Goal: Task Accomplishment & Management: Use online tool/utility

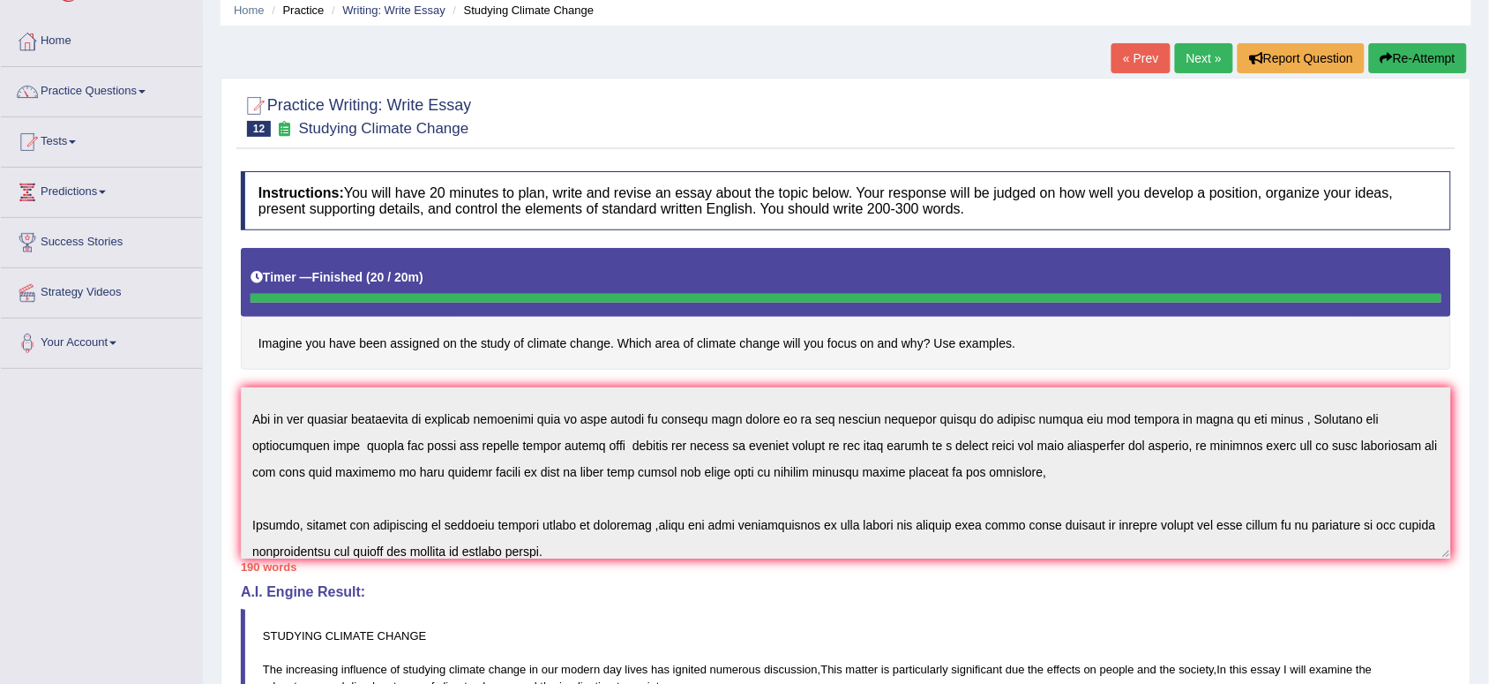
scroll to position [69, 0]
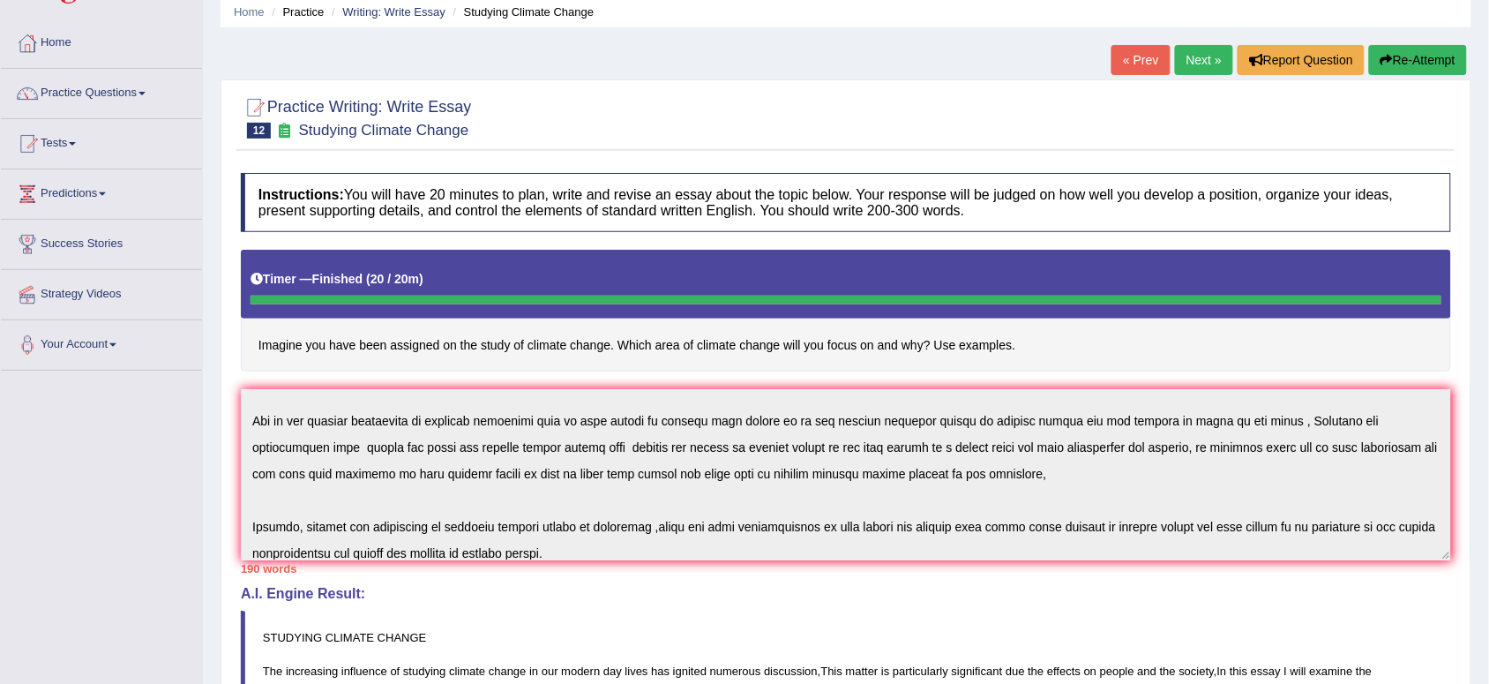
click at [1180, 57] on link "Next »" at bounding box center [1204, 60] width 58 height 30
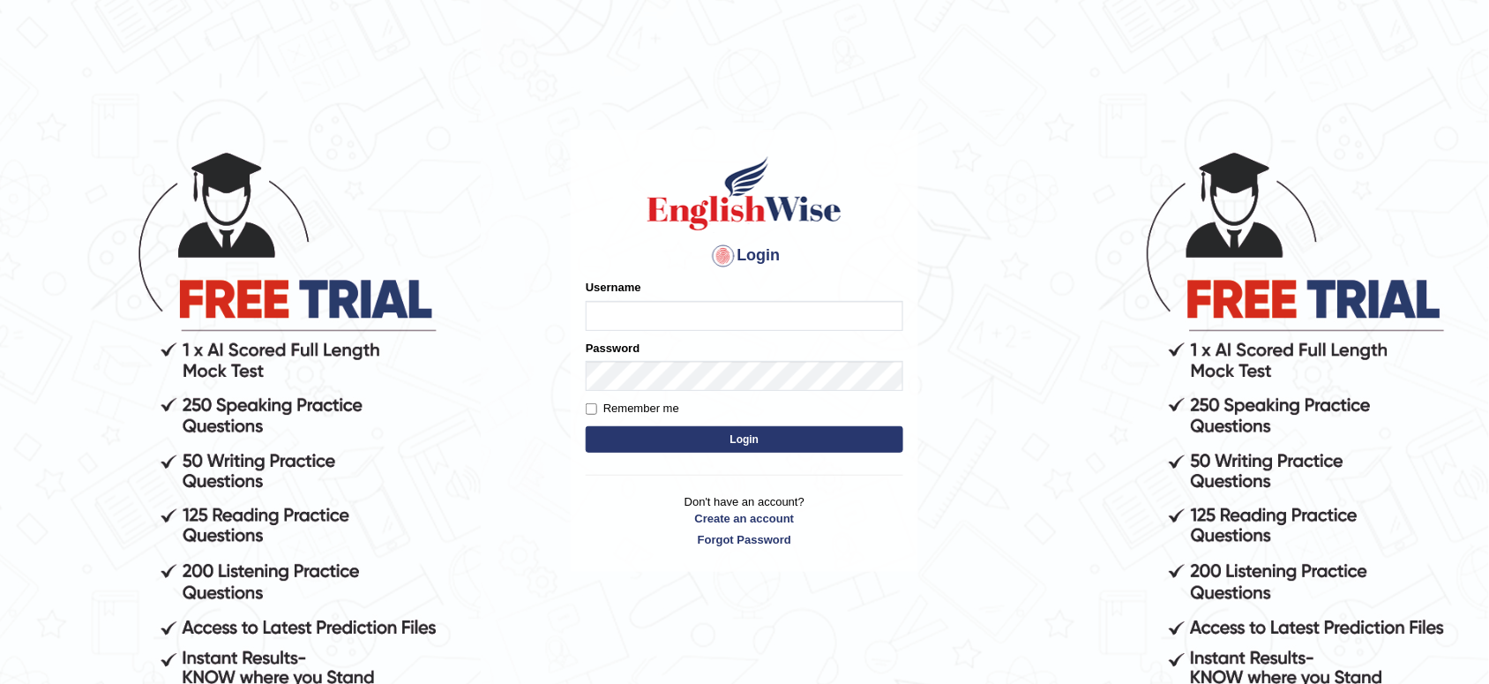
type input "musukwaluis1"
click at [712, 438] on button "Login" at bounding box center [745, 439] width 318 height 26
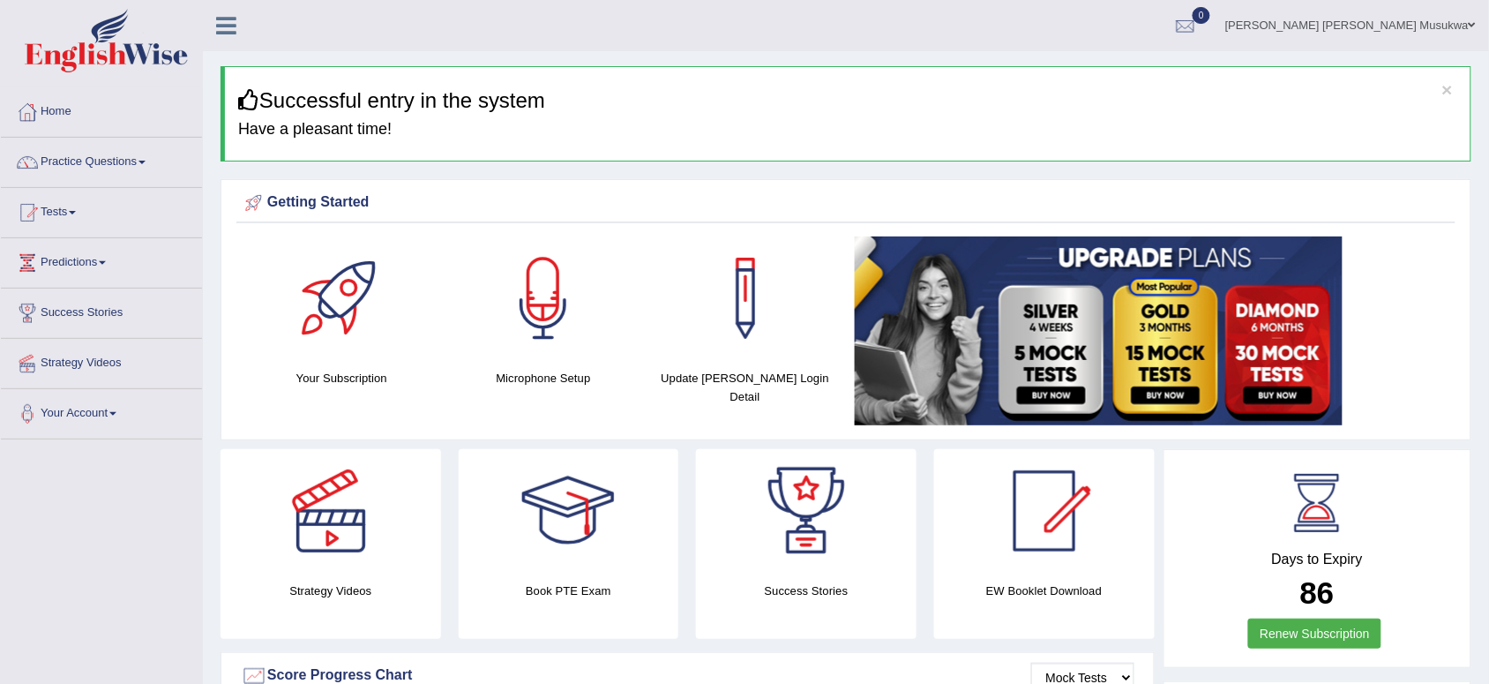
click at [580, 463] on div at bounding box center [567, 510] width 123 height 123
drag, startPoint x: 488, startPoint y: 604, endPoint x: 488, endPoint y: 641, distance: 37.0
click at [488, 641] on div "Strategy Videos Book PTE Exam Success Stories EW Booklet Download" at bounding box center [688, 550] width 952 height 203
click at [108, 155] on link "Practice Questions" at bounding box center [101, 160] width 201 height 44
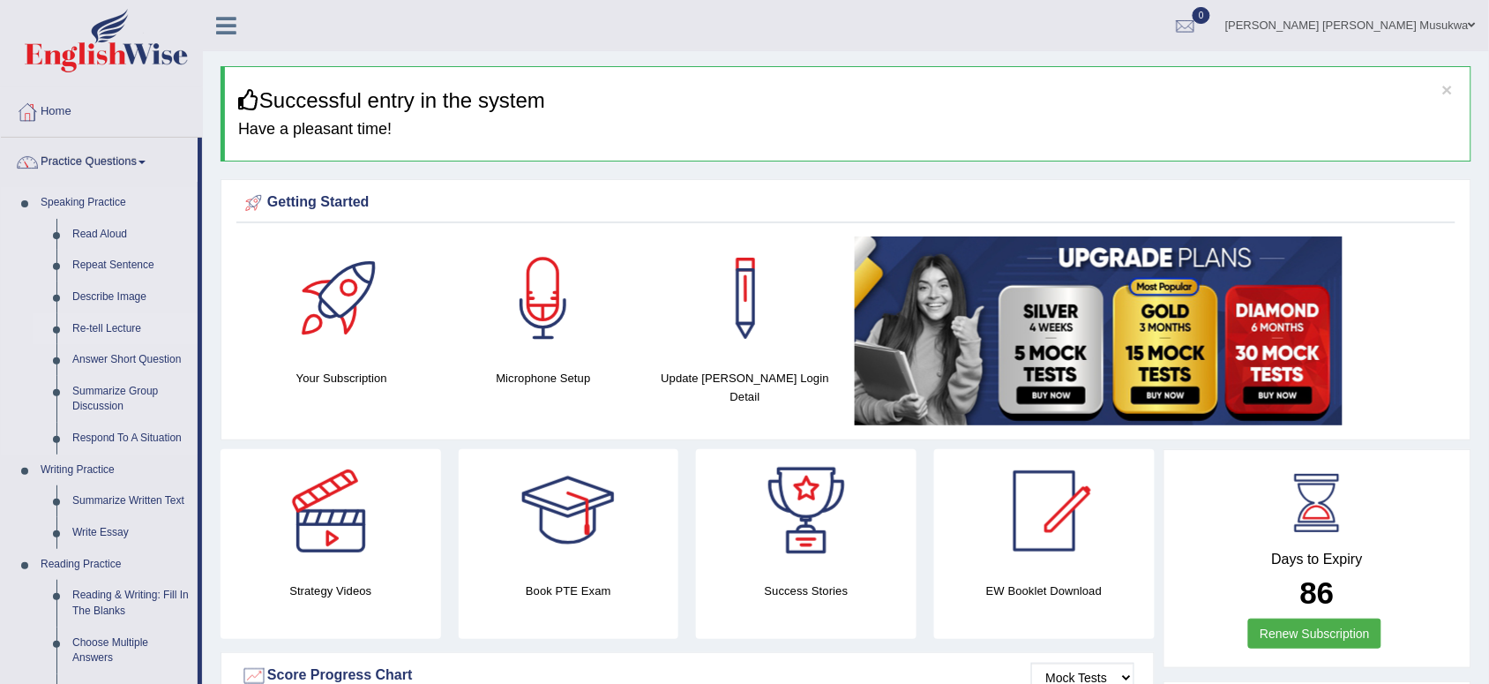
click at [115, 314] on link "Re-tell Lecture" at bounding box center [130, 329] width 133 height 32
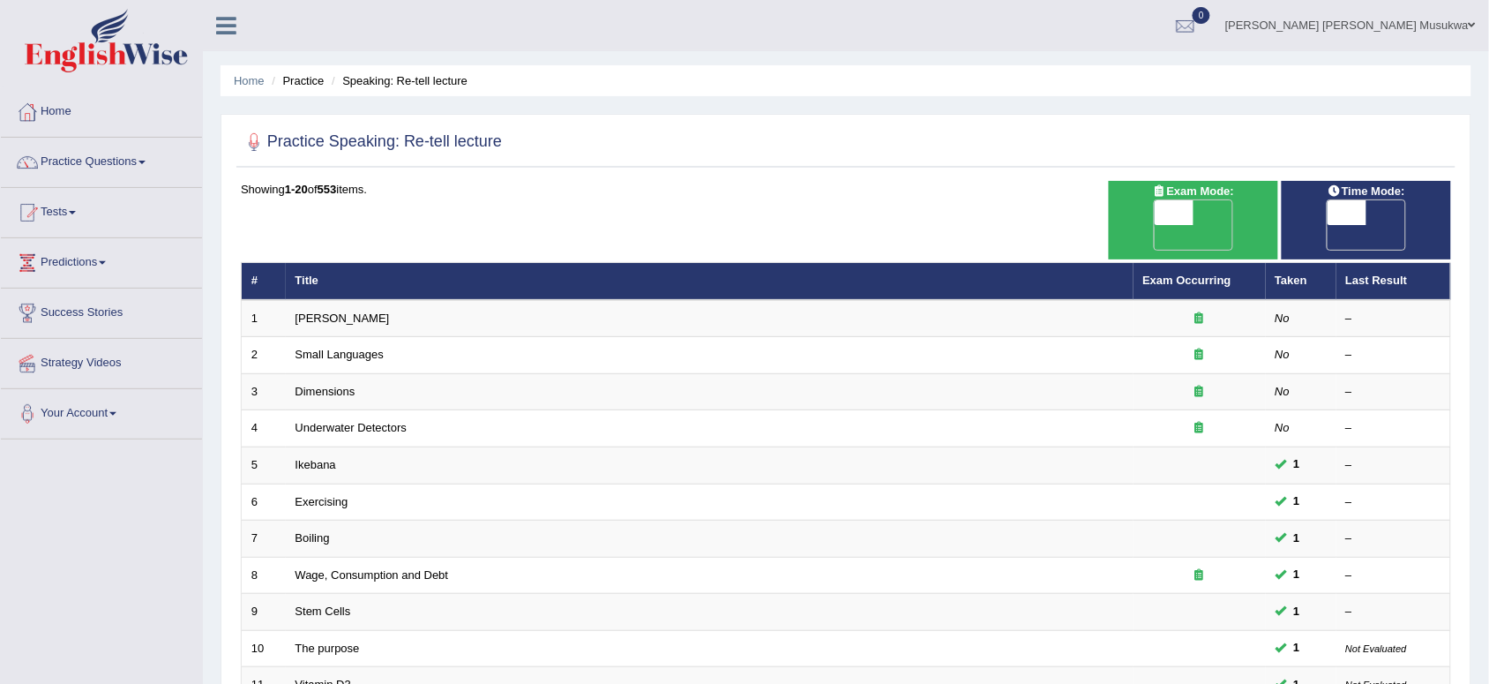
click at [84, 170] on link "Practice Questions" at bounding box center [101, 160] width 201 height 44
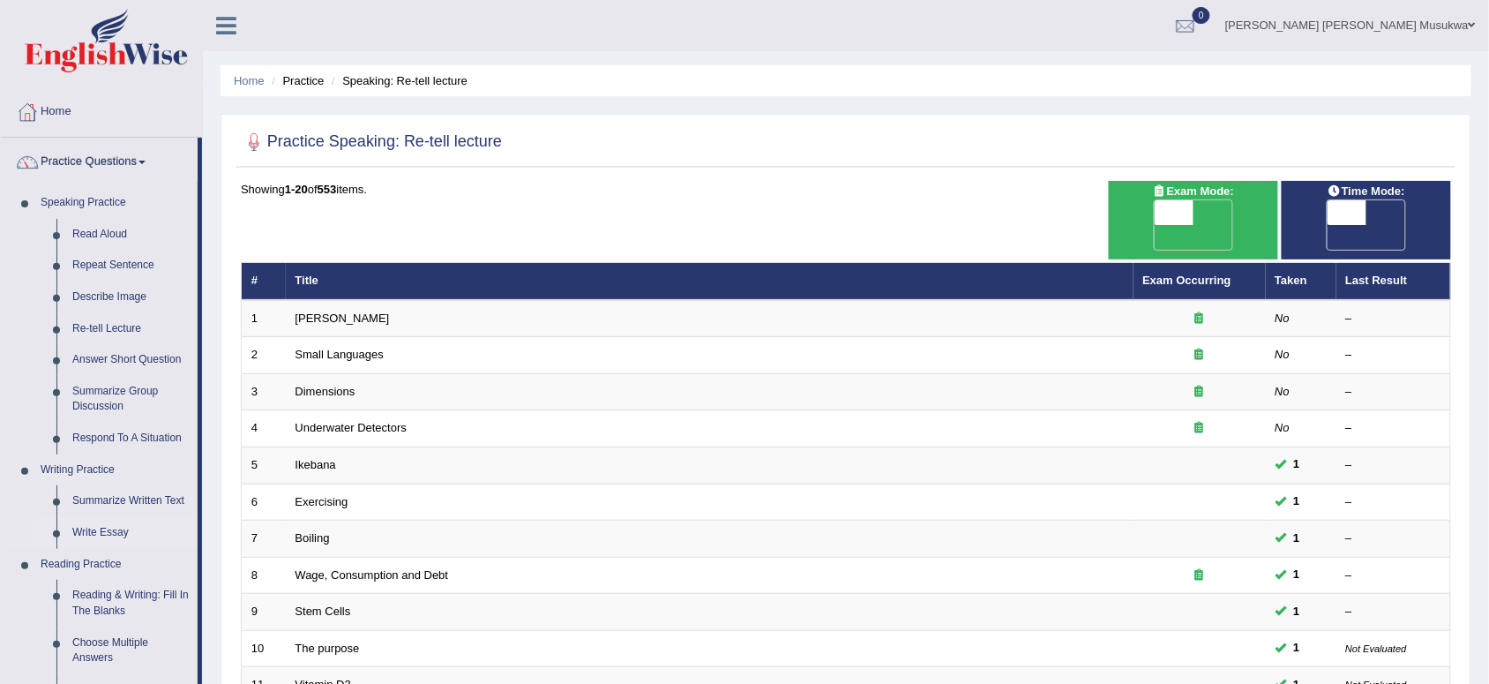
click at [123, 532] on link "Write Essay" at bounding box center [130, 533] width 133 height 32
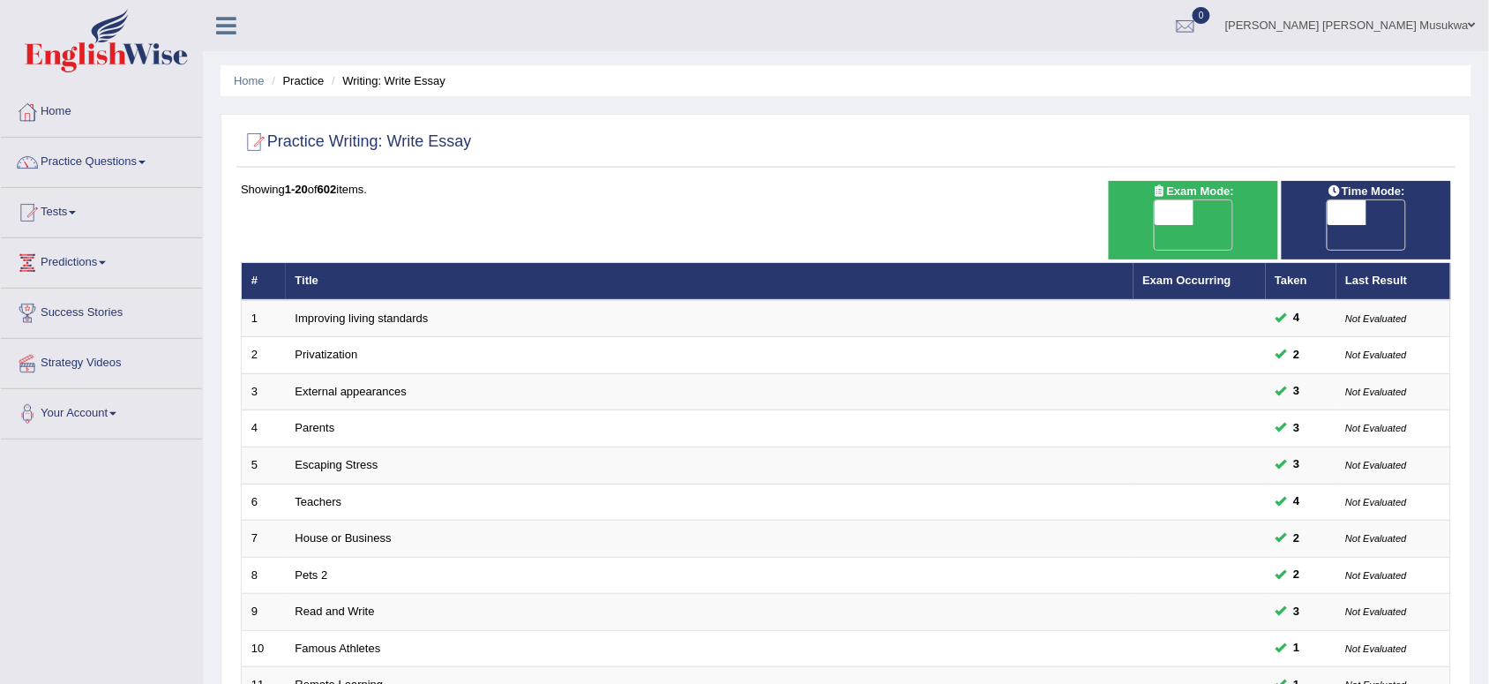
click at [1155, 225] on span "OFF" at bounding box center [1135, 237] width 39 height 25
checkbox input "true"
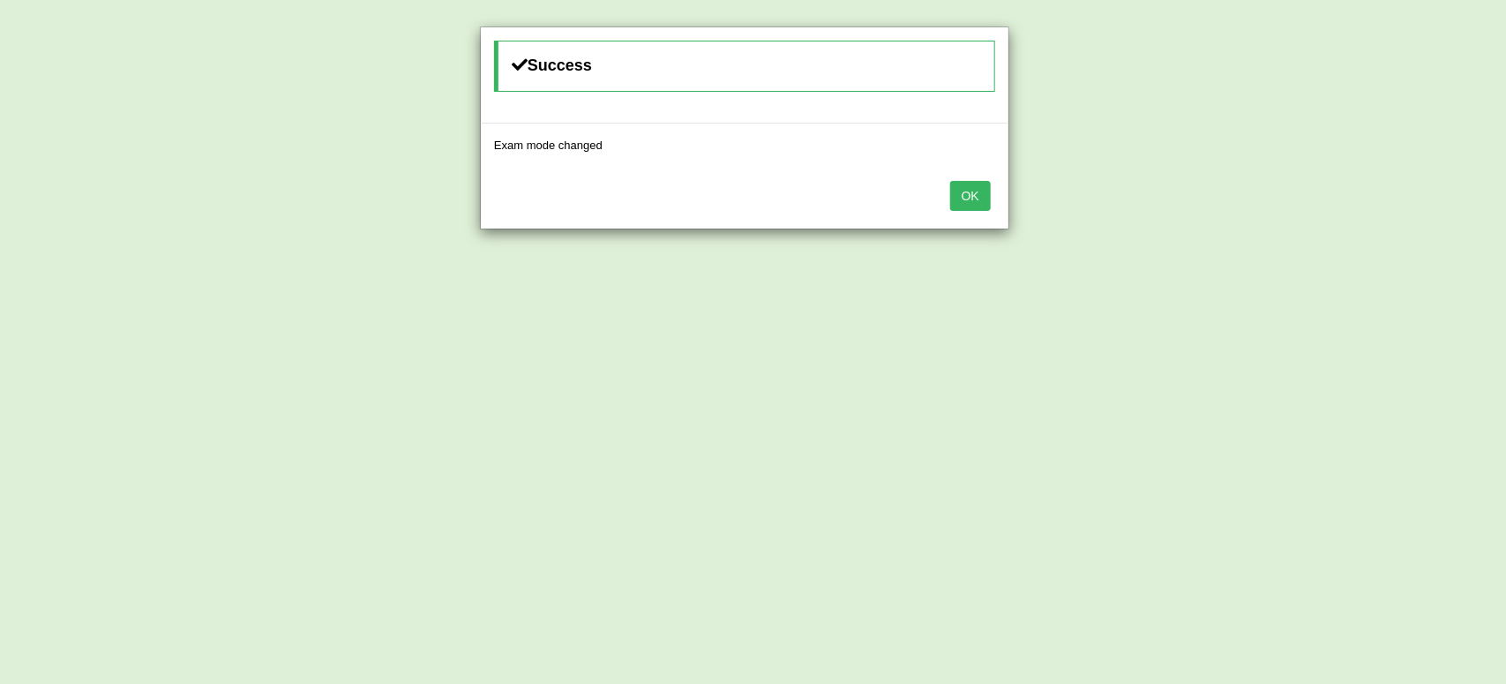
click at [980, 185] on button "OK" at bounding box center [970, 196] width 41 height 30
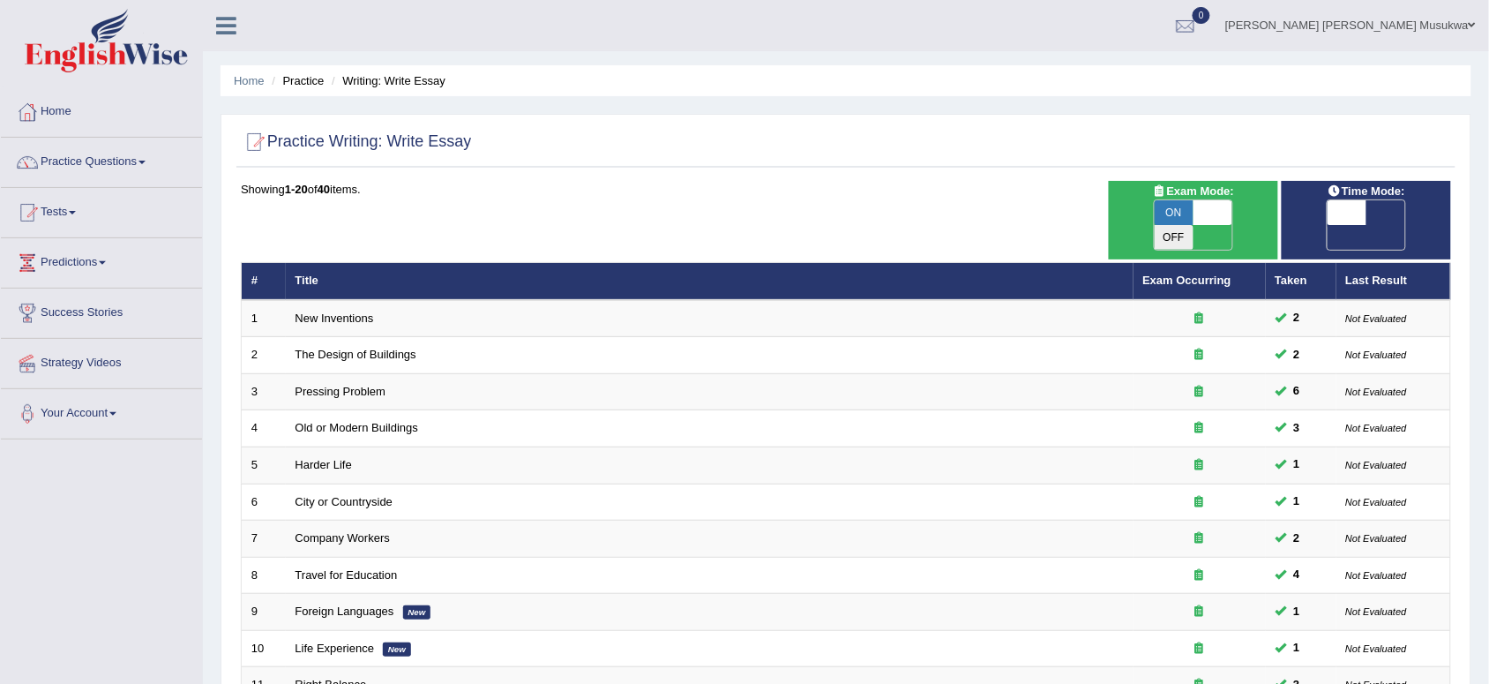
click at [1327, 225] on span "OFF" at bounding box center [1308, 237] width 39 height 25
checkbox input "true"
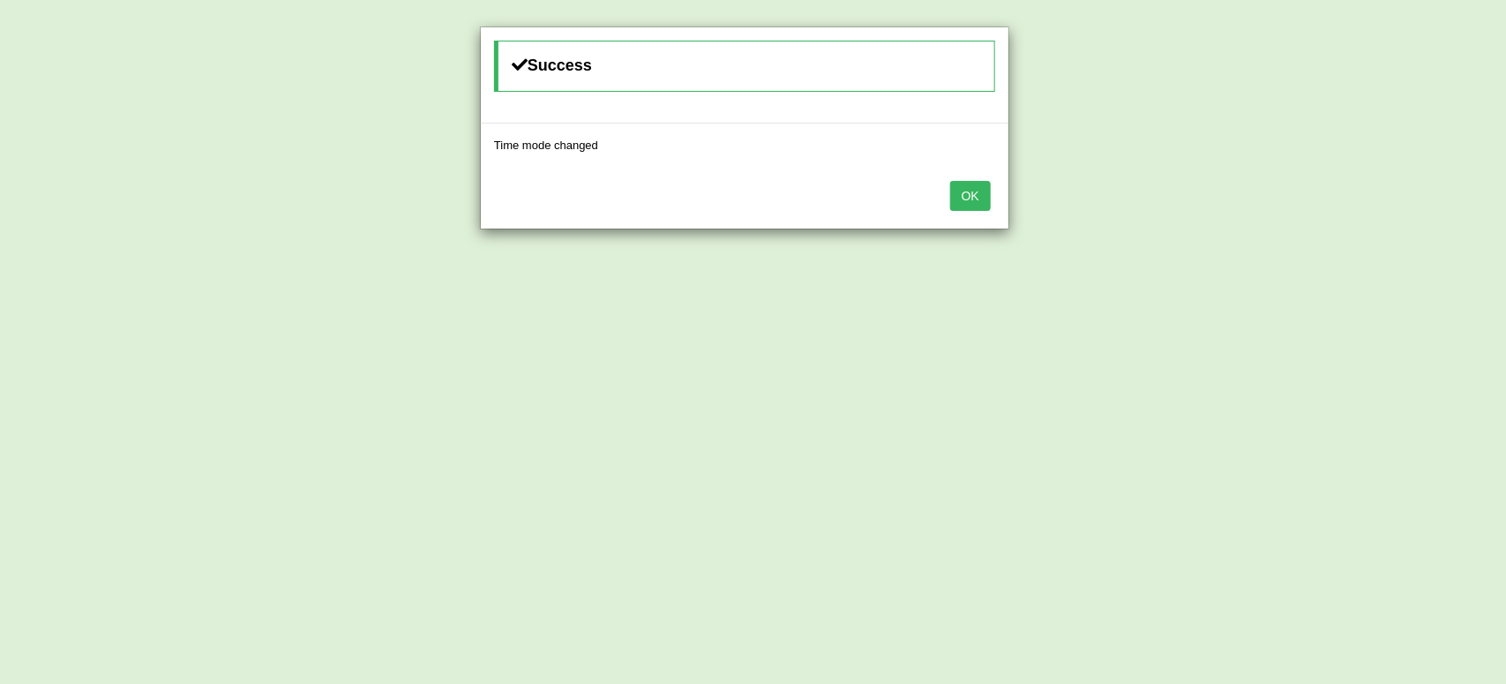
click at [979, 195] on button "OK" at bounding box center [970, 196] width 41 height 30
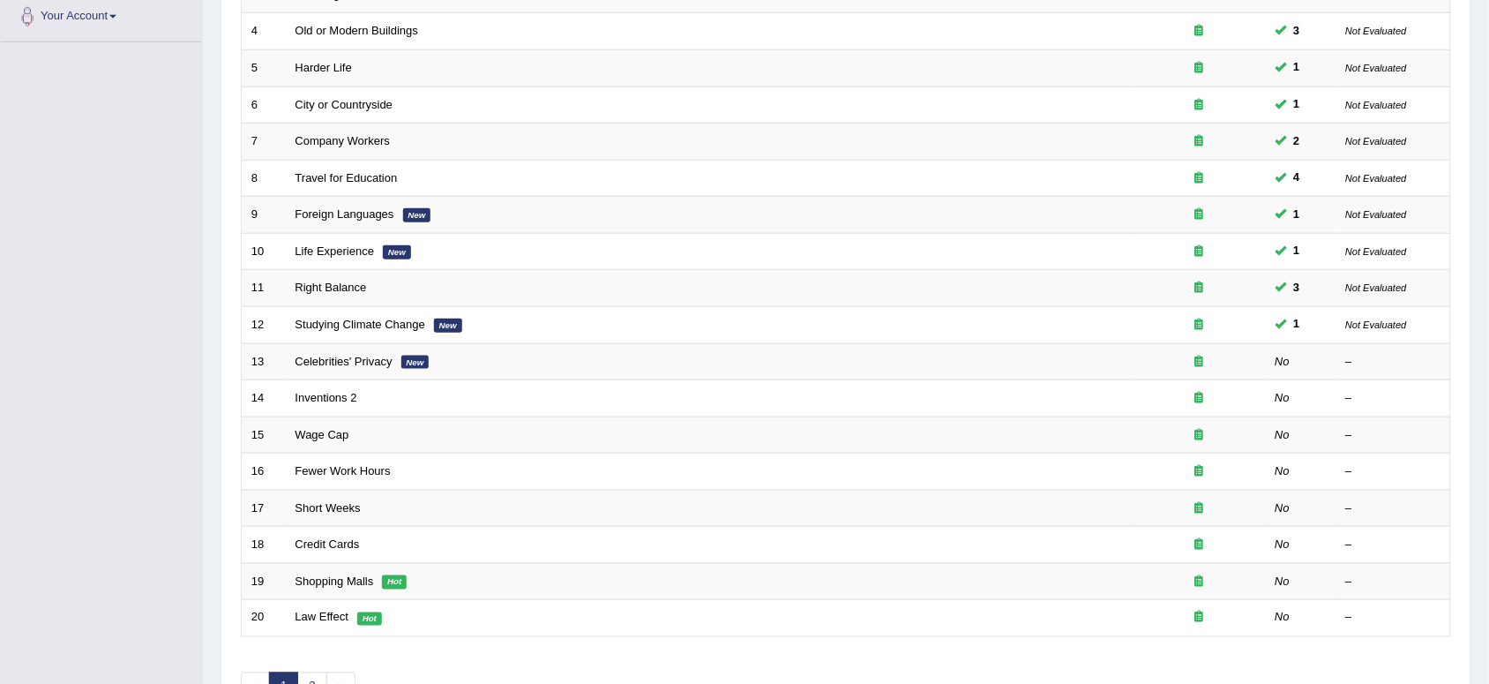
scroll to position [441, 0]
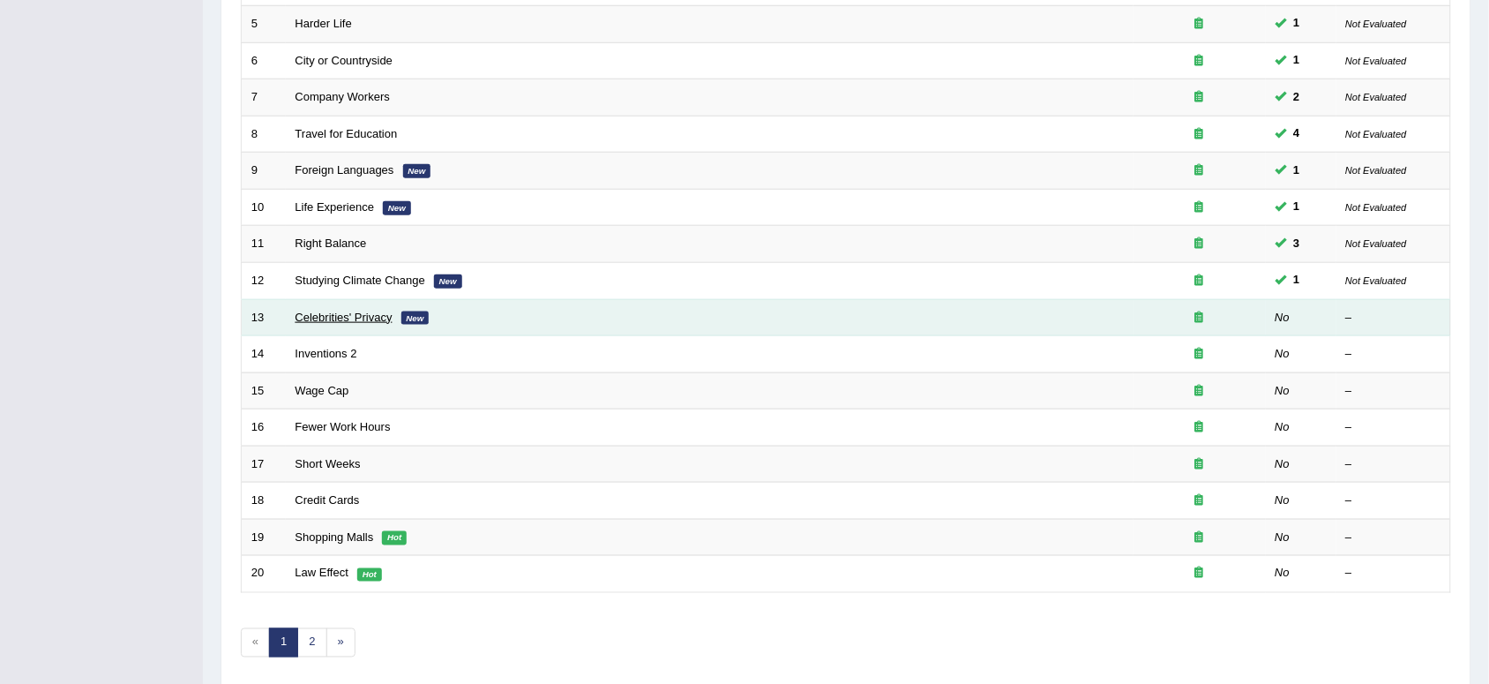
click at [319, 310] on link "Celebrities' Privacy" at bounding box center [343, 316] width 97 height 13
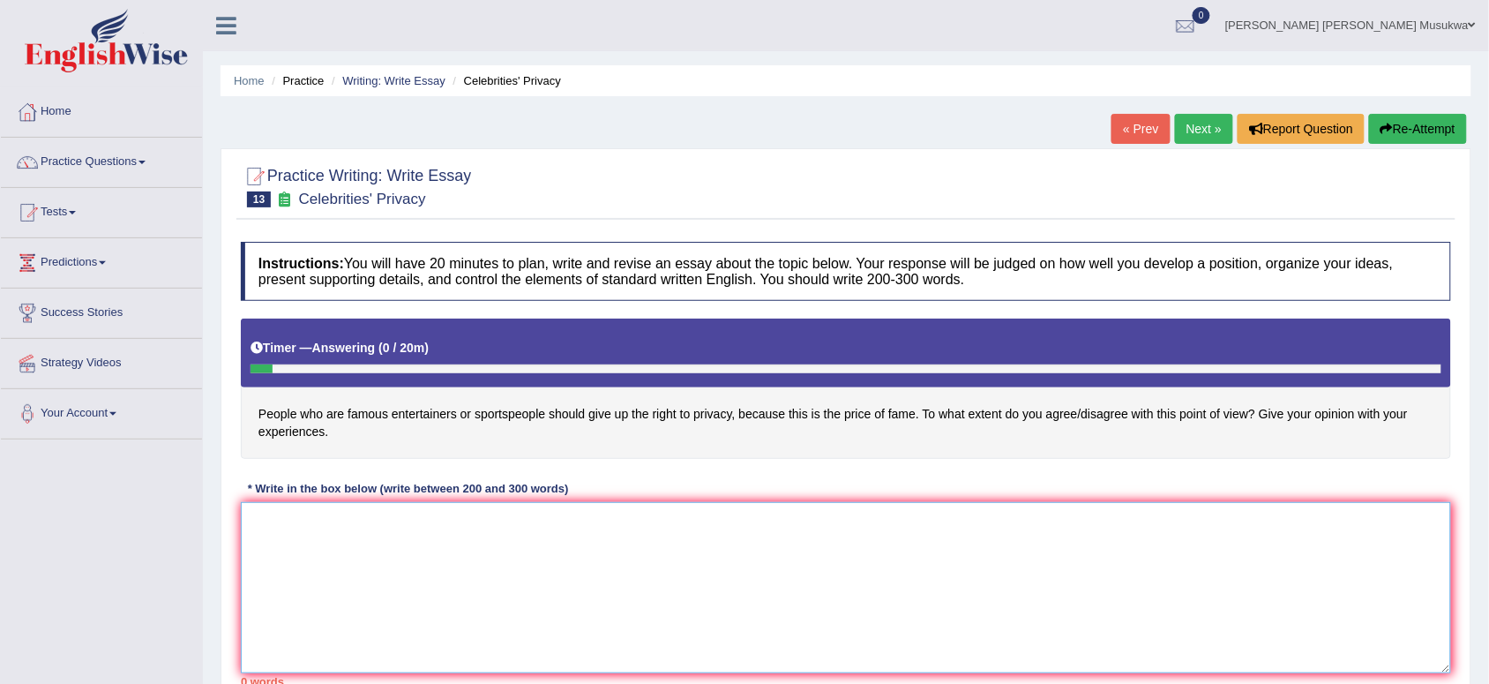
click at [349, 544] on textarea at bounding box center [846, 587] width 1210 height 171
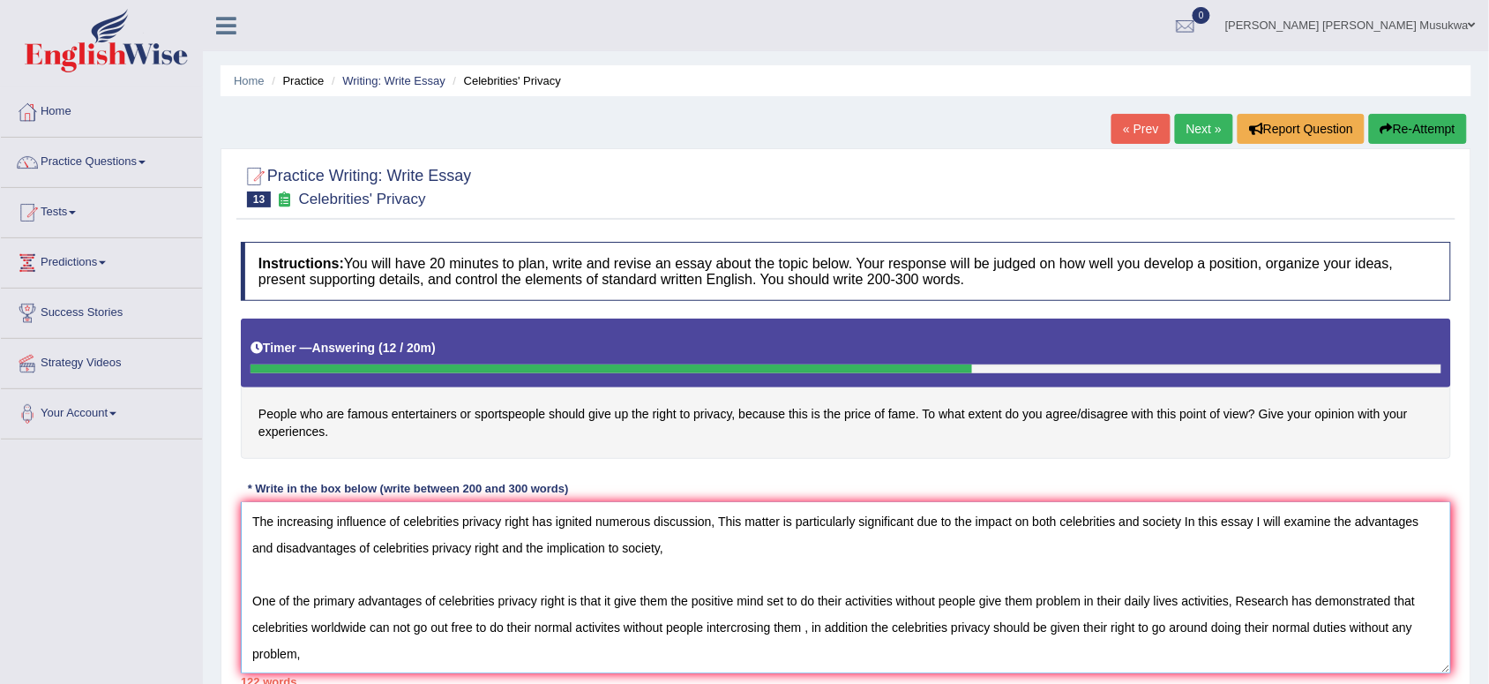
scroll to position [94, 0]
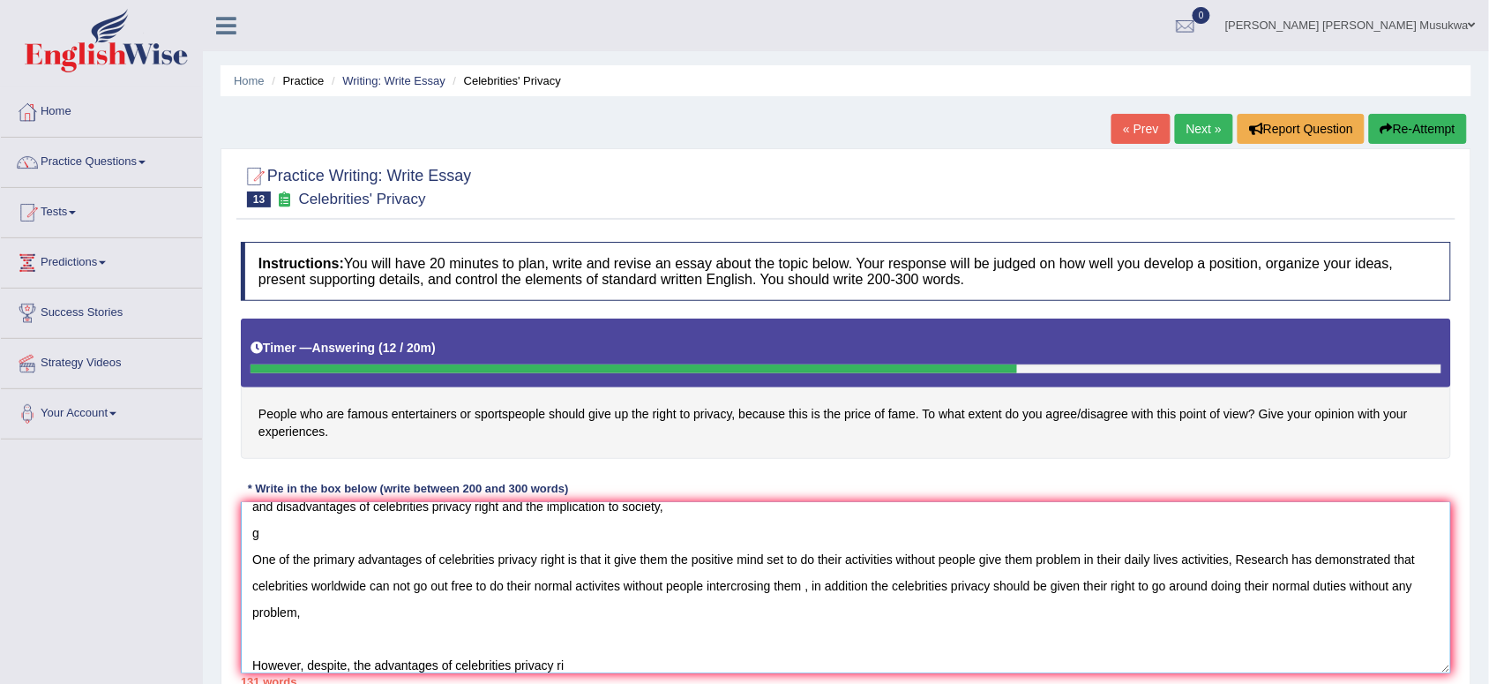
click at [349, 544] on textarea "CELEBRITIES PRIVACY (GIVEN RIGHT TO PRIVACY) The increasing influence of celebr…" at bounding box center [846, 587] width 1210 height 171
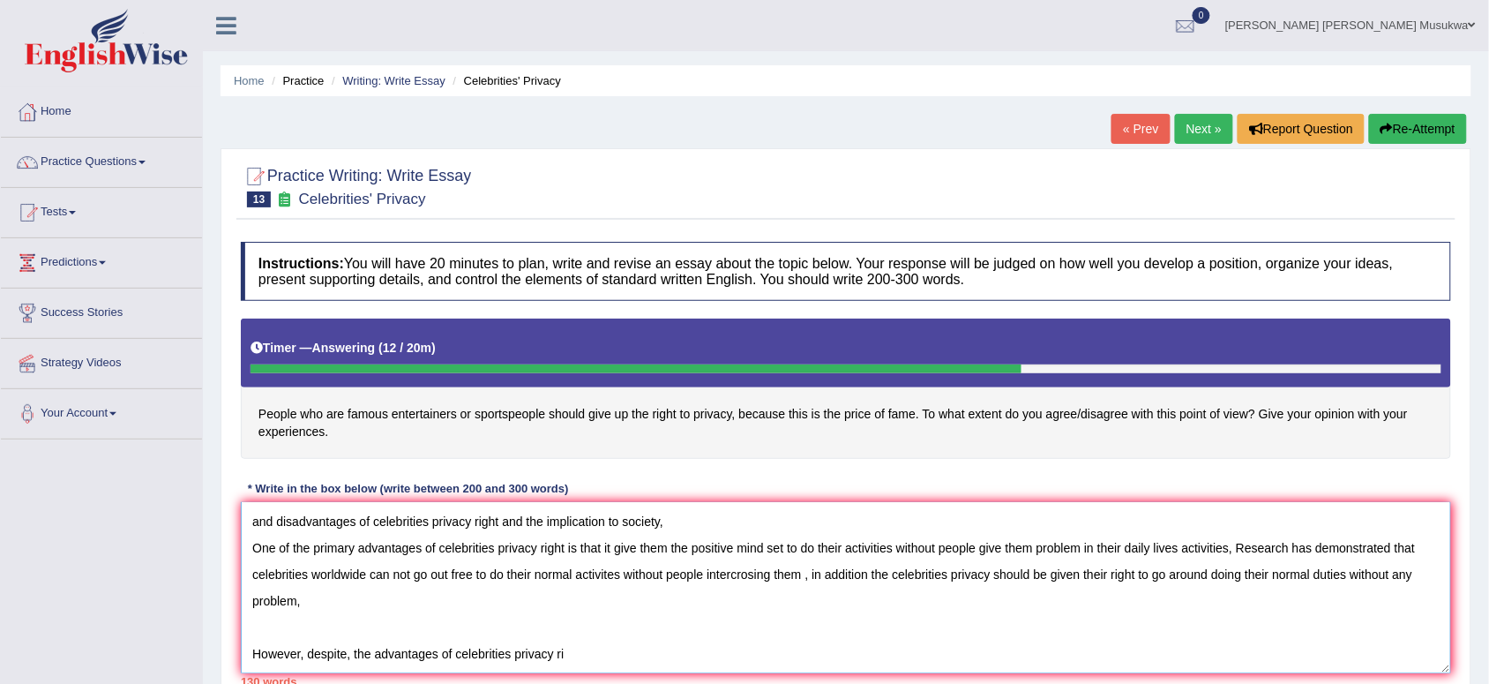
scroll to position [68, 0]
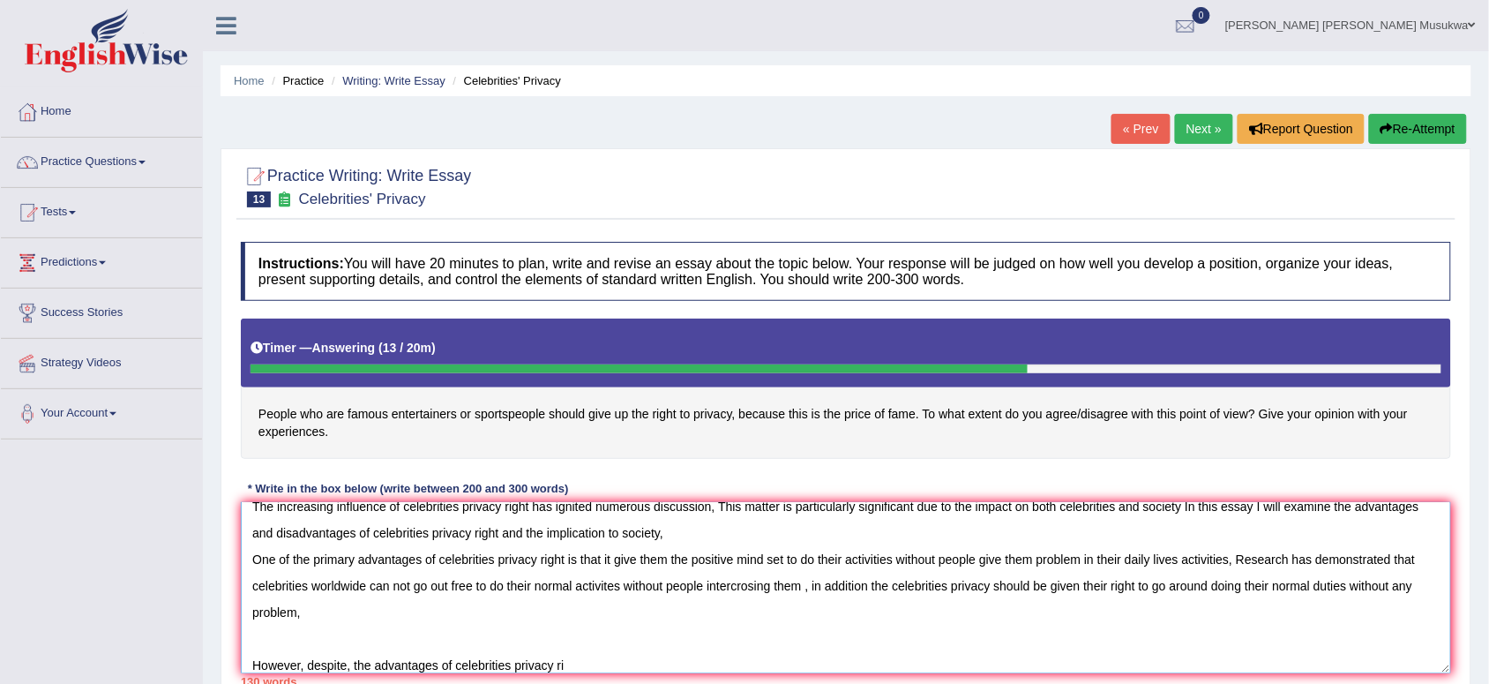
click at [566, 667] on textarea "CELEBRITIES PRIVACY (GIVEN RIGHT TO PRIVACY) The increasing influence of celebr…" at bounding box center [846, 587] width 1210 height 171
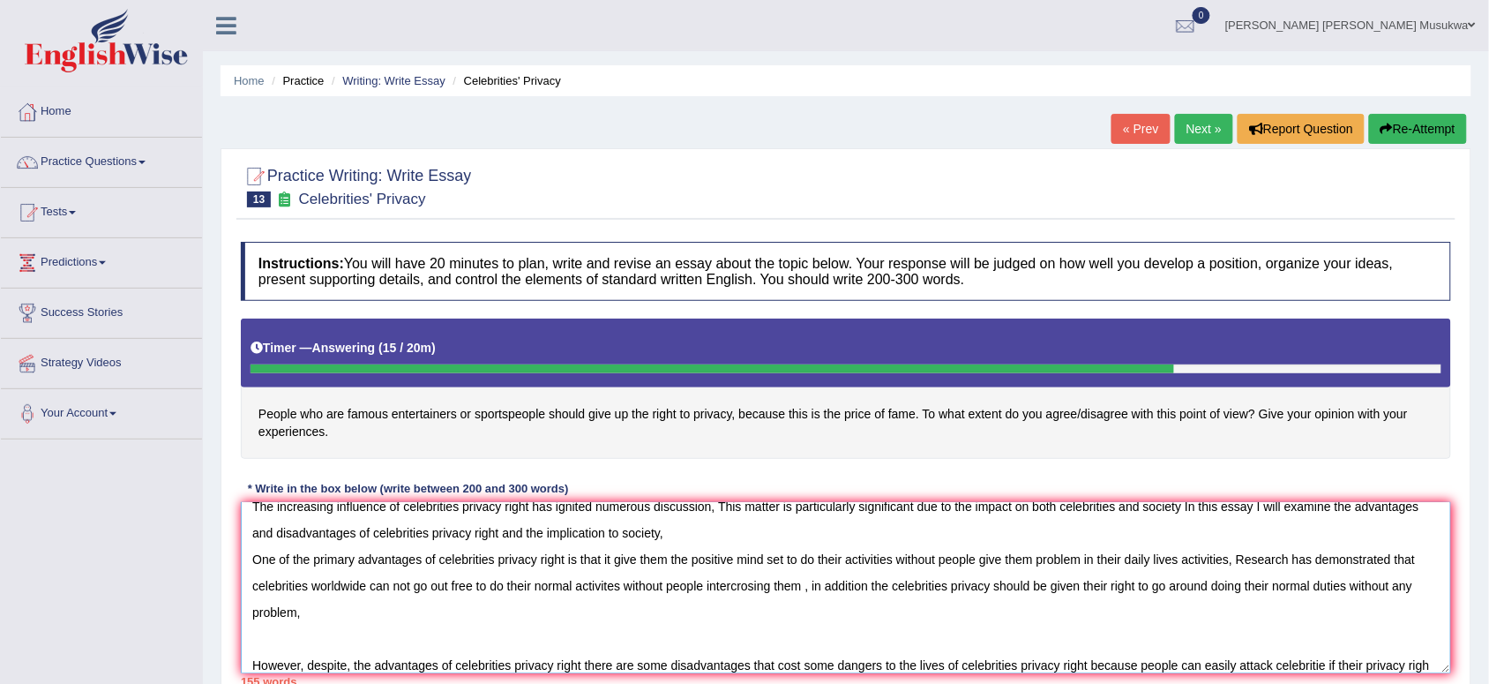
scroll to position [94, 0]
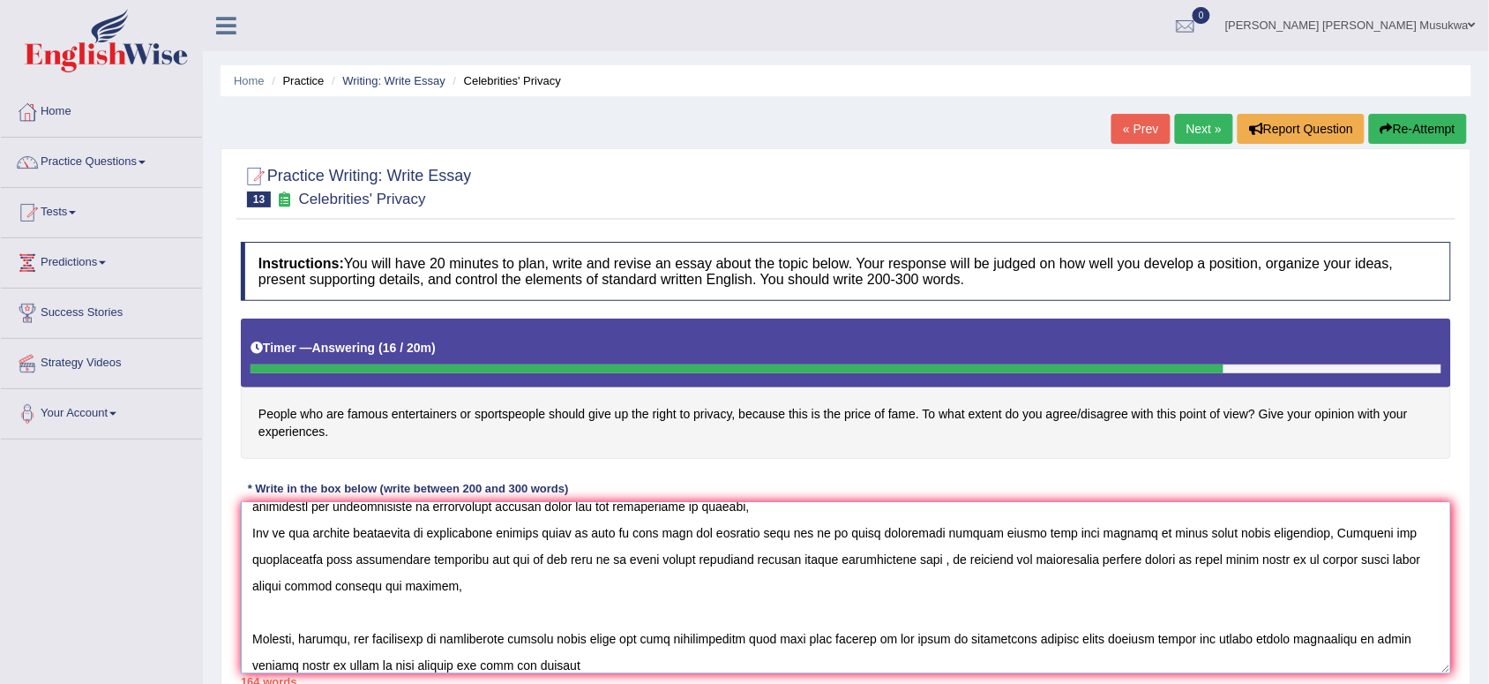
click at [507, 666] on textarea at bounding box center [846, 587] width 1210 height 171
click at [512, 668] on textarea at bounding box center [846, 587] width 1210 height 171
click at [530, 664] on textarea at bounding box center [846, 587] width 1210 height 171
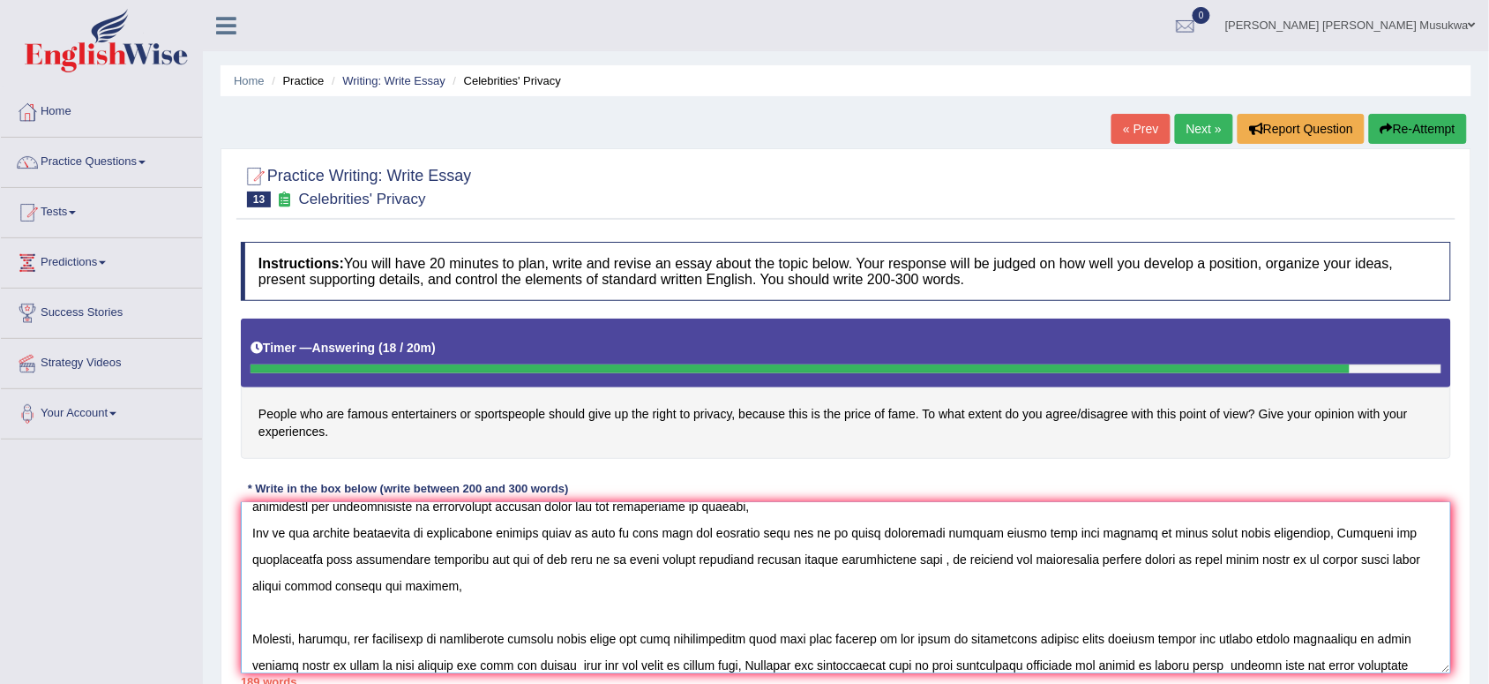
click at [1370, 664] on textarea at bounding box center [846, 587] width 1210 height 171
click at [1409, 663] on textarea at bounding box center [846, 587] width 1210 height 171
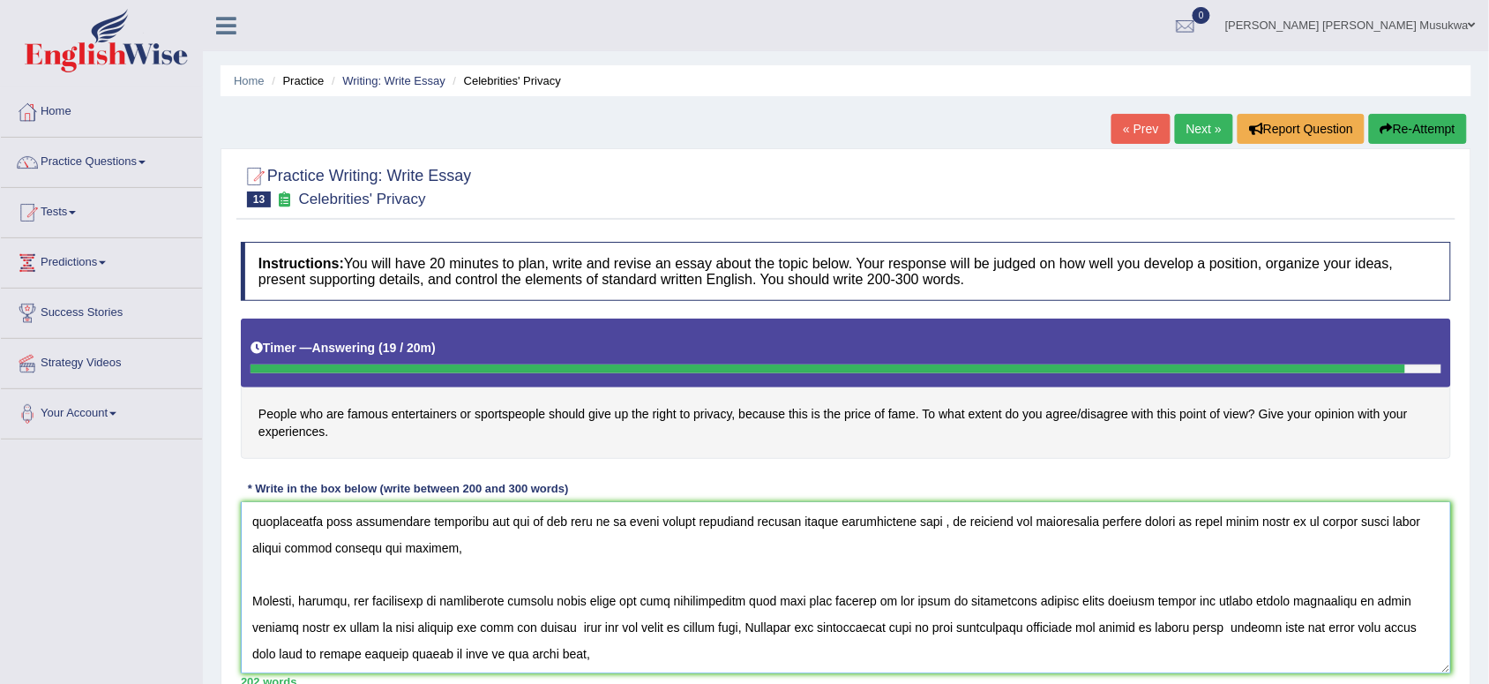
scroll to position [174, 0]
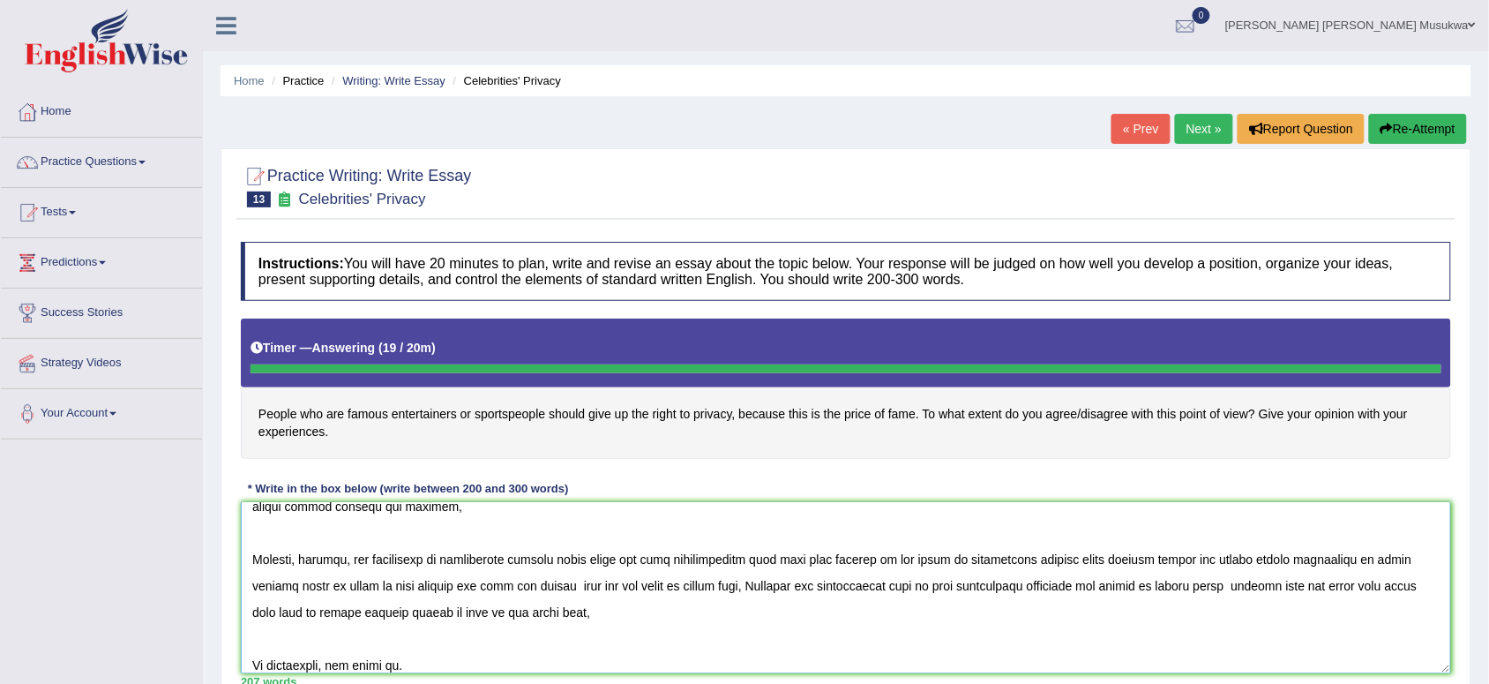
type textarea "CELEBRITIES PRIVACY (GIVEN RIGHT TO PRIVACY) The increasing influence of celebr…"
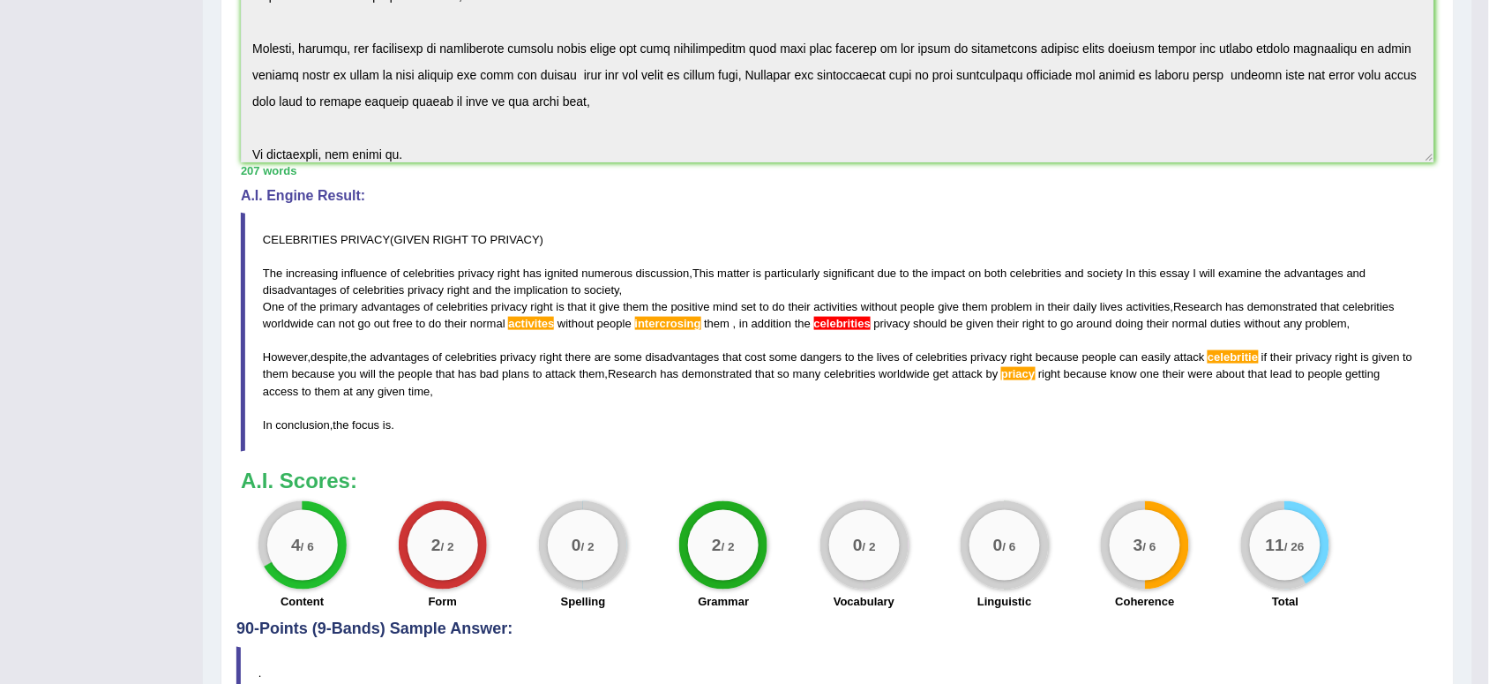
scroll to position [441, 0]
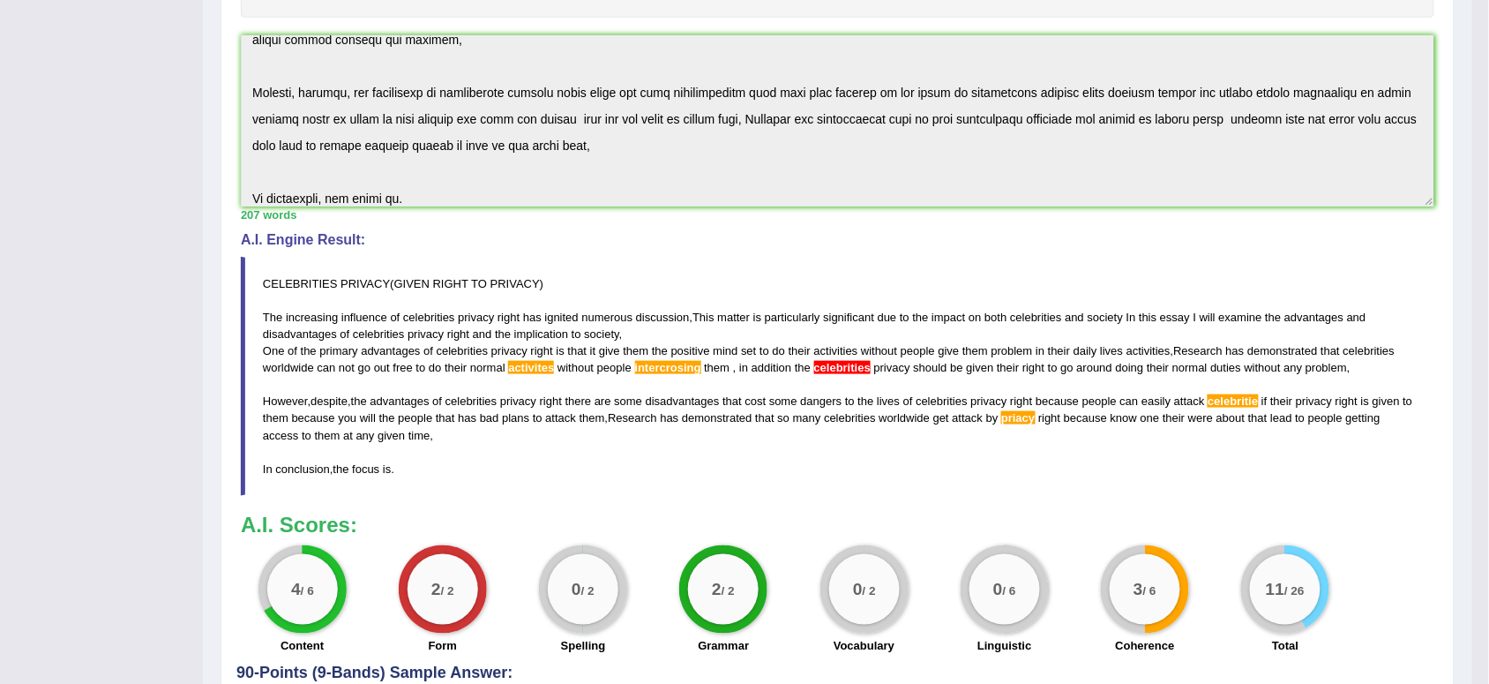
click at [263, 278] on span "CELEBRITIES" at bounding box center [300, 283] width 75 height 13
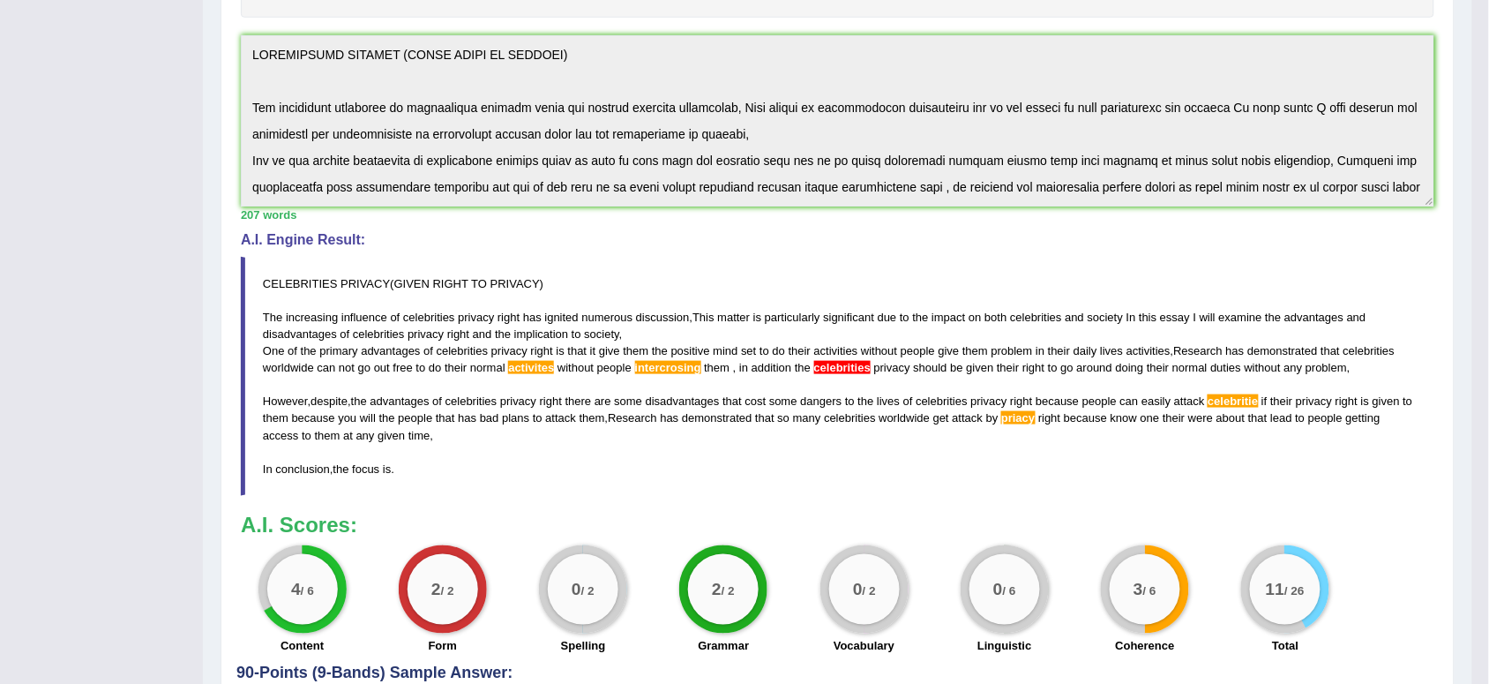
scroll to position [185, 0]
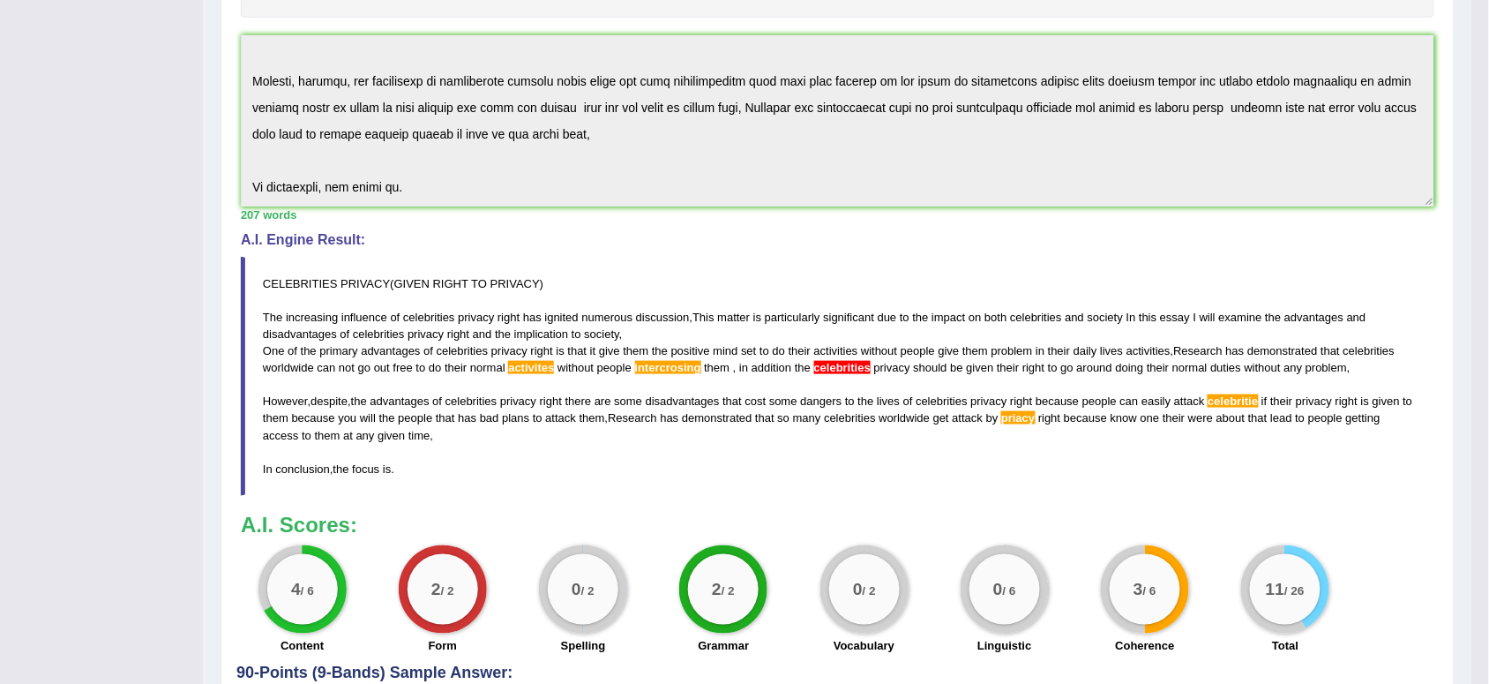
click at [729, 263] on div "Instructions: You will have 20 minutes to plan, write and revise an essay about…" at bounding box center [837, 228] width 1202 height 872
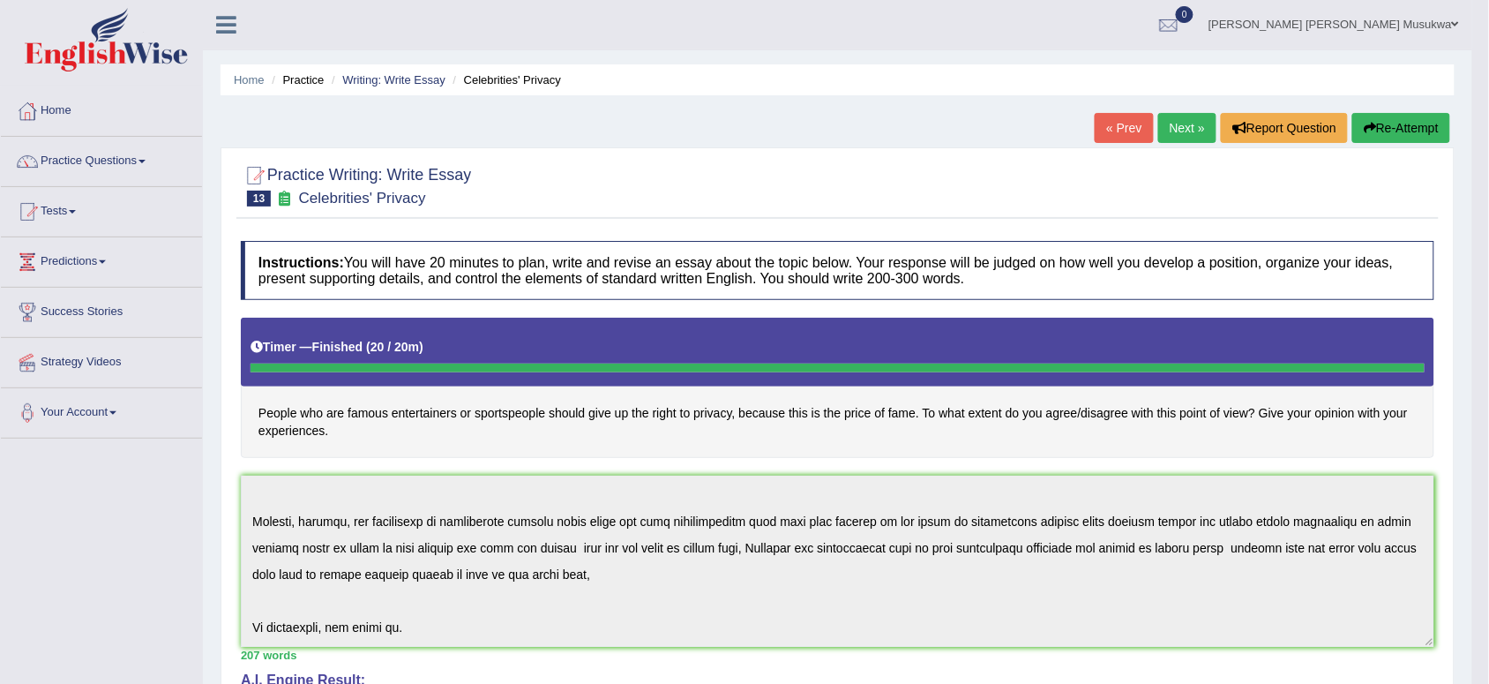
scroll to position [0, 0]
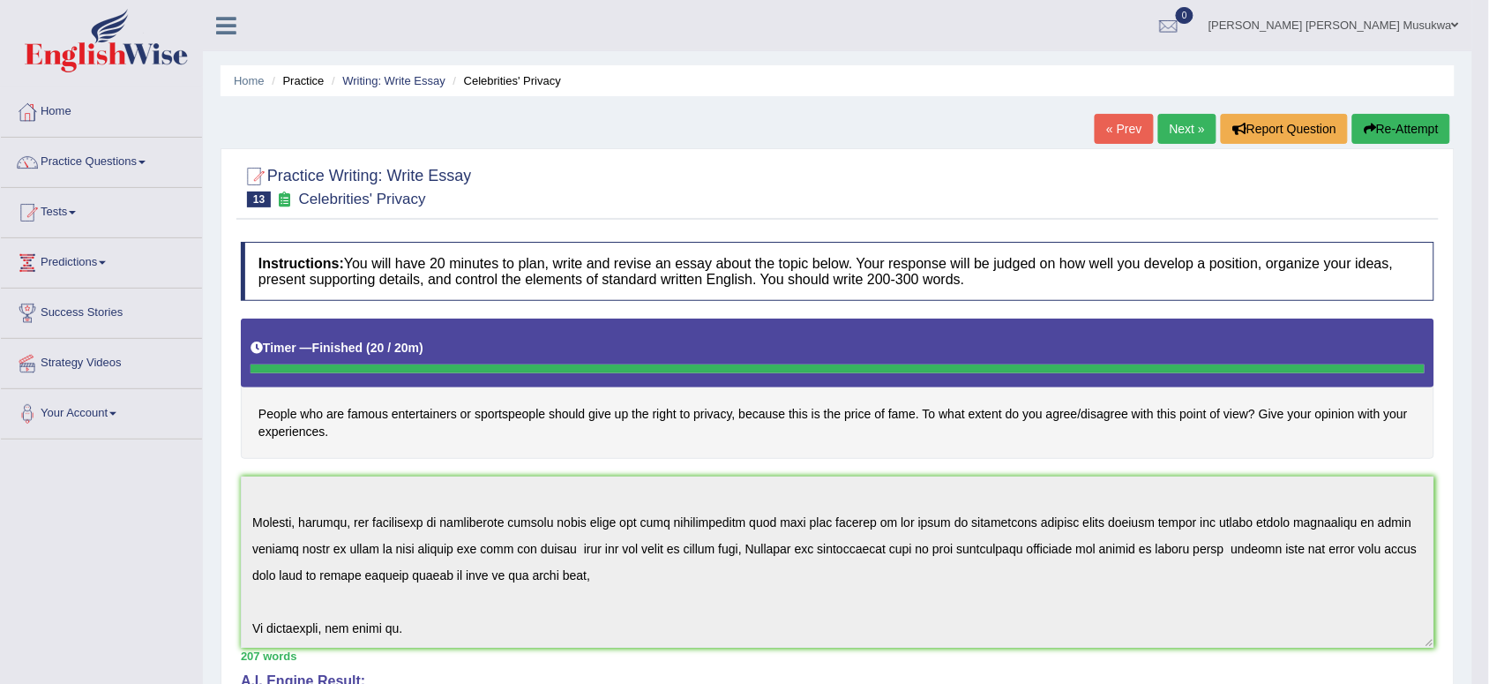
click at [1407, 122] on button "Re-Attempt" at bounding box center [1401, 129] width 98 height 30
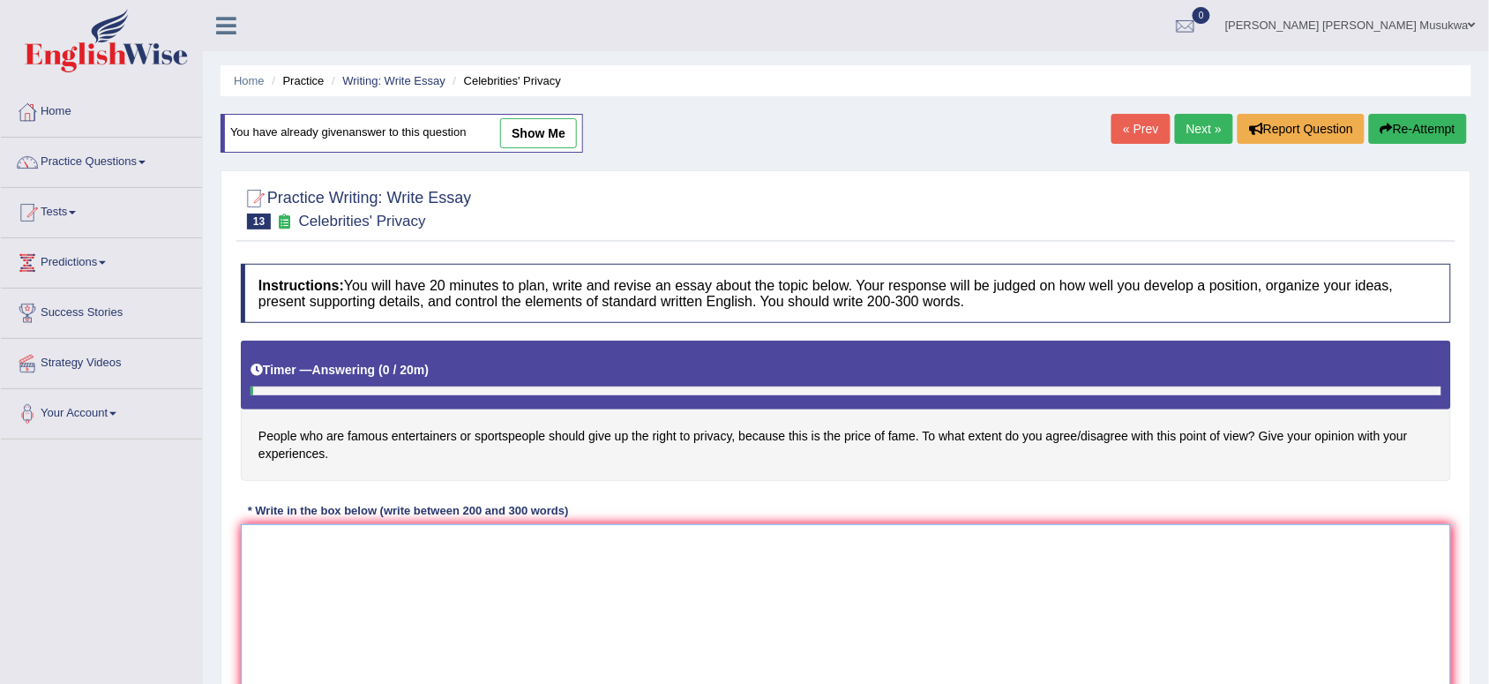
click at [351, 587] on textarea at bounding box center [846, 609] width 1210 height 171
paste textarea "CELEBRITIES PRIVACY (GIVEN RIGHT TO PRIVACY) The increasing influence of celebr…"
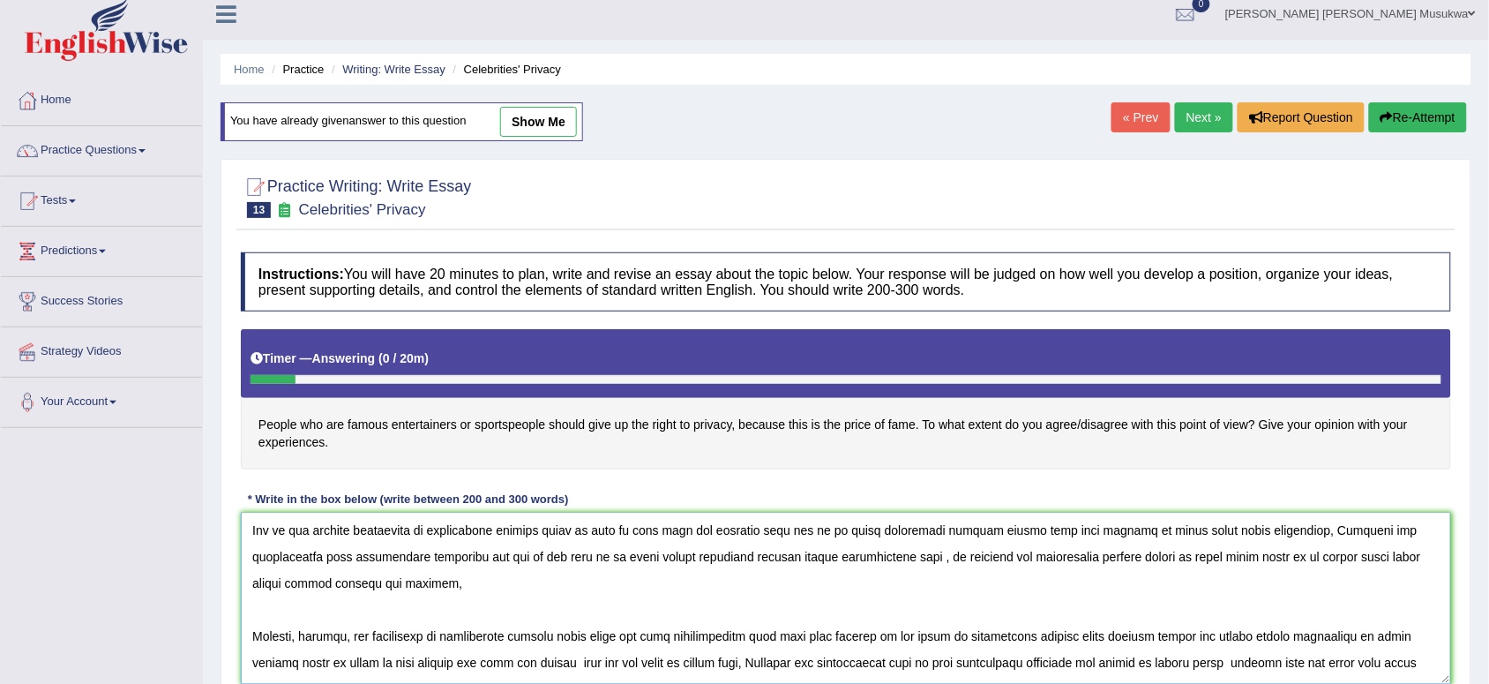
scroll to position [132, 0]
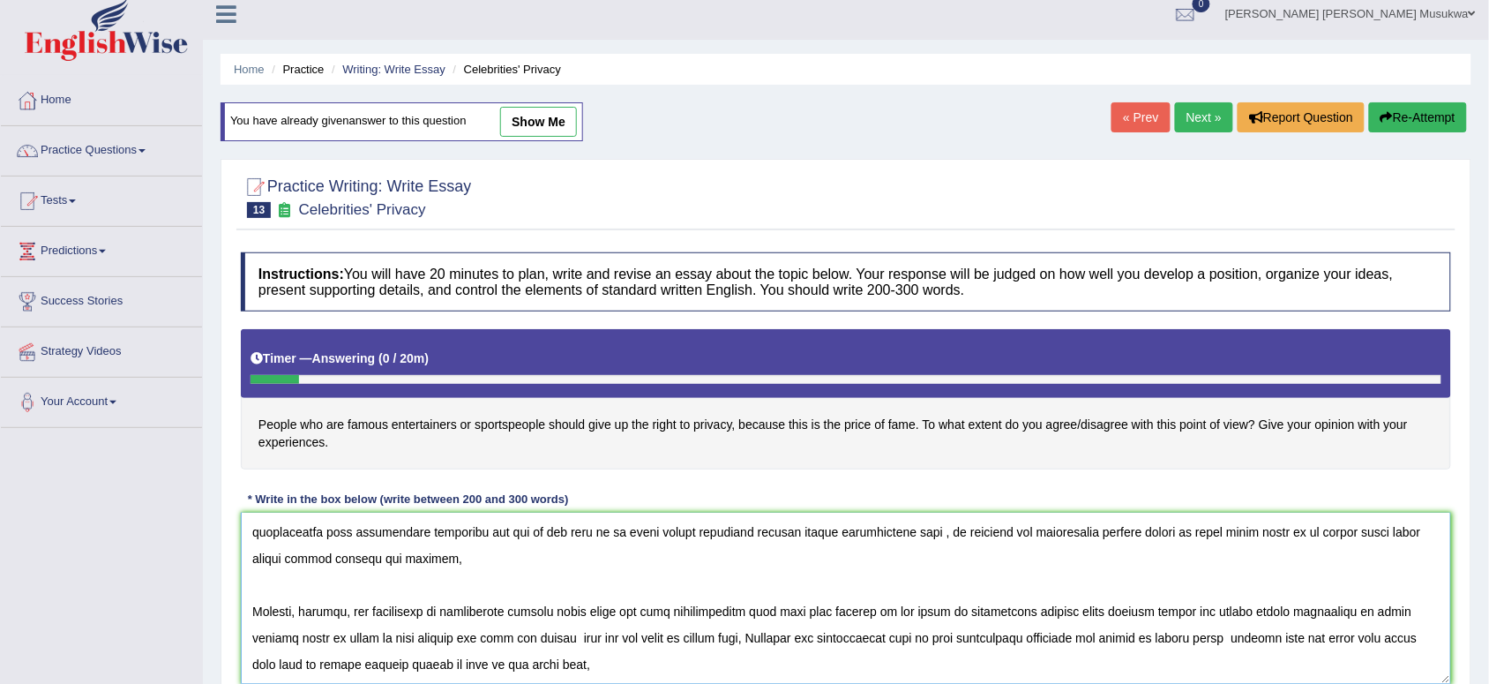
click at [609, 538] on textarea at bounding box center [846, 597] width 1210 height 171
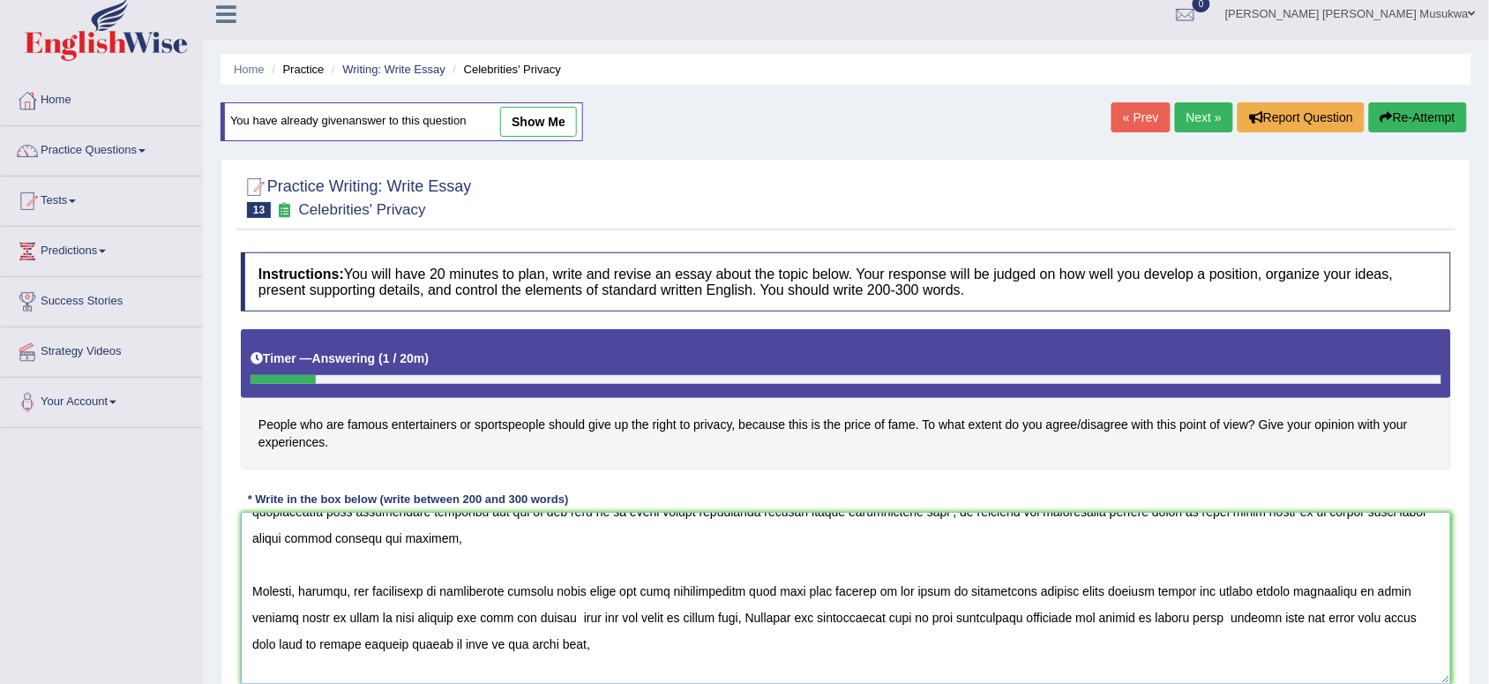
scroll to position [185, 0]
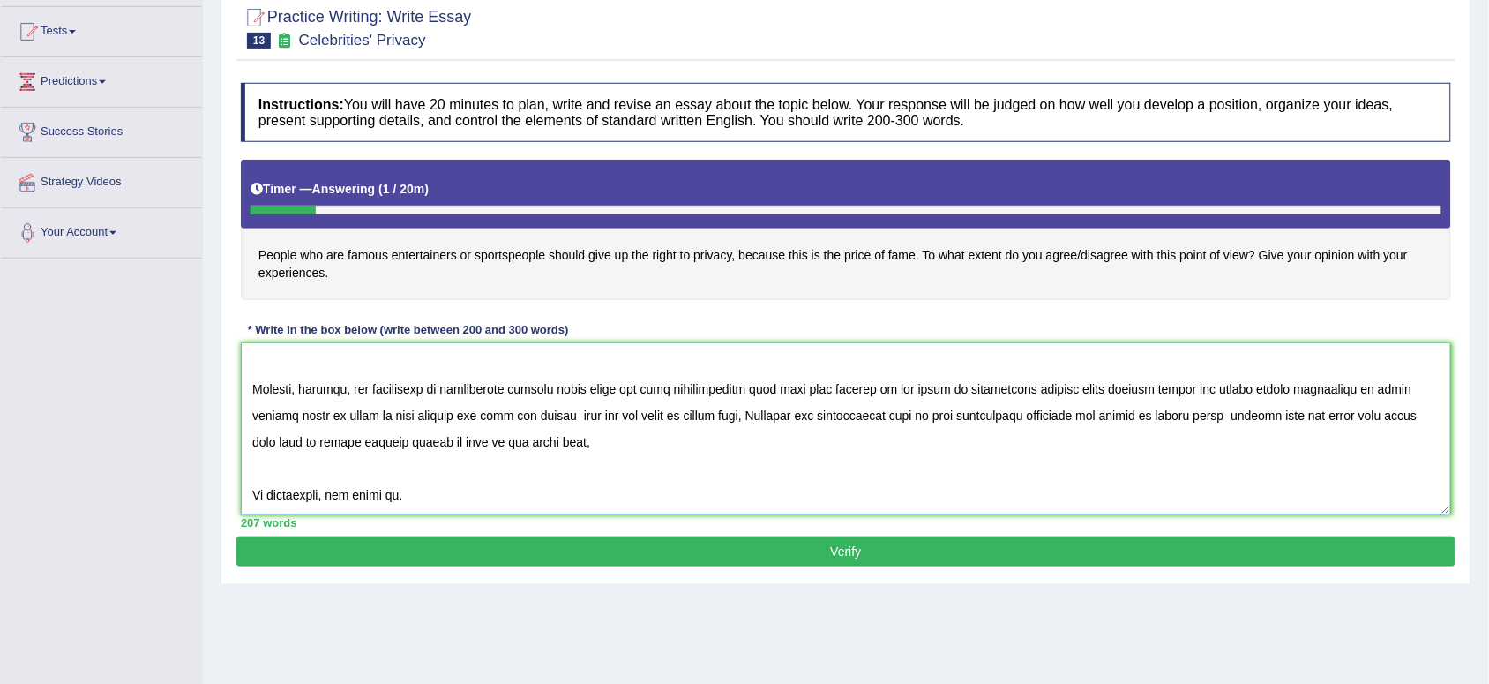
drag, startPoint x: 779, startPoint y: 534, endPoint x: 832, endPoint y: 689, distance: 164.0
click at [832, 503] on html "Toggle navigation Home Practice Questions Speaking Practice Read Aloud Repeat S…" at bounding box center [744, 161] width 1489 height 684
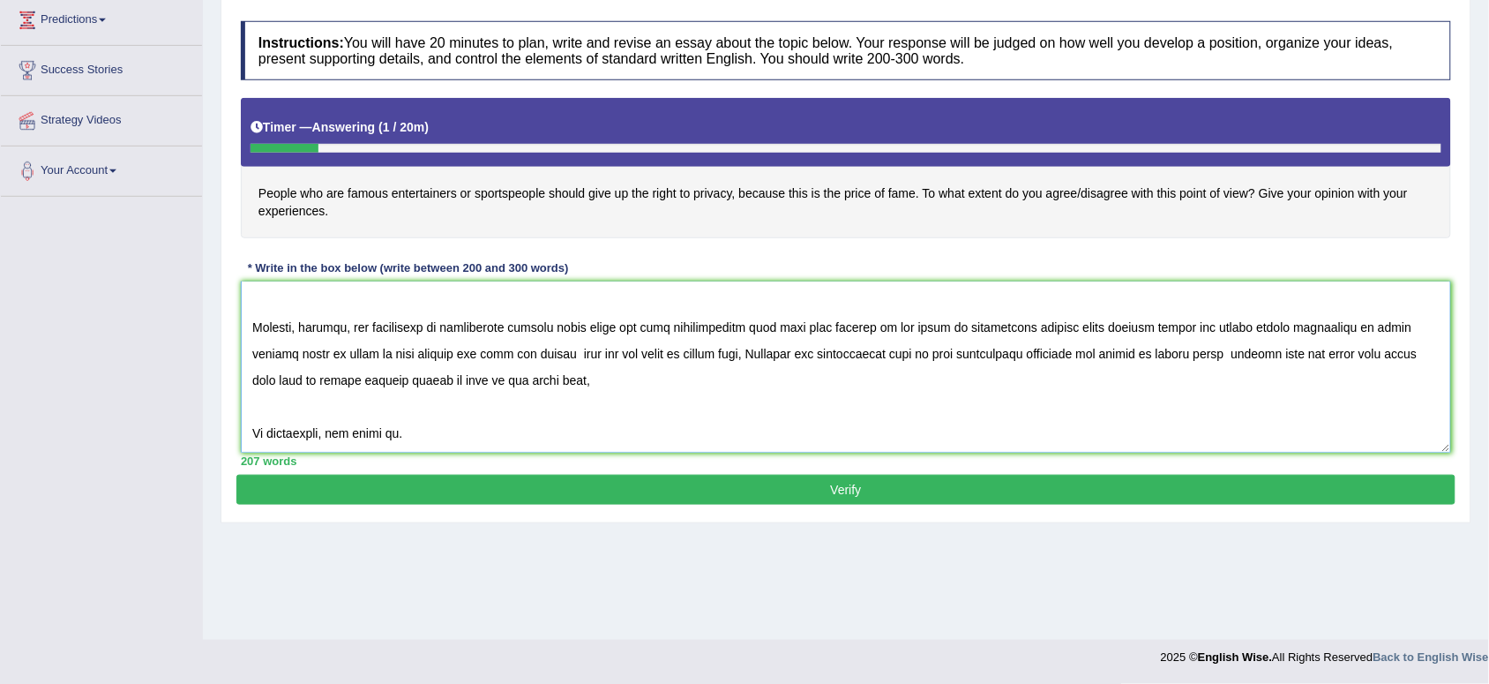
click at [779, 399] on textarea at bounding box center [846, 366] width 1210 height 171
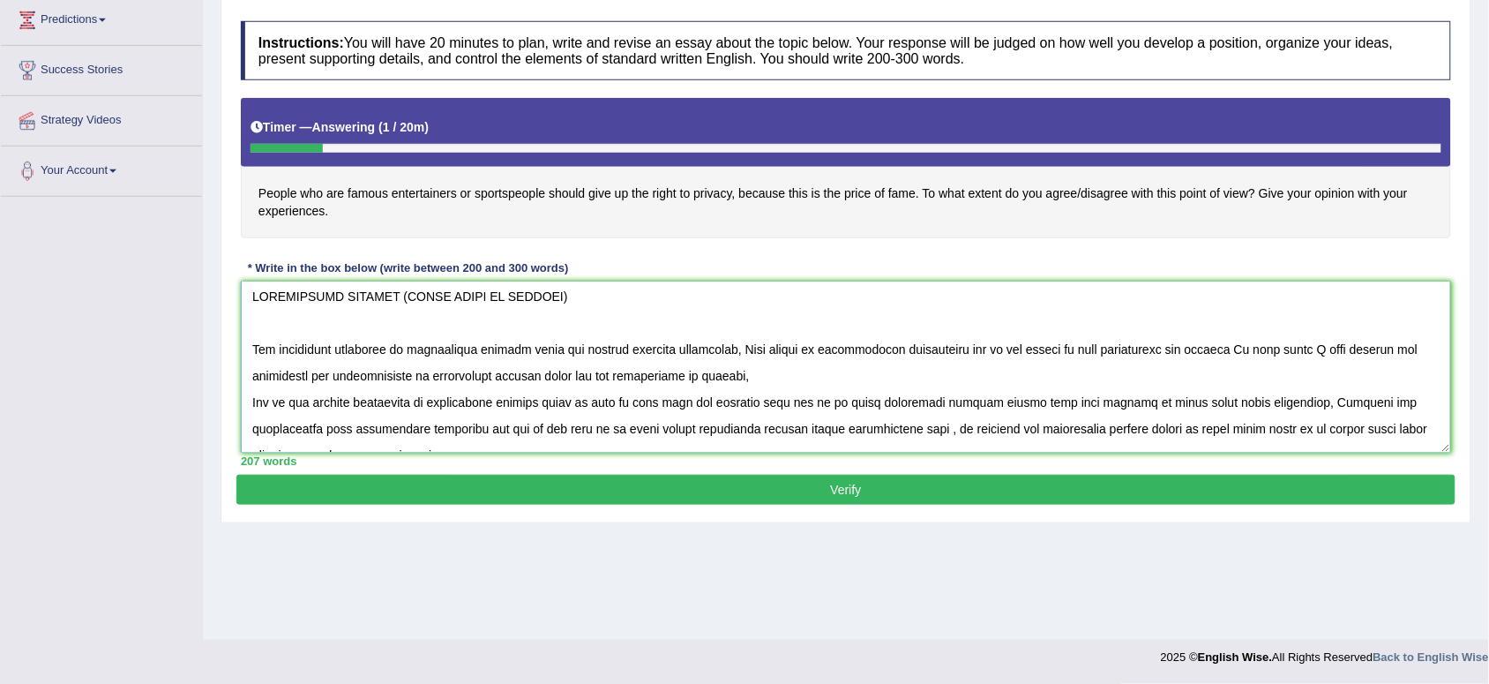
scroll to position [0, 0]
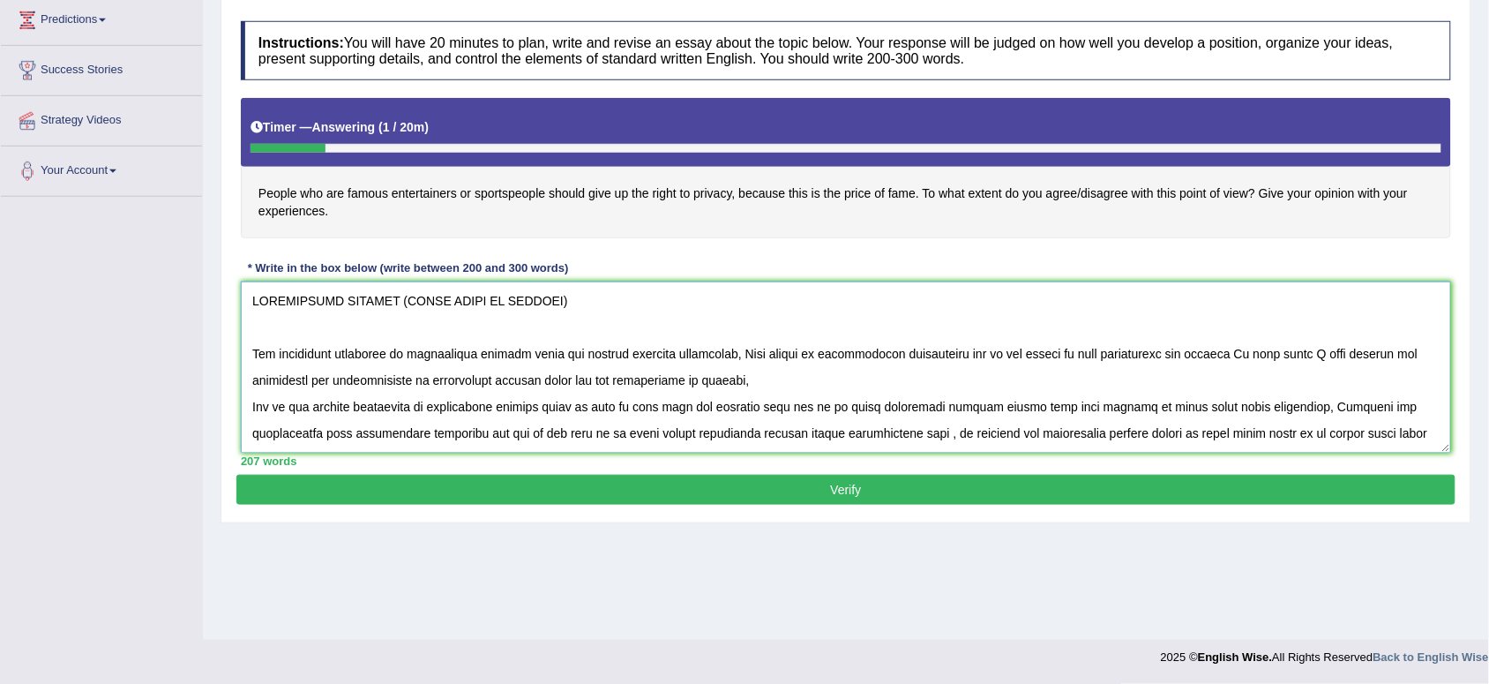
click at [773, 435] on textarea at bounding box center [846, 366] width 1210 height 171
click at [786, 437] on textarea at bounding box center [846, 366] width 1210 height 171
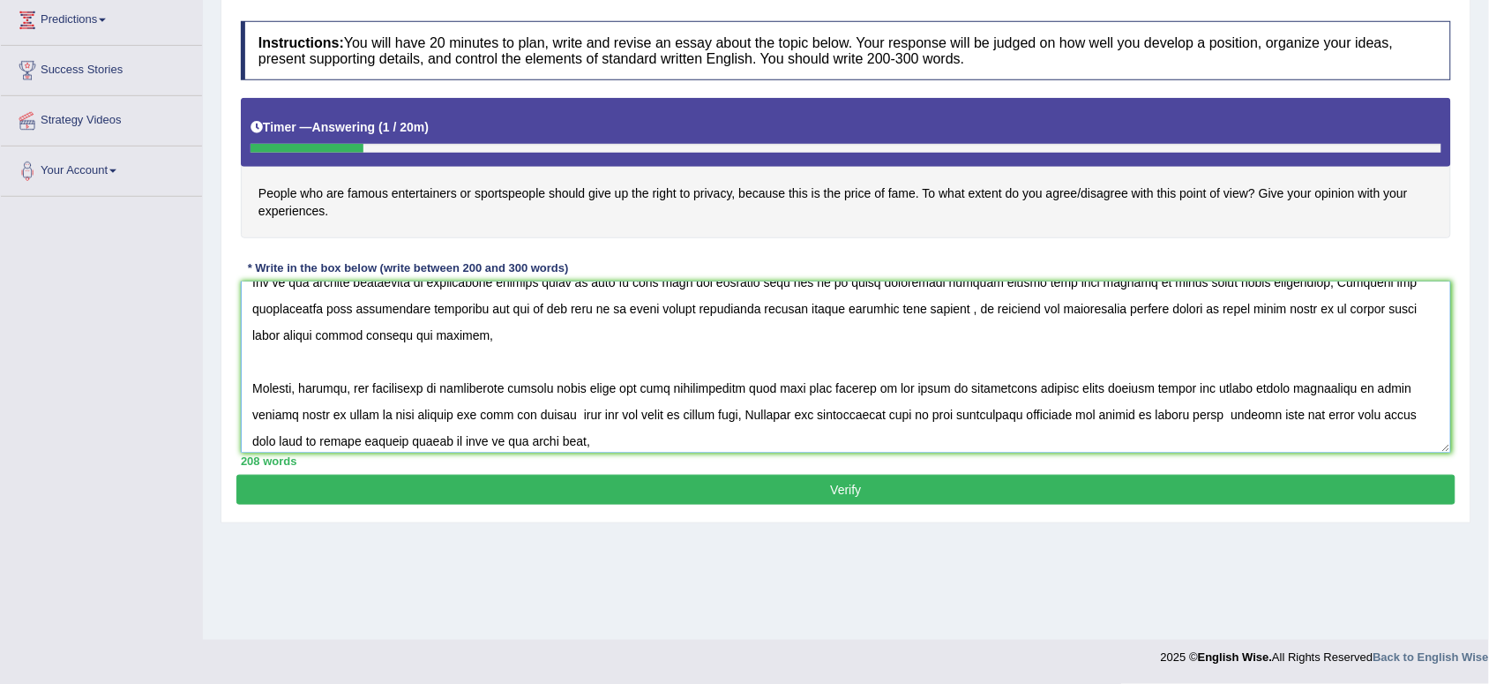
scroll to position [132, 0]
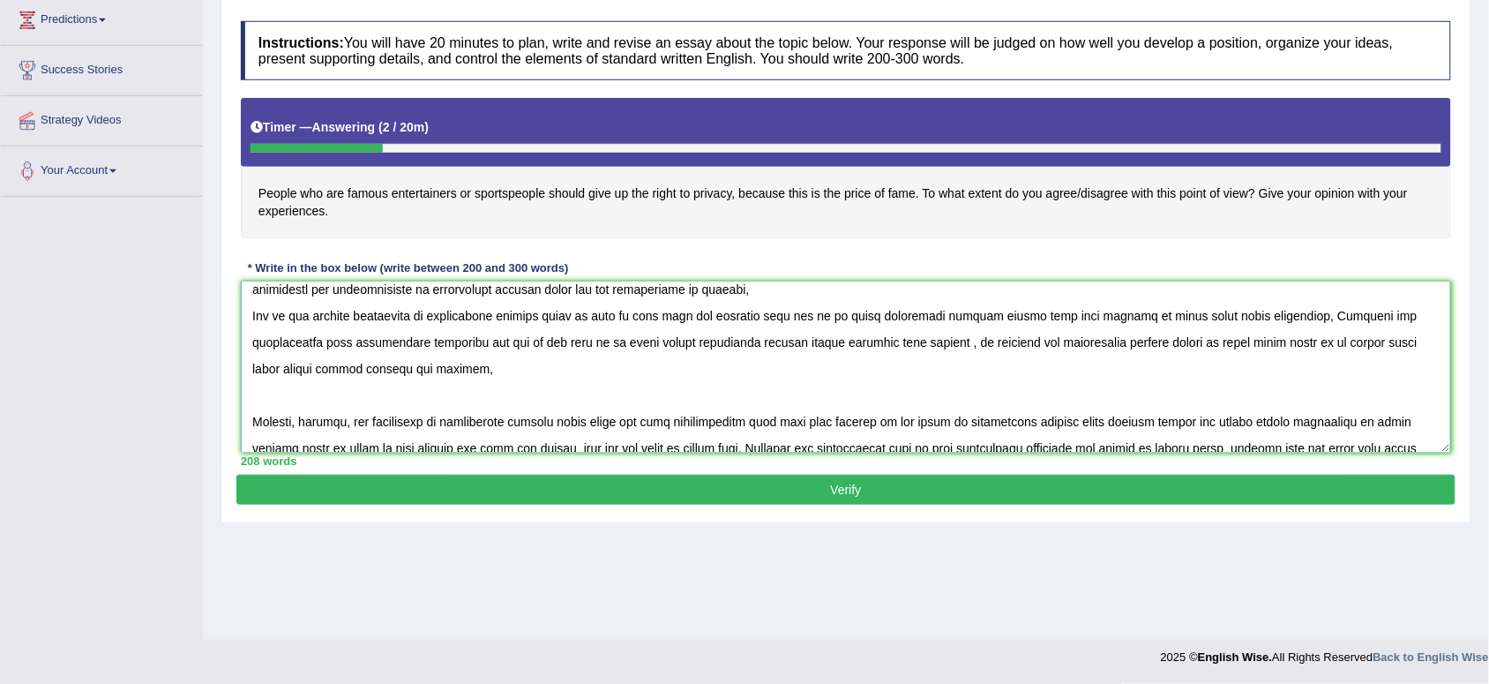
drag, startPoint x: 1245, startPoint y: 314, endPoint x: 1116, endPoint y: 294, distance: 131.2
click at [1116, 294] on textarea at bounding box center [846, 366] width 1210 height 171
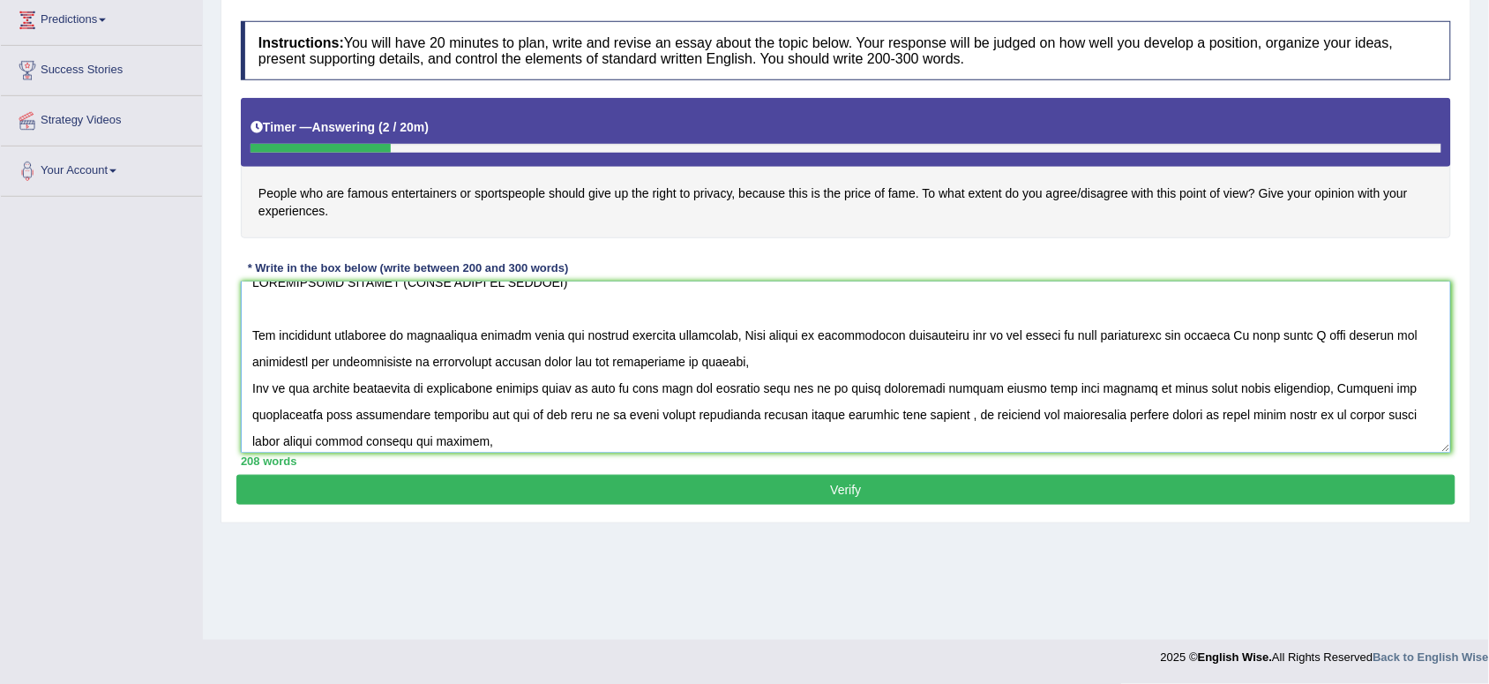
click at [1282, 446] on textarea at bounding box center [846, 366] width 1210 height 171
click at [981, 417] on textarea at bounding box center [846, 366] width 1210 height 171
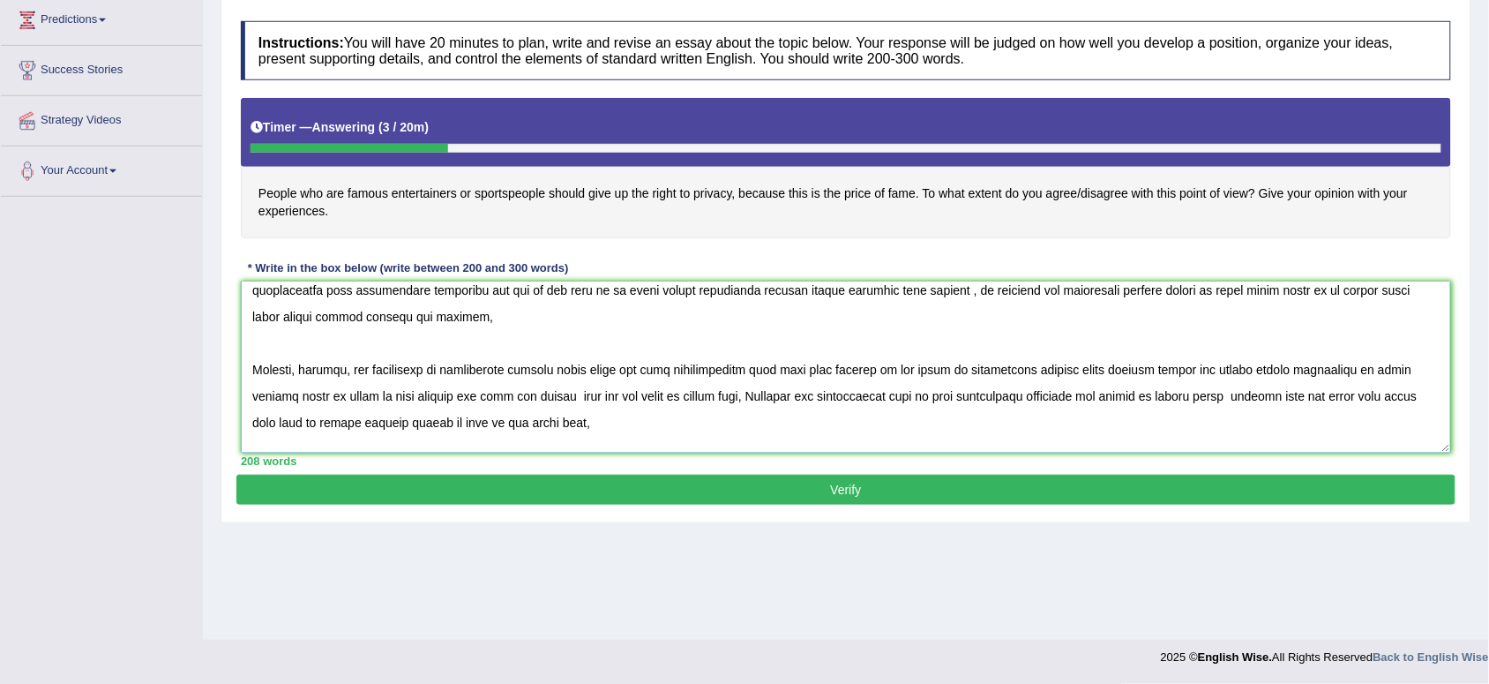
scroll to position [151, 0]
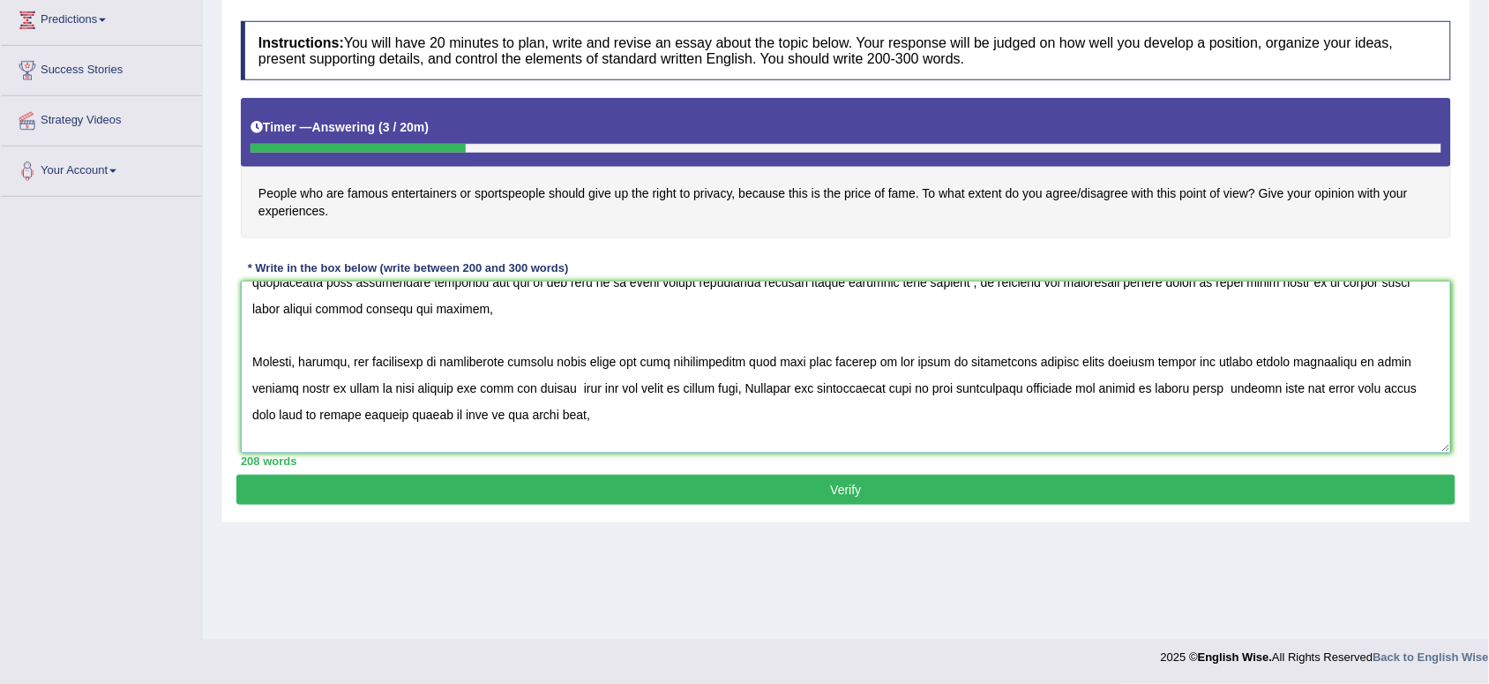
click at [1157, 390] on textarea at bounding box center [846, 366] width 1210 height 171
click at [1326, 367] on textarea at bounding box center [846, 366] width 1210 height 171
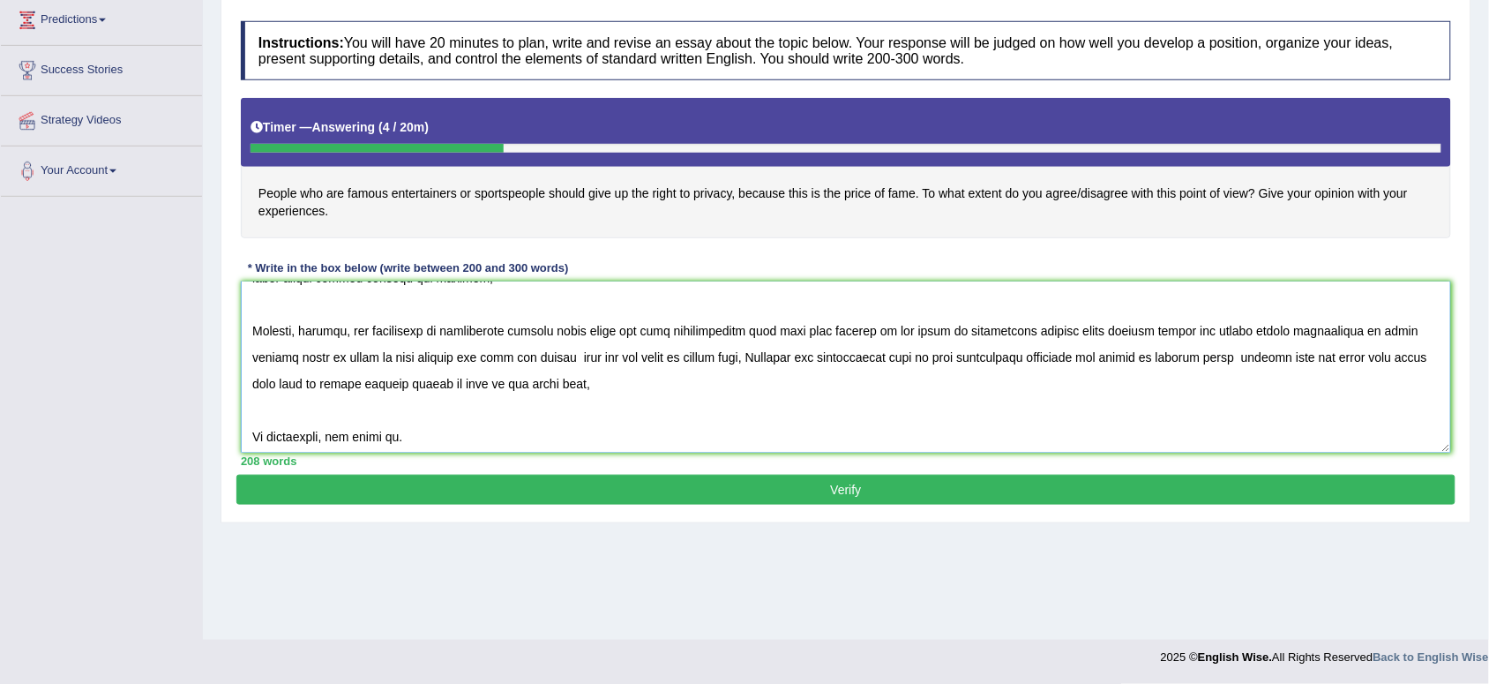
scroll to position [185, 0]
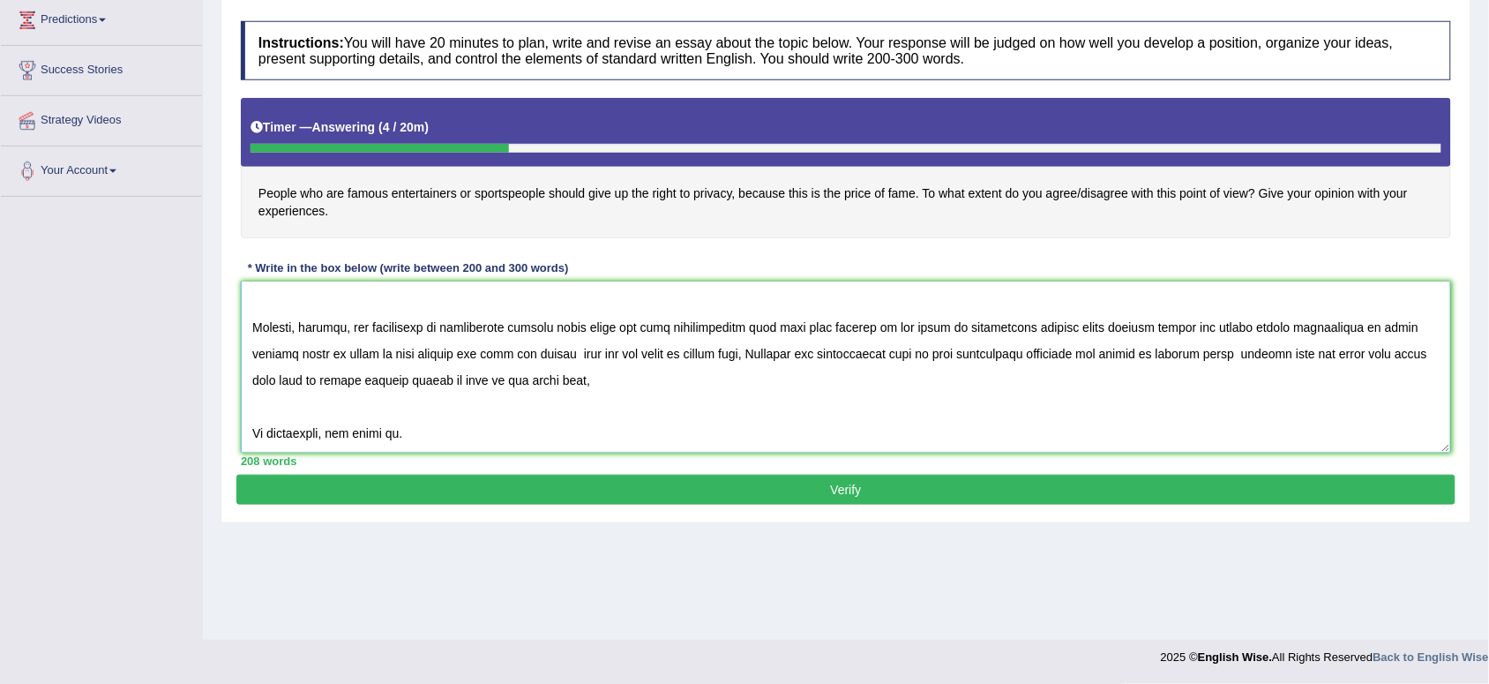
click at [393, 437] on textarea at bounding box center [846, 366] width 1210 height 171
type textarea "CELEBRITIES PRIVACY (GIVEN RIGHT TO PRIVACY) The increasing influence of celebr…"
click at [869, 479] on button "Verify" at bounding box center [845, 490] width 1219 height 30
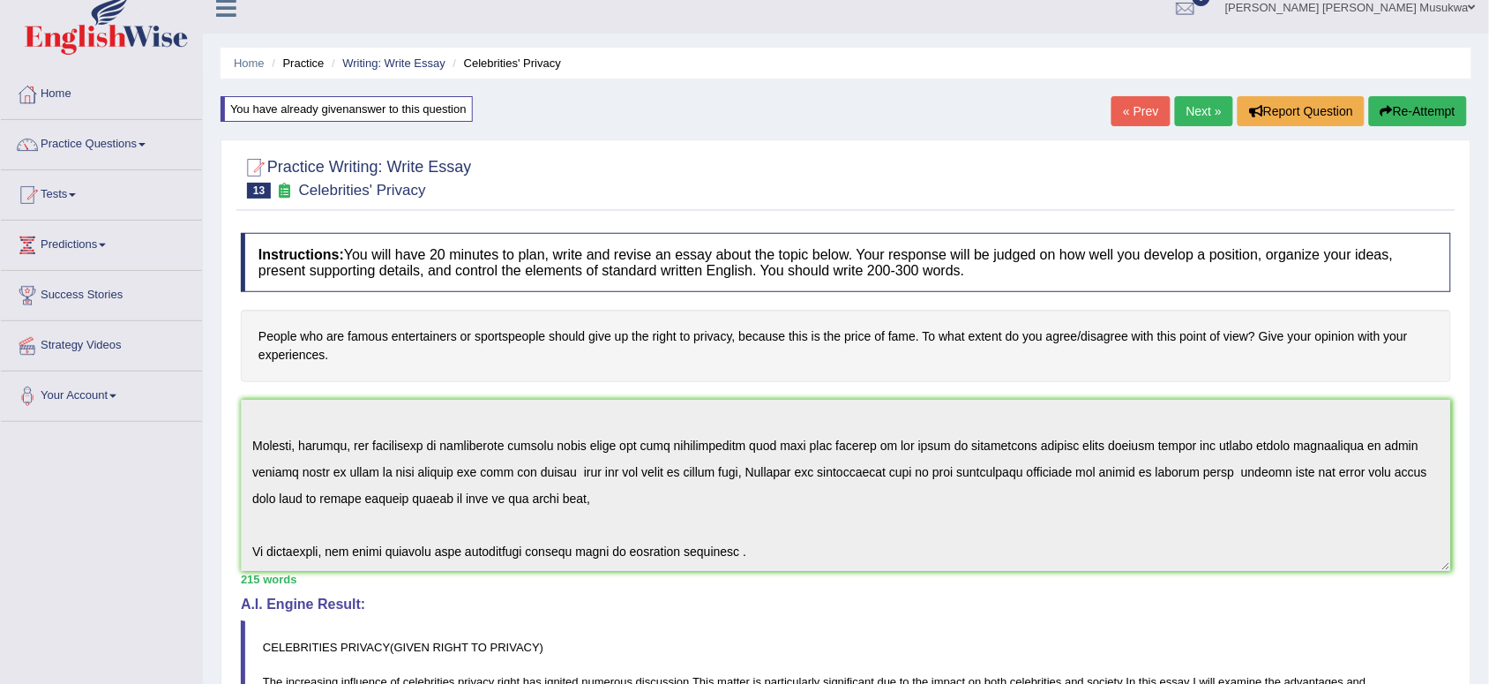
scroll to position [0, 0]
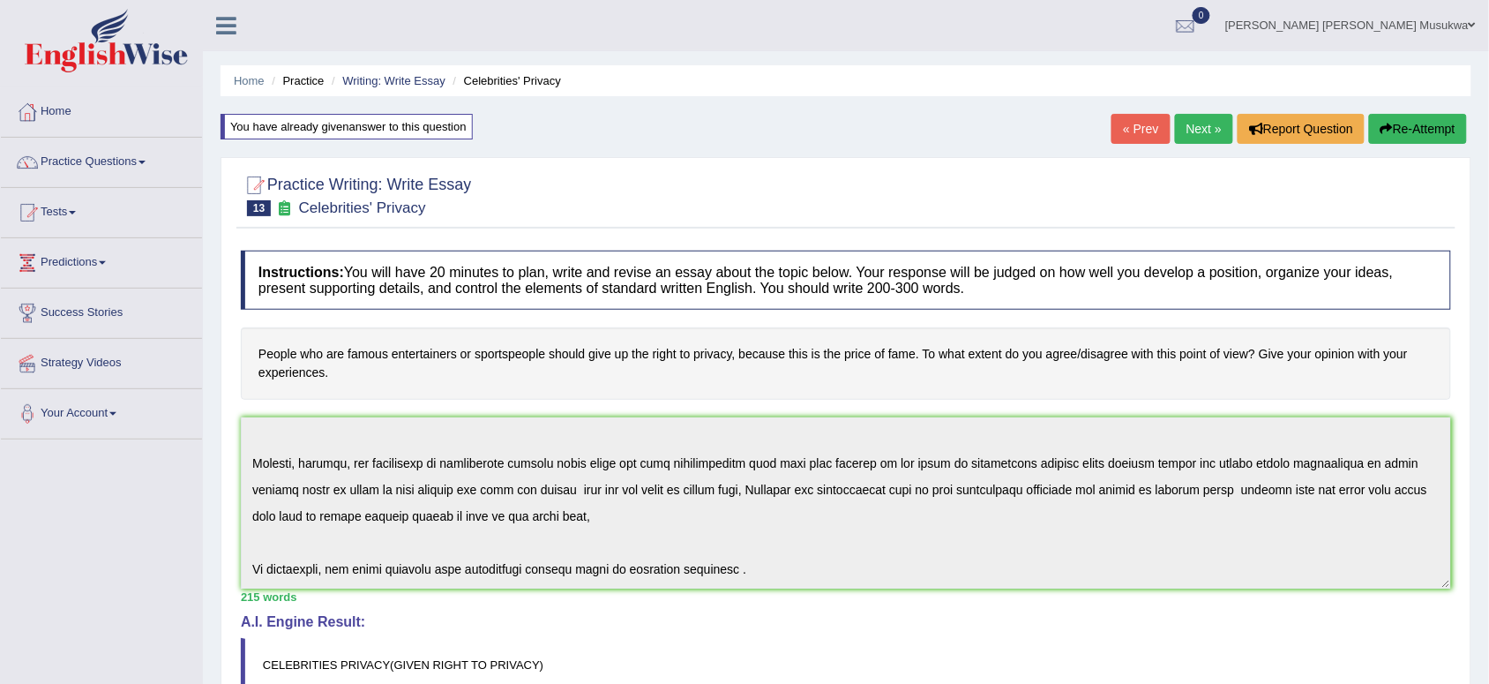
click at [1401, 126] on button "Re-Attempt" at bounding box center [1418, 129] width 98 height 30
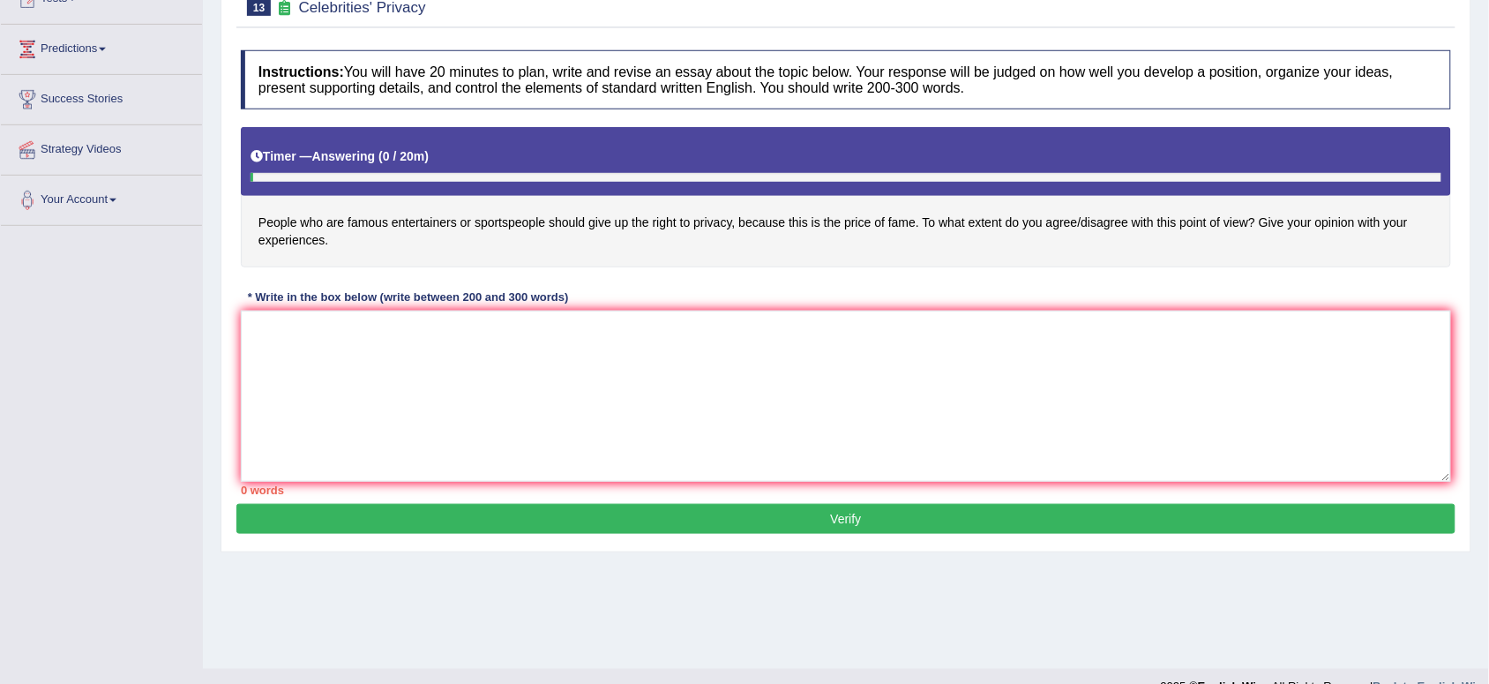
scroll to position [243, 0]
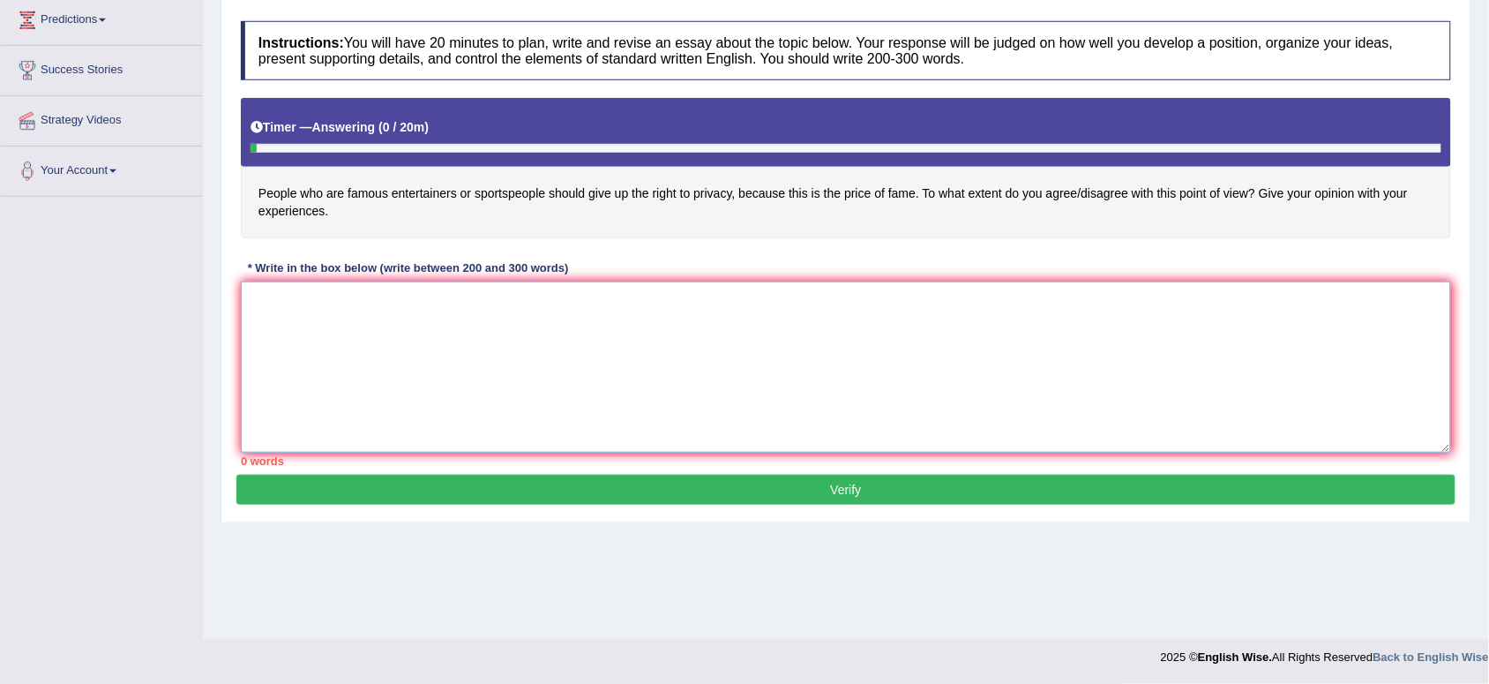
click at [313, 304] on textarea at bounding box center [846, 366] width 1210 height 171
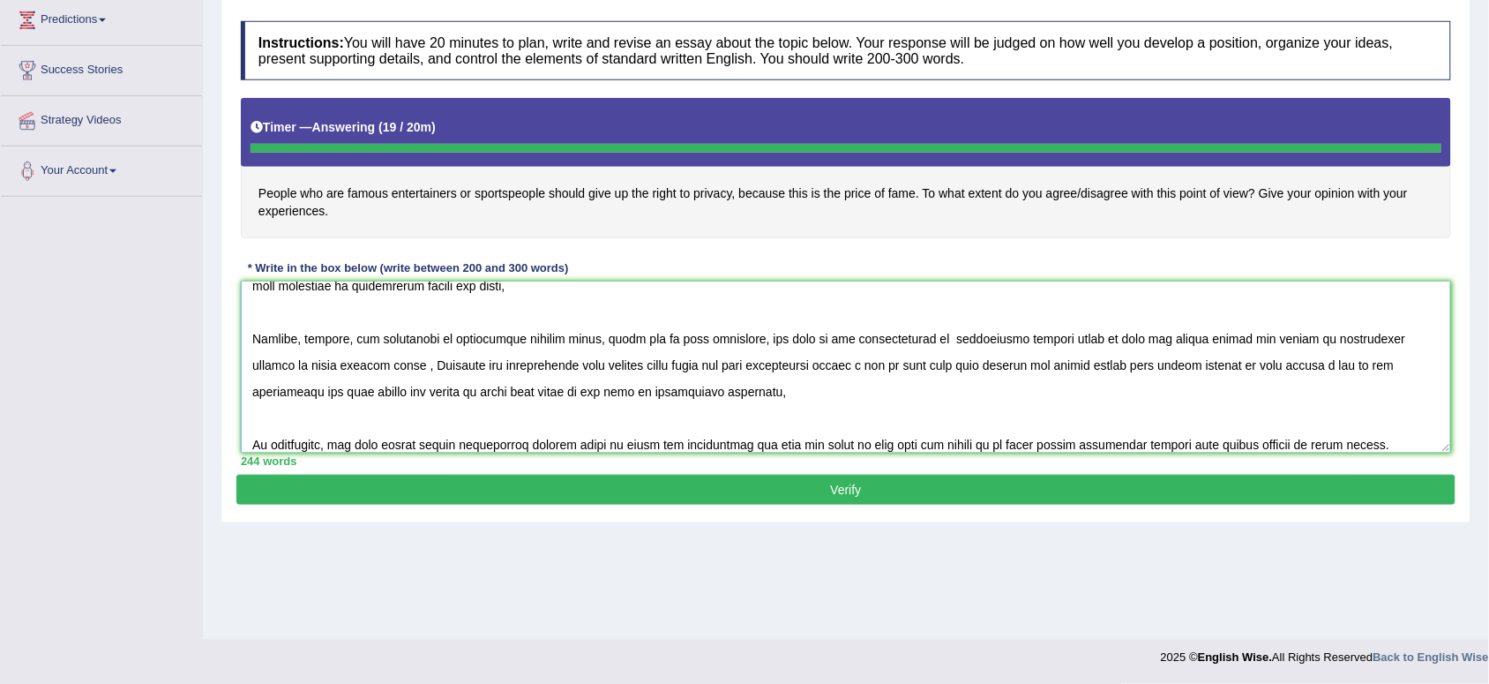
type textarea "CELEBRITIES PRIVACY The increasing influence of celebrities privacy right in mo…"
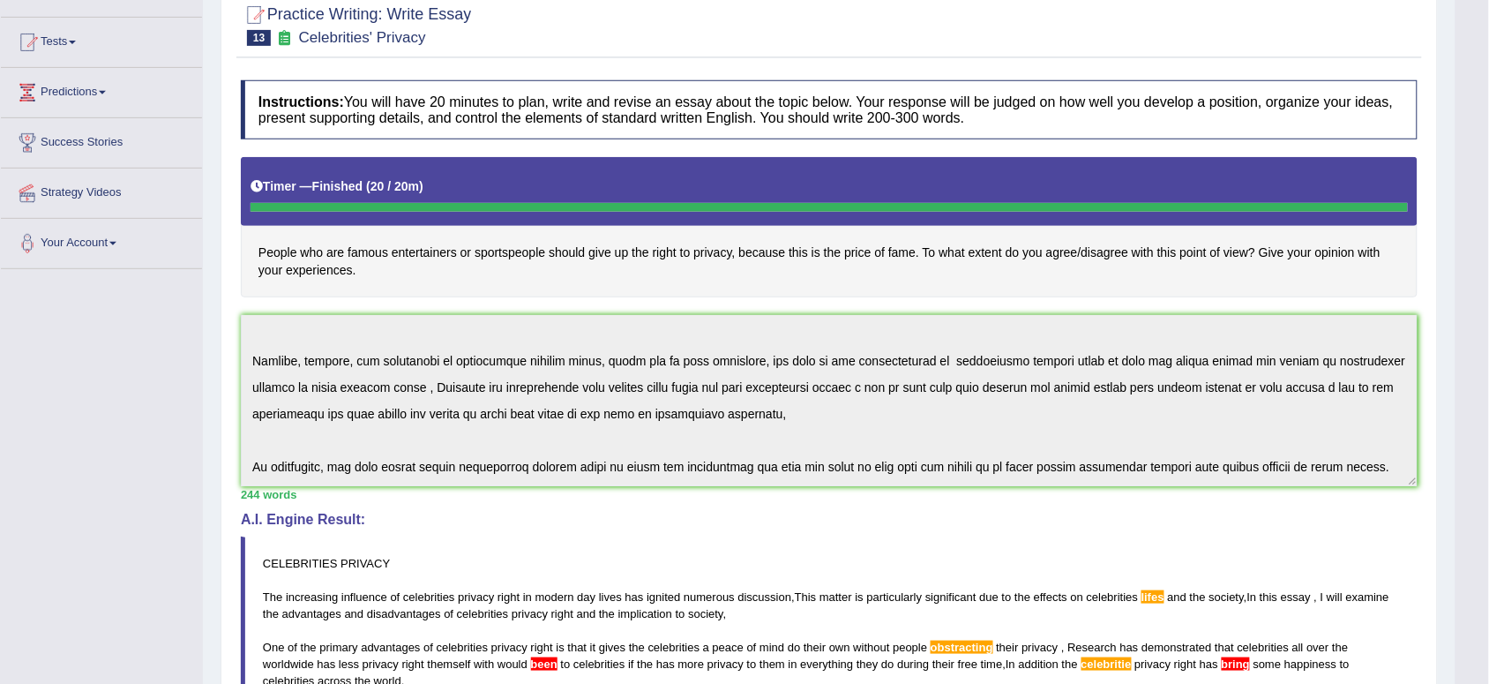
scroll to position [632, 0]
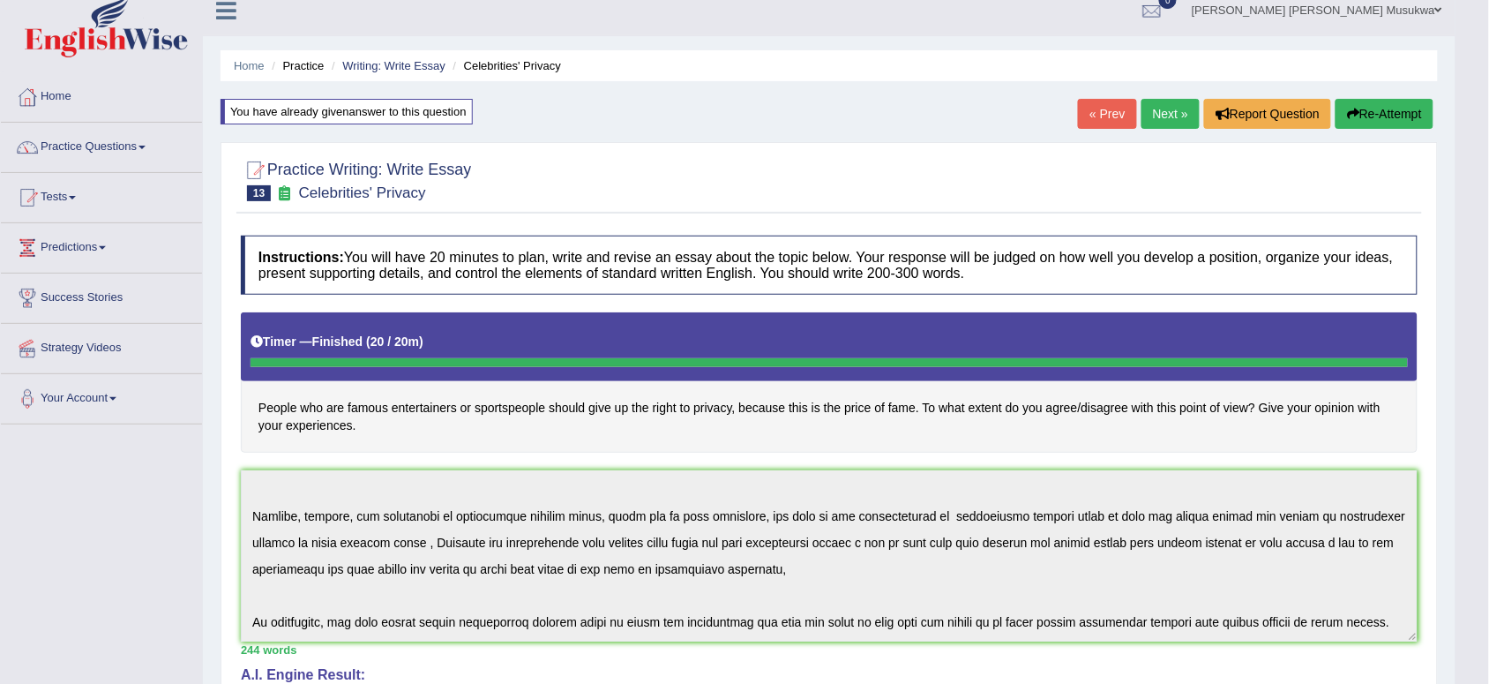
scroll to position [0, 0]
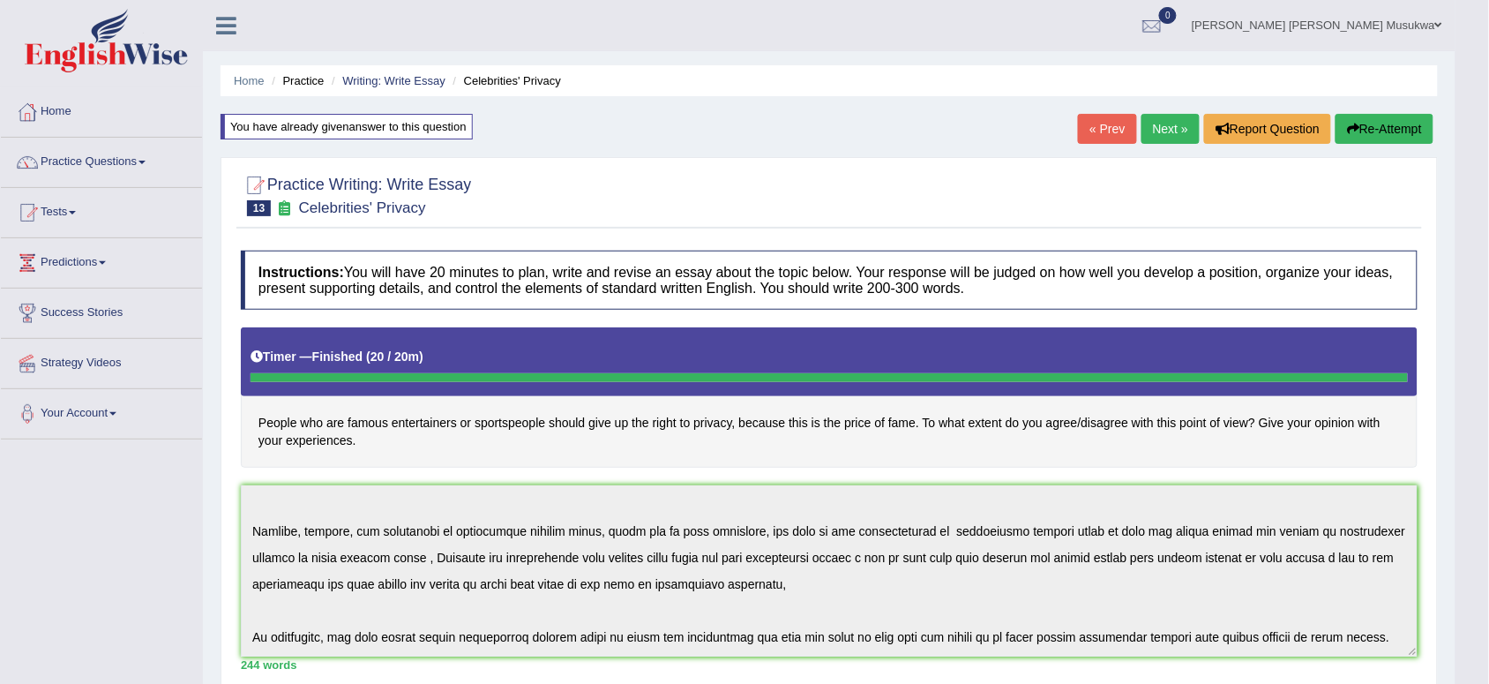
click at [1394, 122] on button "Re-Attempt" at bounding box center [1384, 129] width 98 height 30
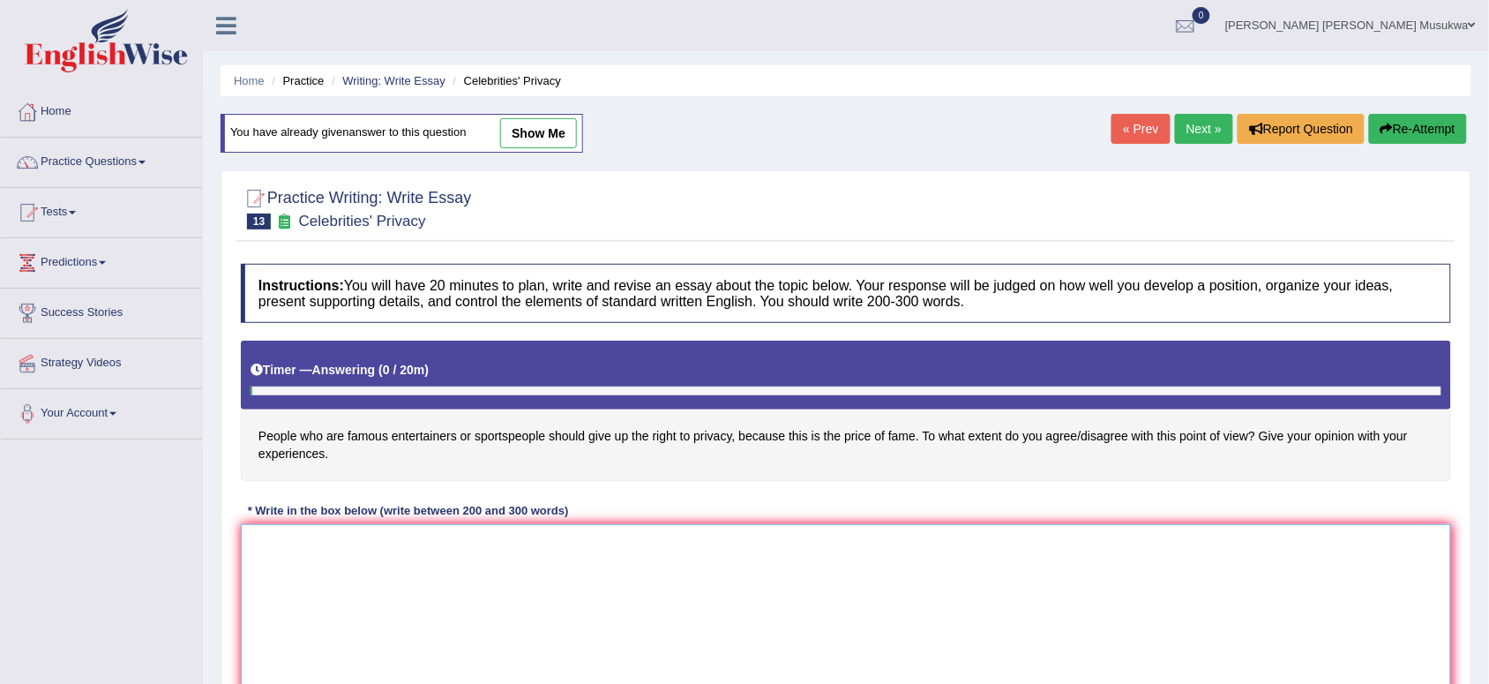
click at [415, 565] on textarea at bounding box center [846, 609] width 1210 height 171
paste textarea "CELEBRITIES PRIVACY The increasing influence of celebrities privacy right in mo…"
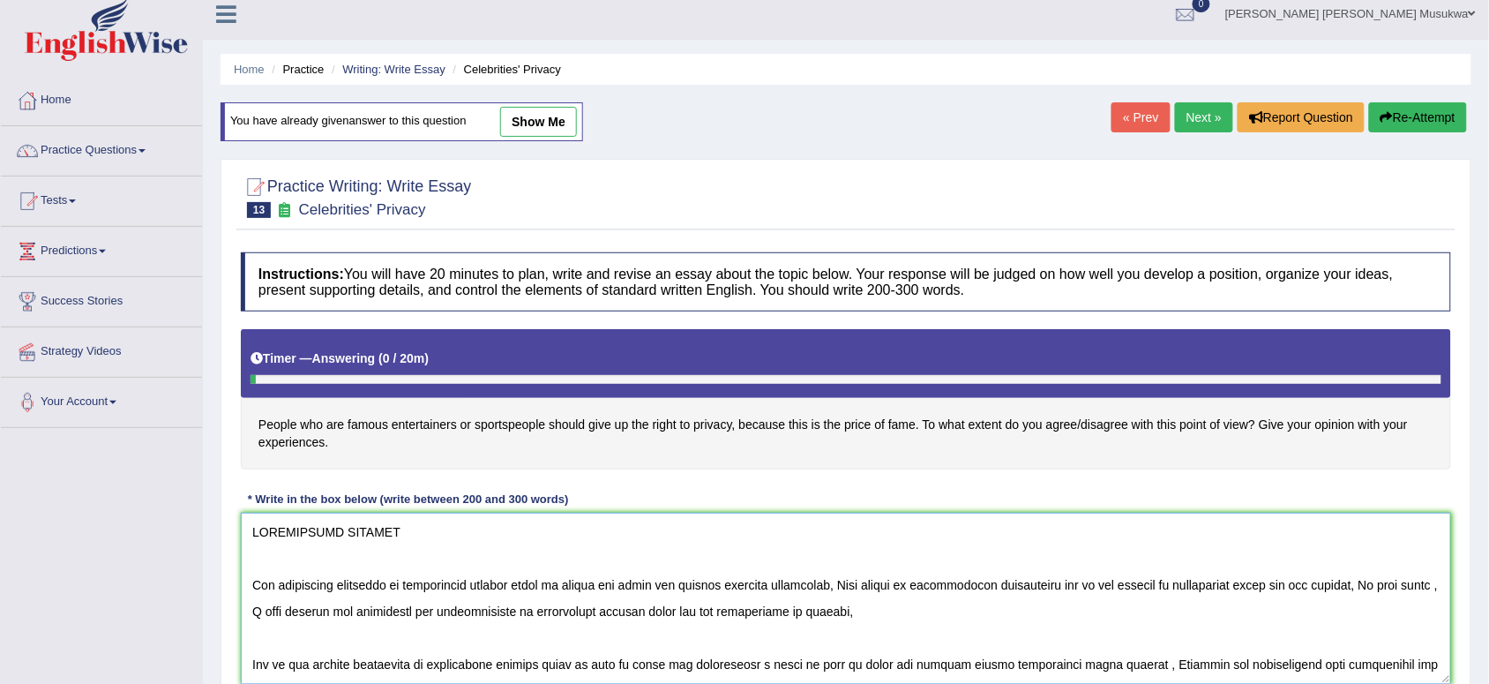
scroll to position [200, 0]
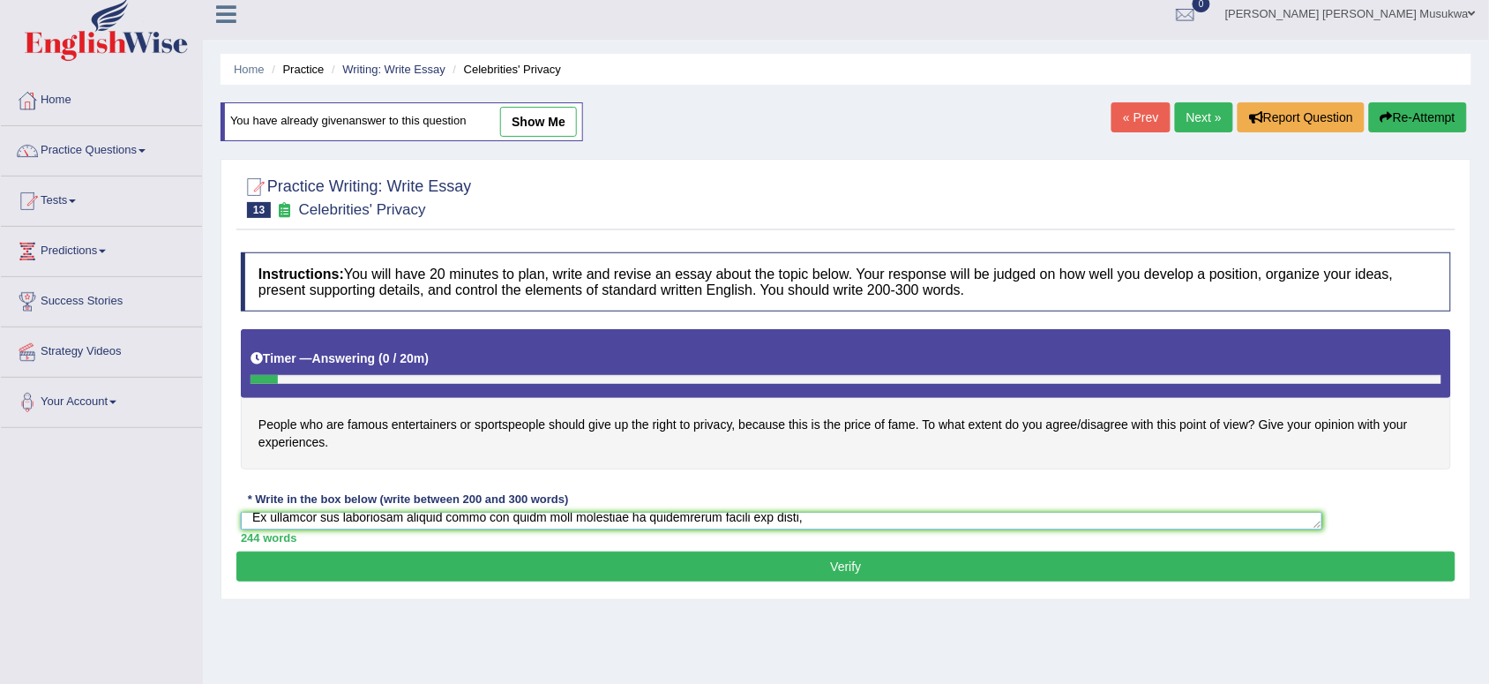
drag, startPoint x: 1445, startPoint y: 670, endPoint x: 1316, endPoint y: 499, distance: 214.2
click at [1316, 499] on div "Instructions: You will have 20 minutes to plan, write and revise an essay about…" at bounding box center [845, 397] width 1219 height 308
click at [1308, 521] on textarea at bounding box center [781, 520] width 1081 height 17
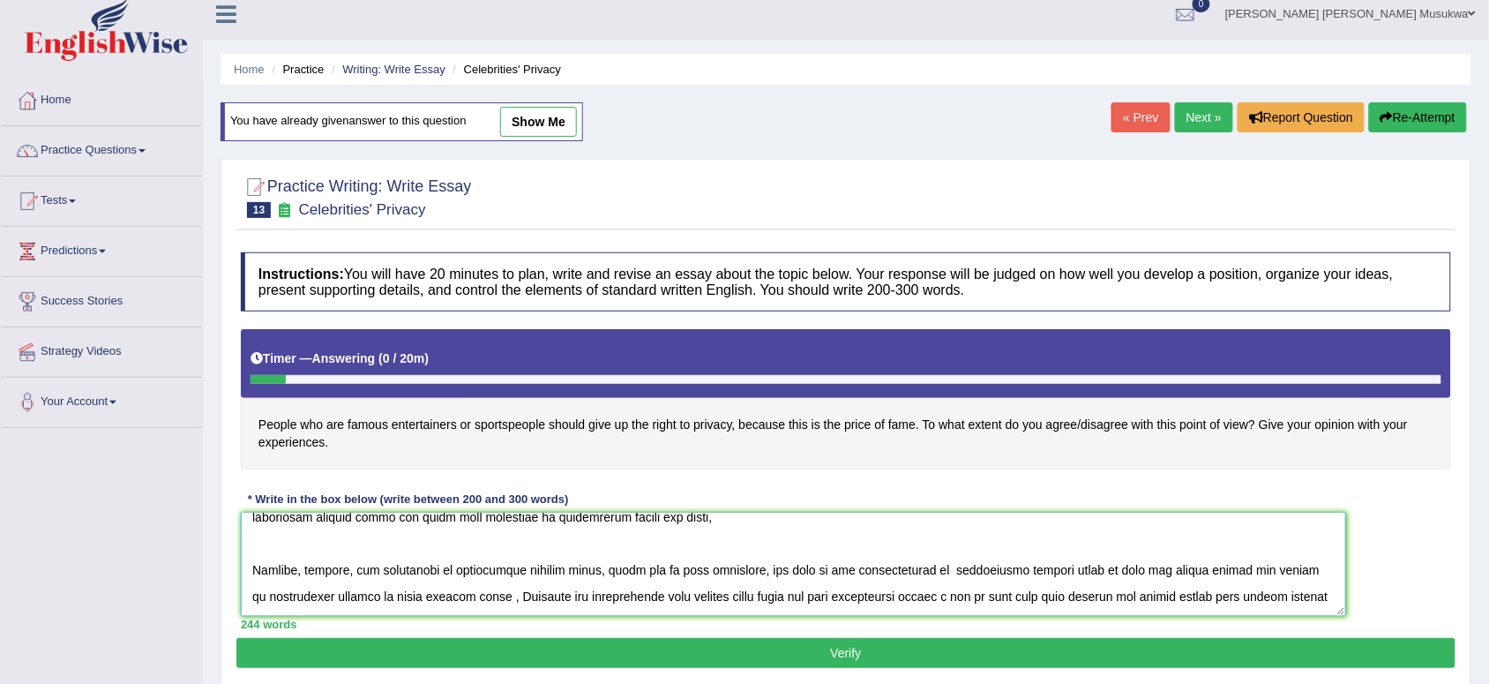
scroll to position [138, 0]
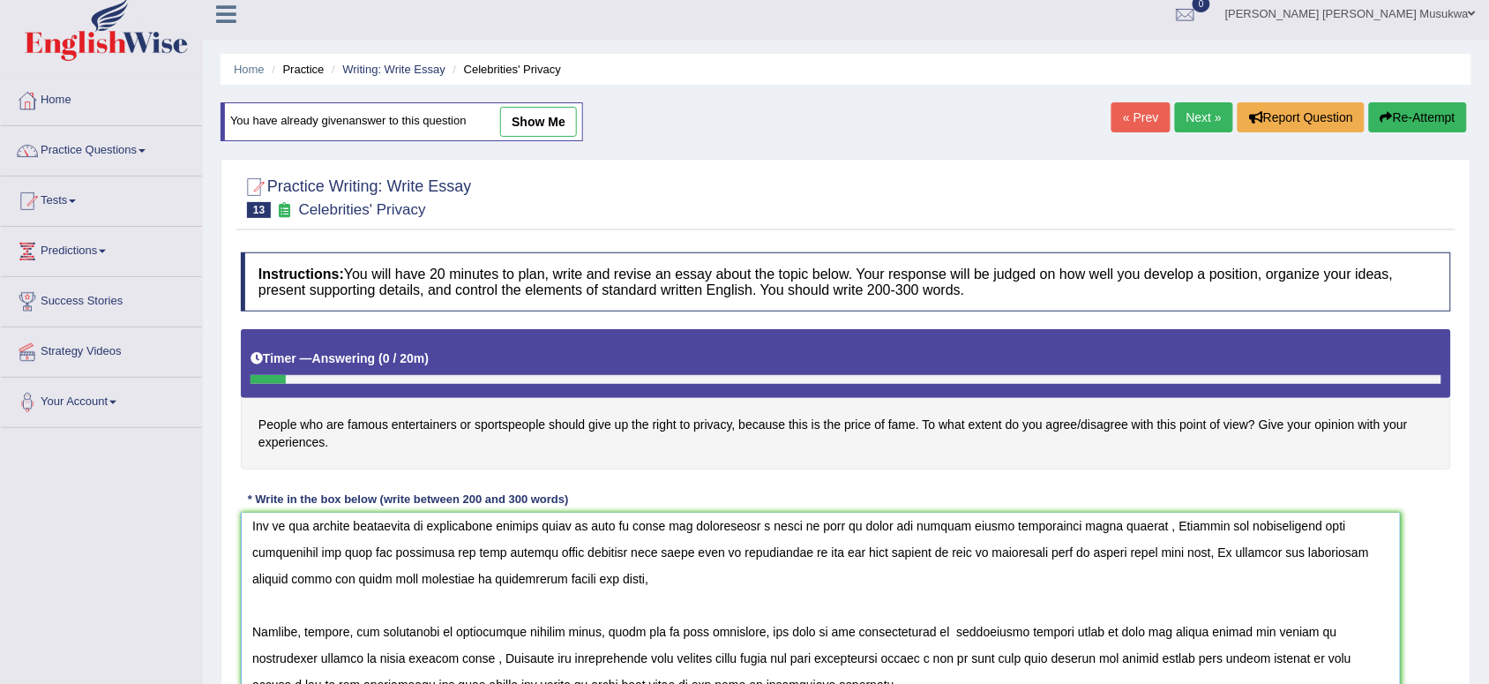
drag, startPoint x: 1308, startPoint y: 521, endPoint x: 1391, endPoint y: 750, distance: 243.0
click at [1391, 672] on html "Toggle navigation Home Practice Questions Speaking Practice Read Aloud Repeat S…" at bounding box center [744, 331] width 1489 height 684
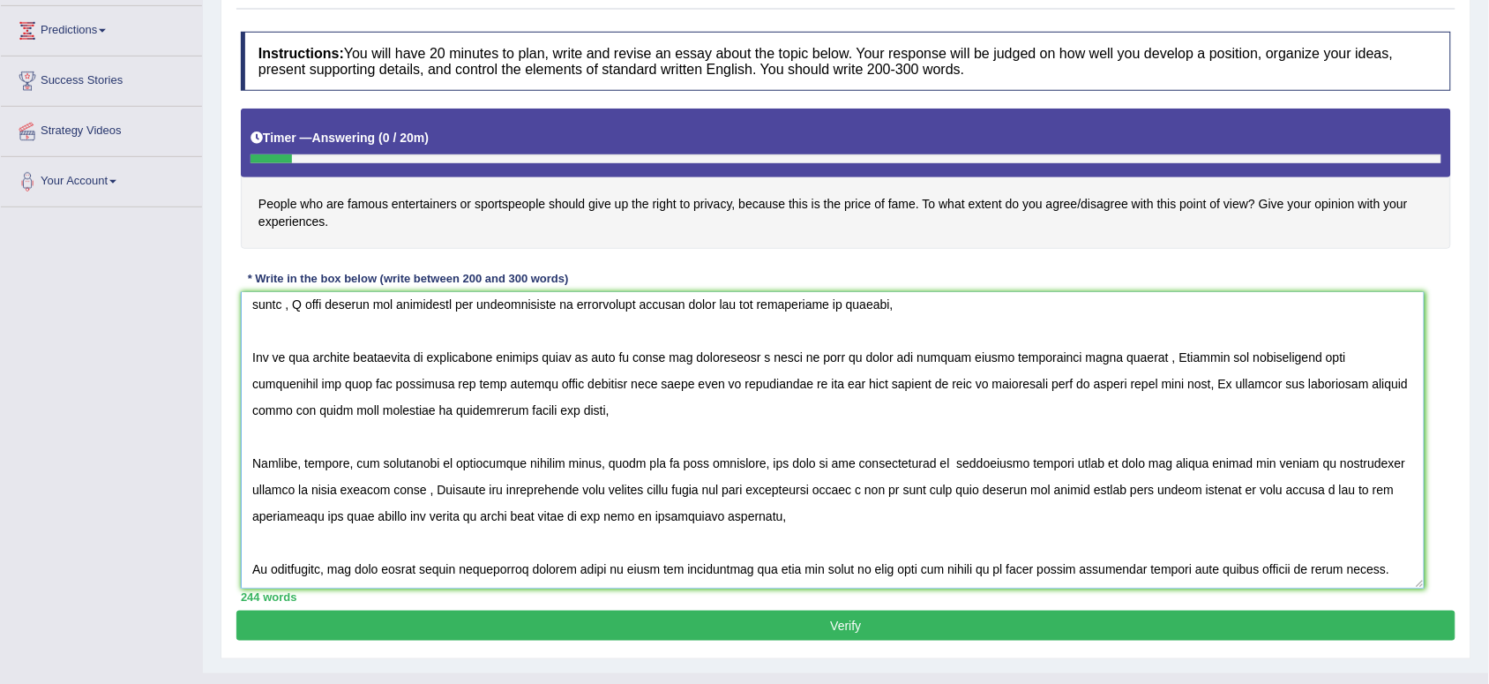
scroll to position [82, 0]
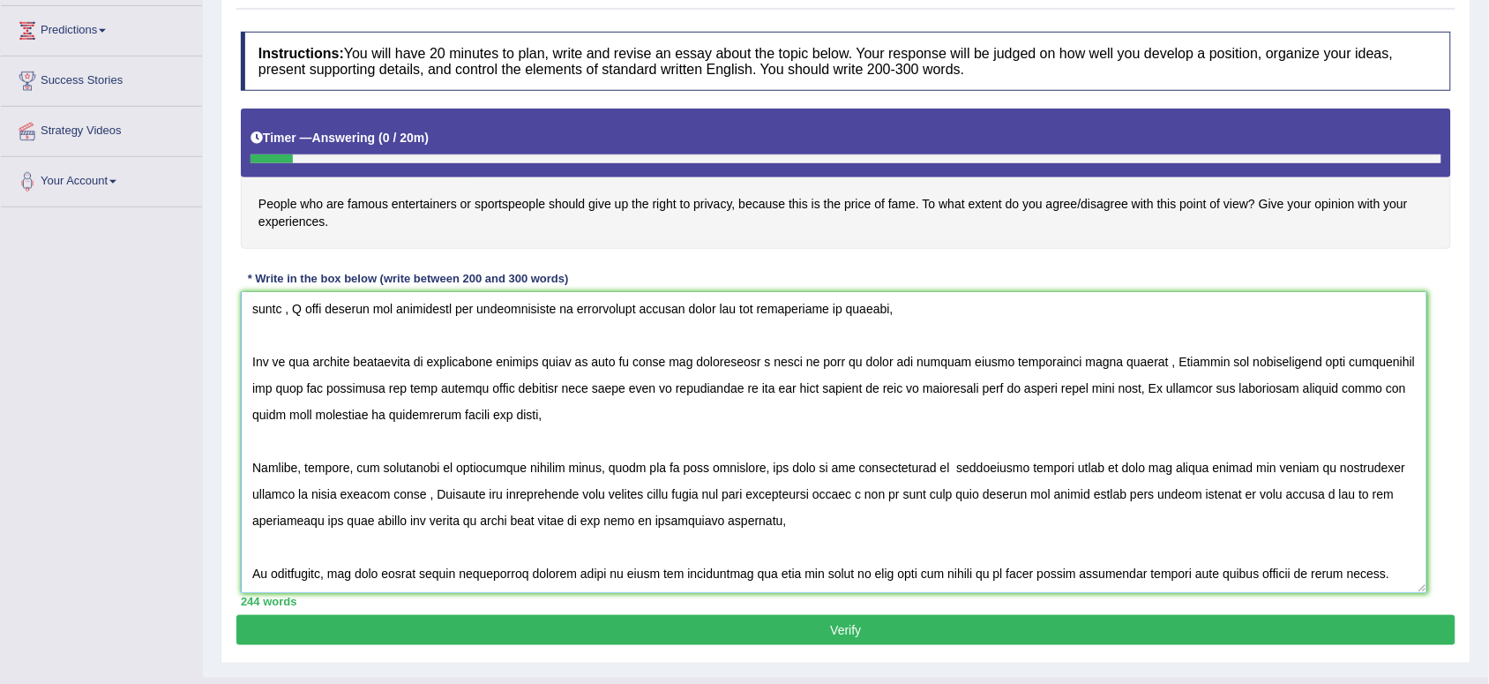
drag, startPoint x: 1401, startPoint y: 531, endPoint x: 1423, endPoint y: 587, distance: 60.6
click at [1423, 587] on textarea at bounding box center [834, 442] width 1186 height 301
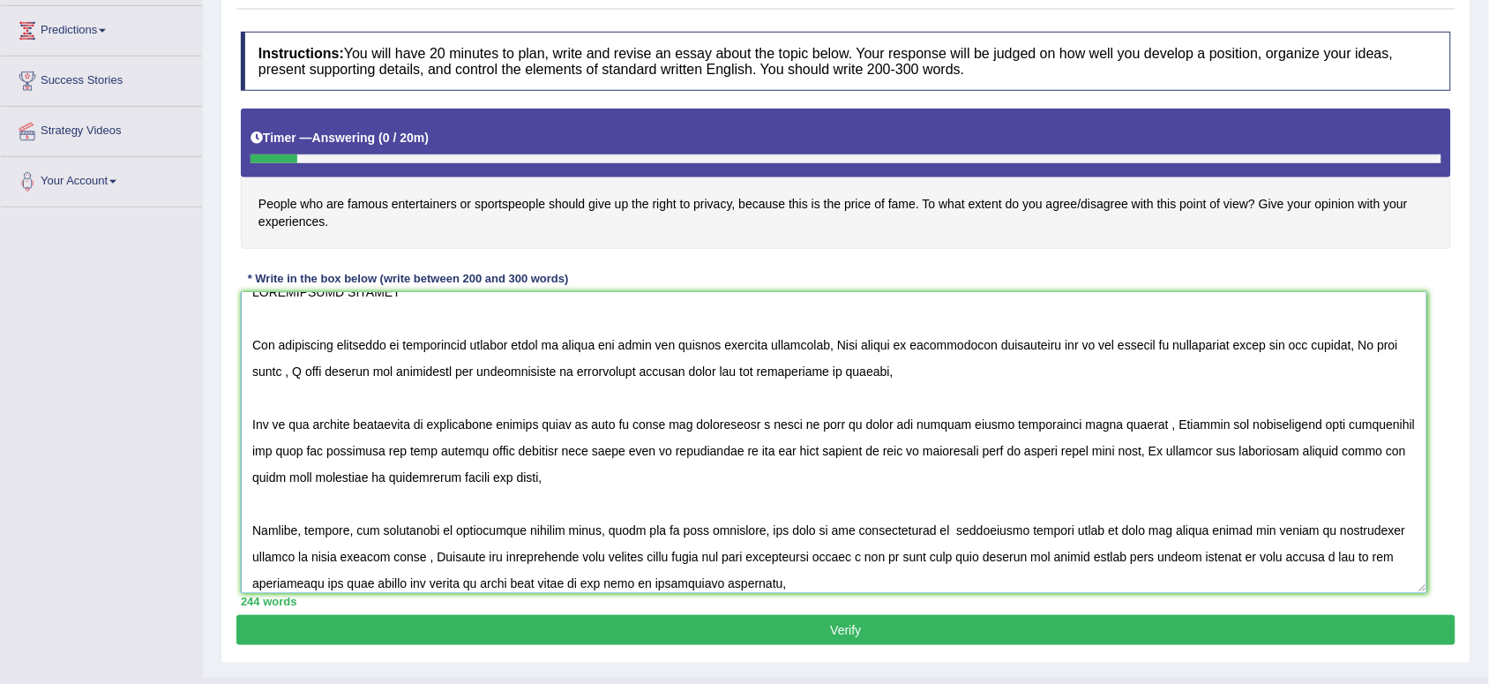
scroll to position [0, 0]
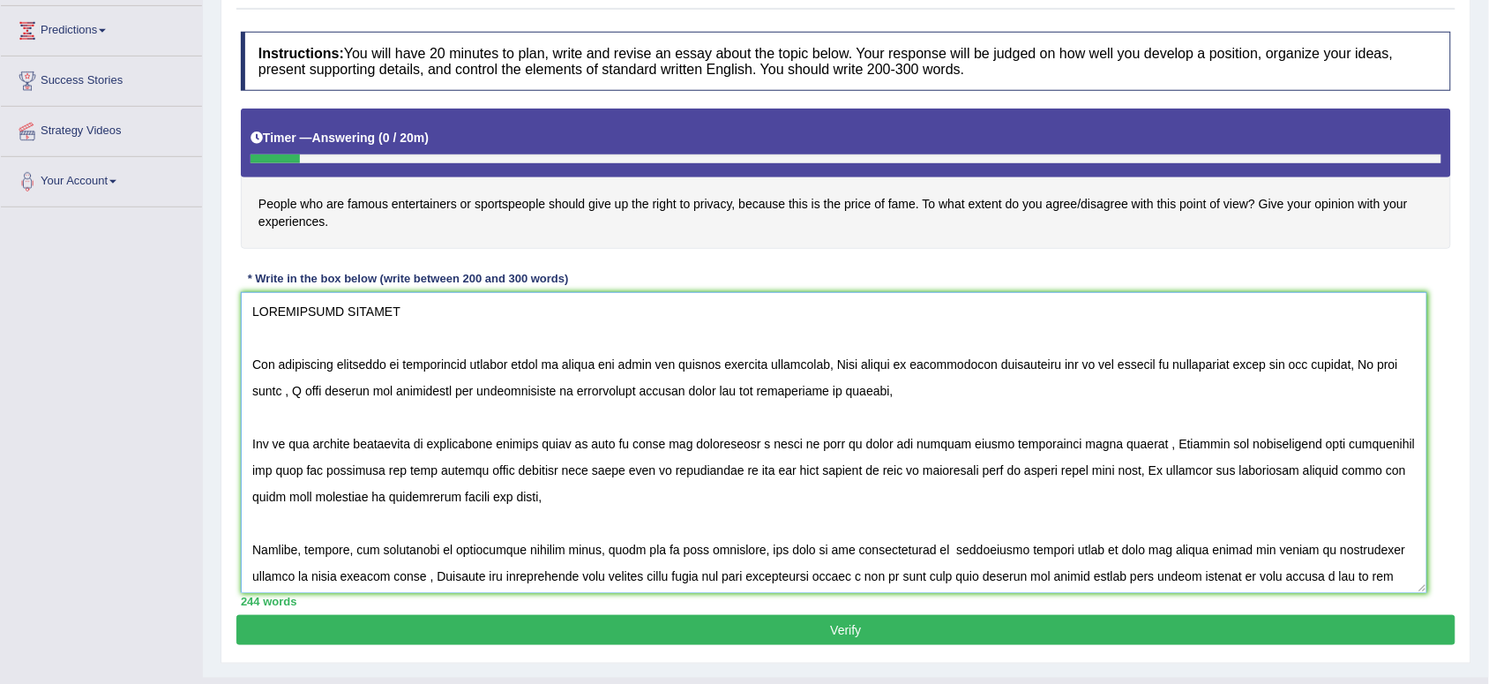
click at [1058, 340] on textarea at bounding box center [834, 442] width 1186 height 301
click at [589, 475] on textarea at bounding box center [834, 442] width 1186 height 301
click at [1032, 452] on textarea at bounding box center [834, 442] width 1186 height 301
click at [1223, 367] on textarea at bounding box center [834, 442] width 1186 height 301
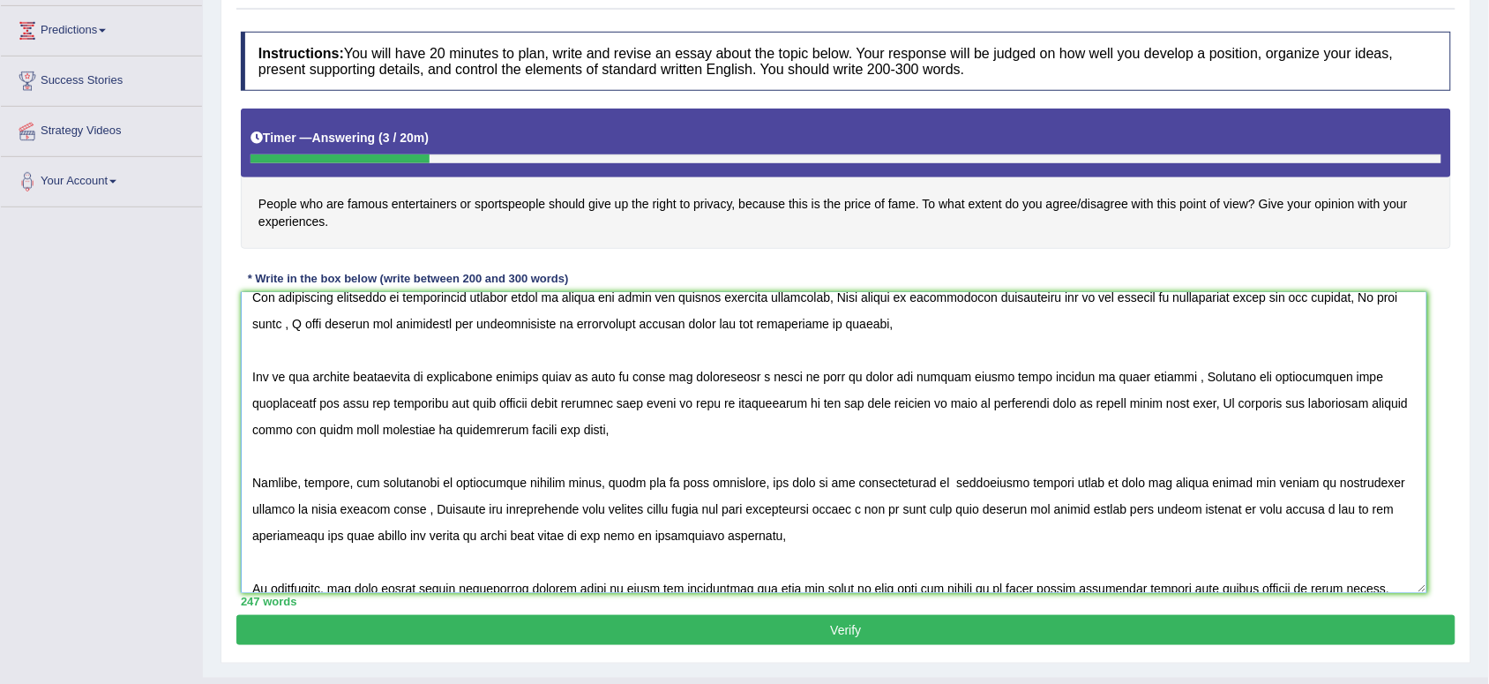
scroll to position [81, 0]
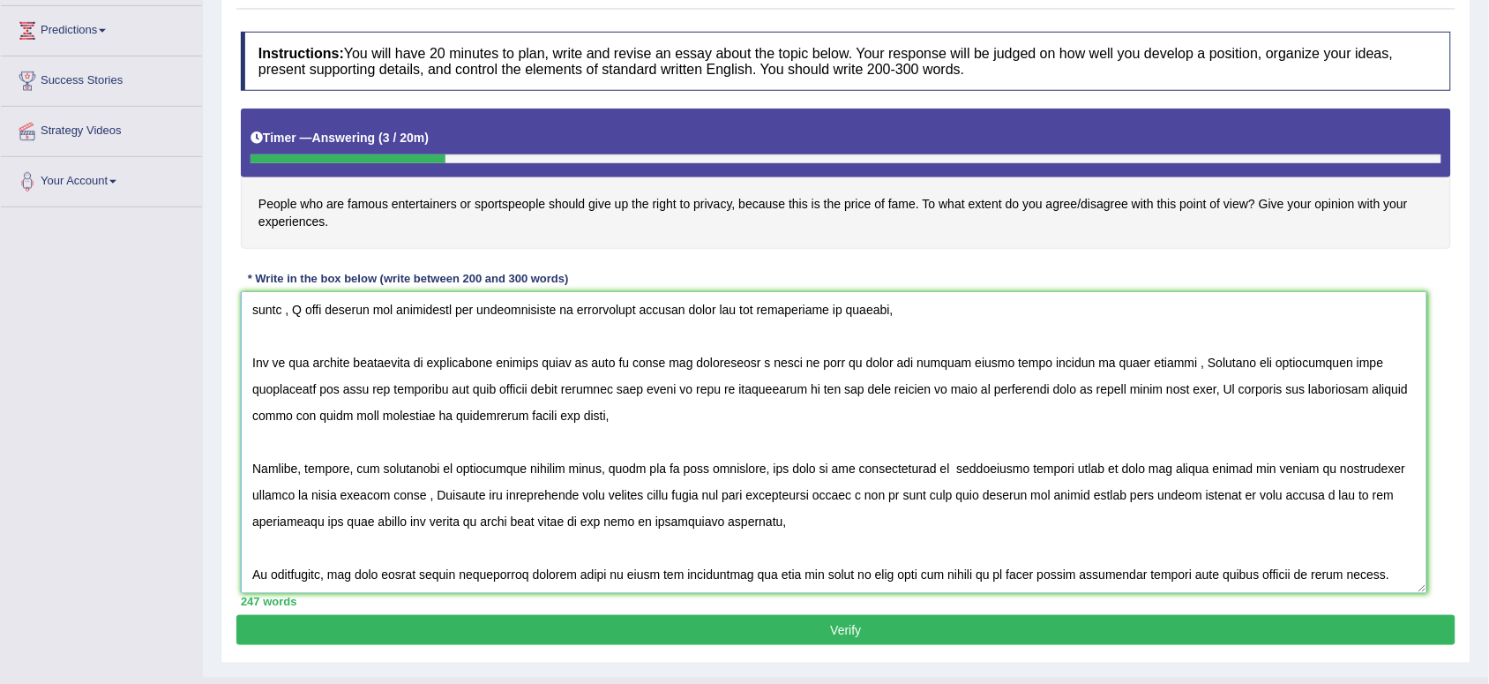
click at [1339, 408] on textarea at bounding box center [834, 442] width 1186 height 301
click at [1374, 397] on textarea at bounding box center [834, 442] width 1186 height 301
click at [1246, 391] on textarea at bounding box center [834, 442] width 1186 height 301
click at [456, 582] on textarea at bounding box center [834, 442] width 1186 height 301
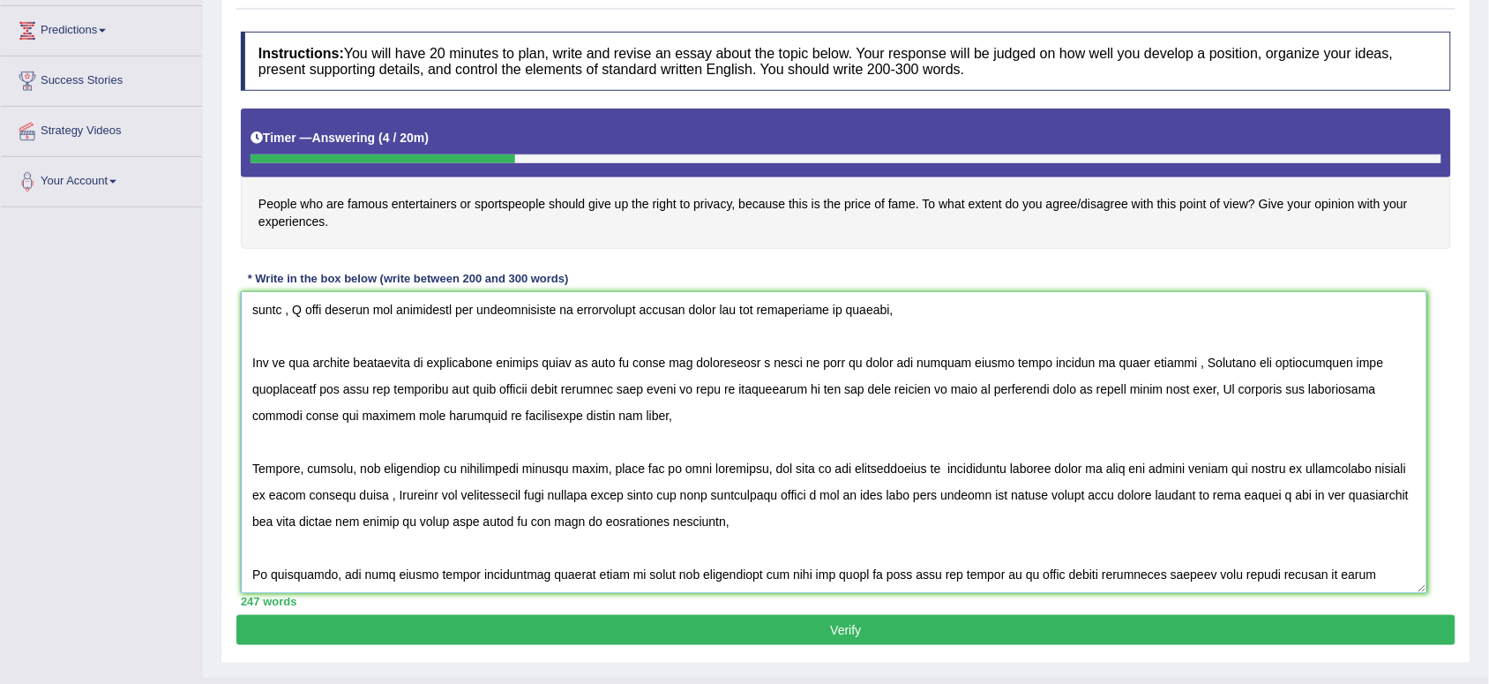
click at [460, 580] on textarea at bounding box center [834, 442] width 1186 height 301
click at [469, 576] on textarea at bounding box center [834, 442] width 1186 height 301
drag, startPoint x: 507, startPoint y: 611, endPoint x: 596, endPoint y: 626, distance: 90.3
click at [596, 626] on div "Practice Writing: Write Essay 13 Celebrities' Privacy Instructions: You will ha…" at bounding box center [846, 300] width 1251 height 725
click at [853, 576] on textarea at bounding box center [834, 442] width 1186 height 301
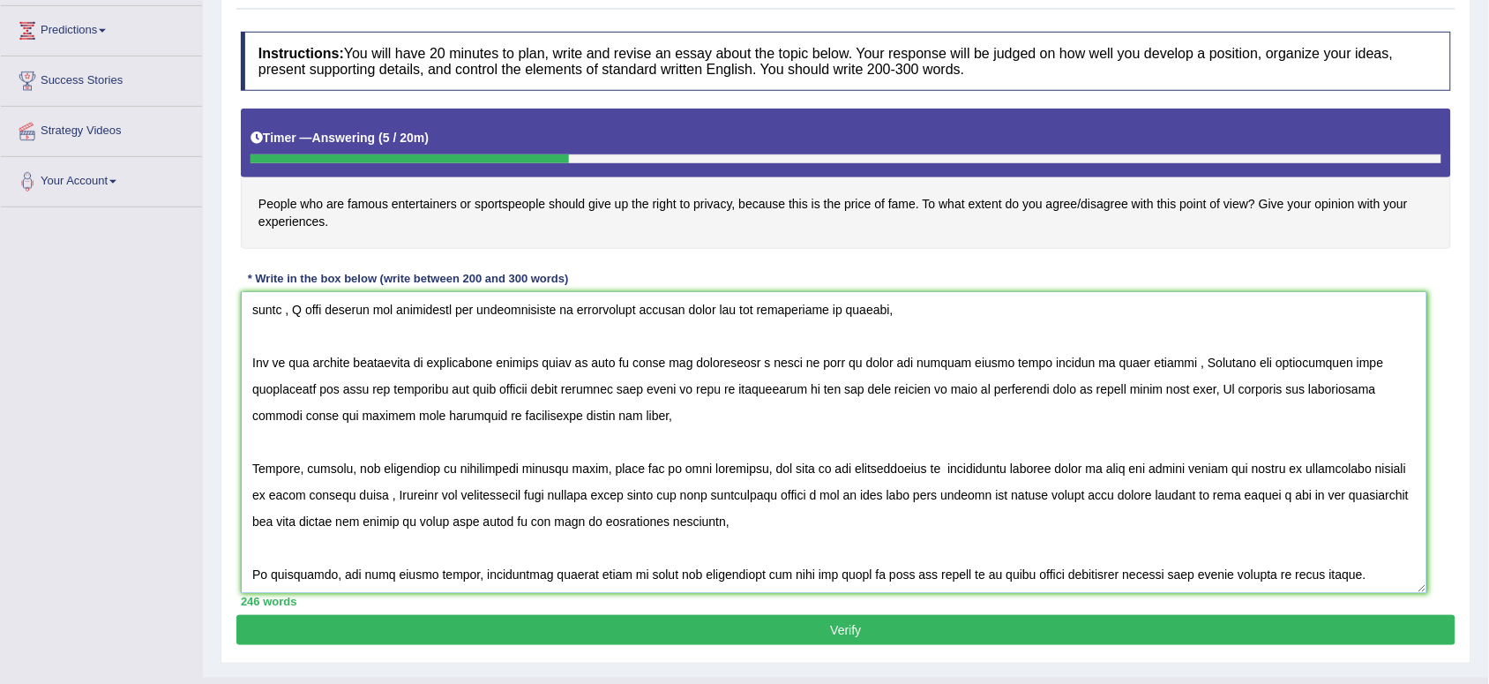
type textarea "CELEBRITIES PRIVACY The increasing influence of celebrities privacy right in mo…"
click at [841, 626] on button "Verify" at bounding box center [845, 630] width 1219 height 30
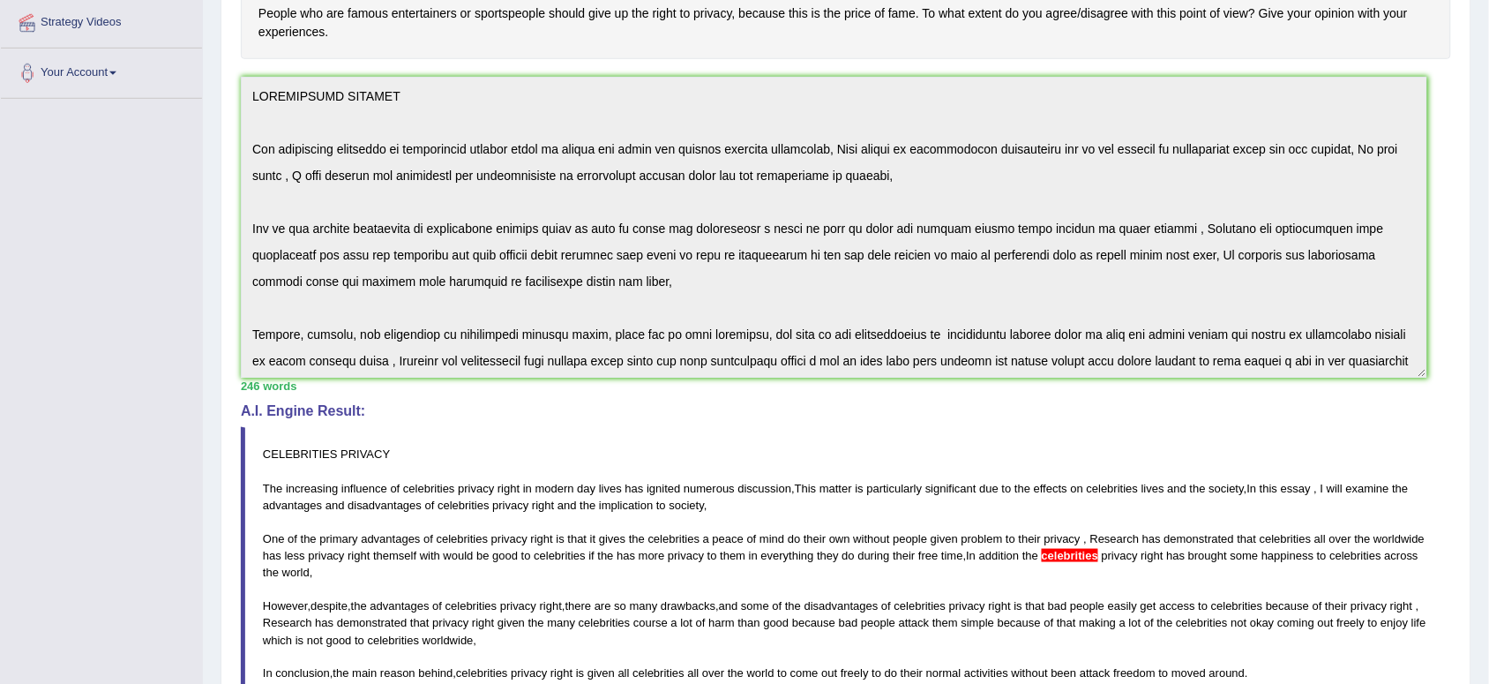
scroll to position [82, 0]
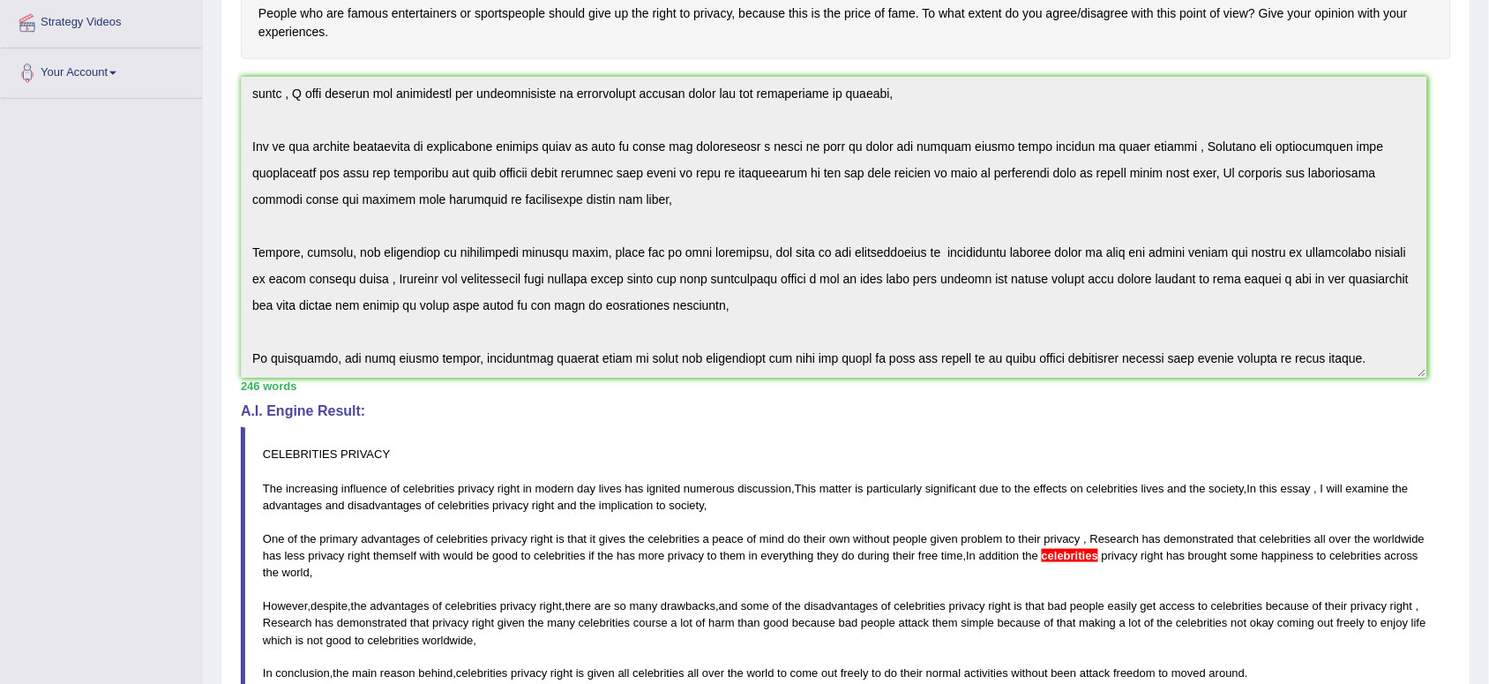
click at [1367, 463] on div "Instructions: You will have 20 minutes to plan, write and revise an essay about…" at bounding box center [845, 385] width 1219 height 968
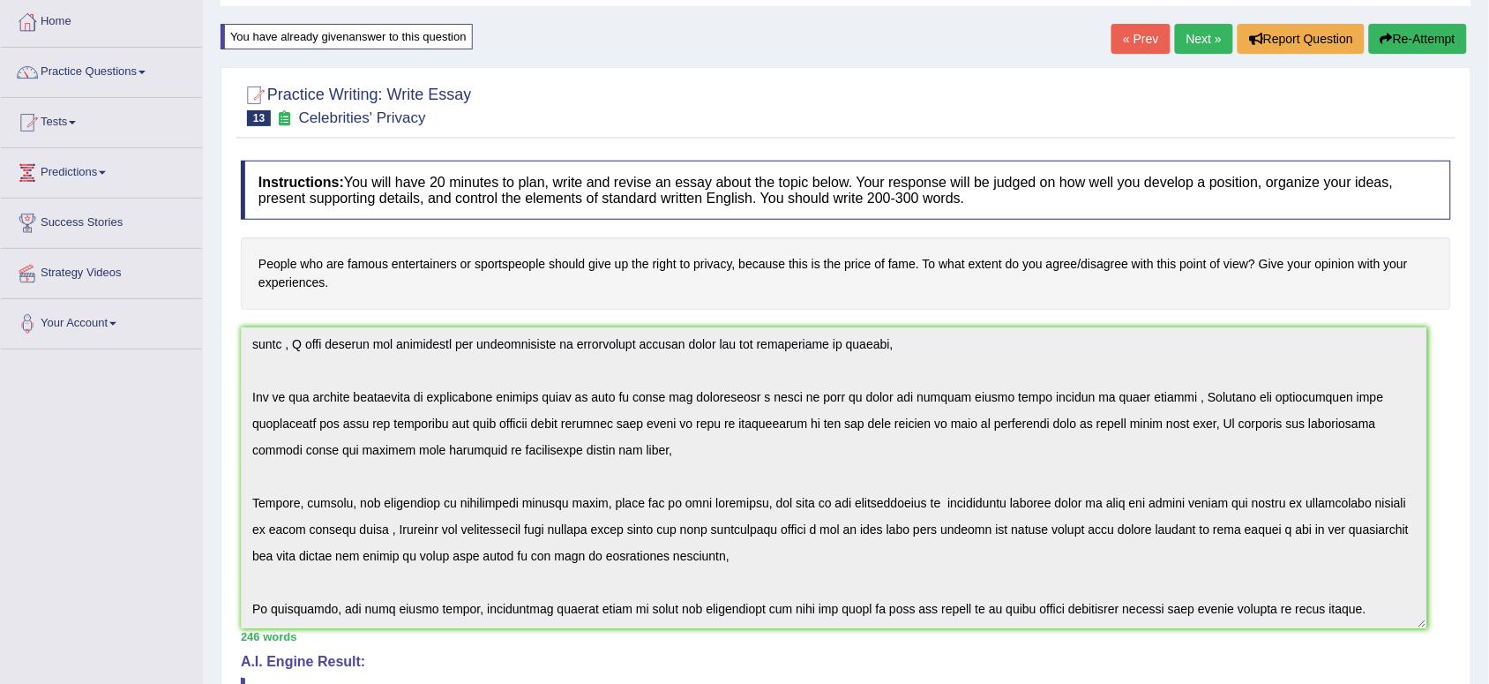
scroll to position [0, 0]
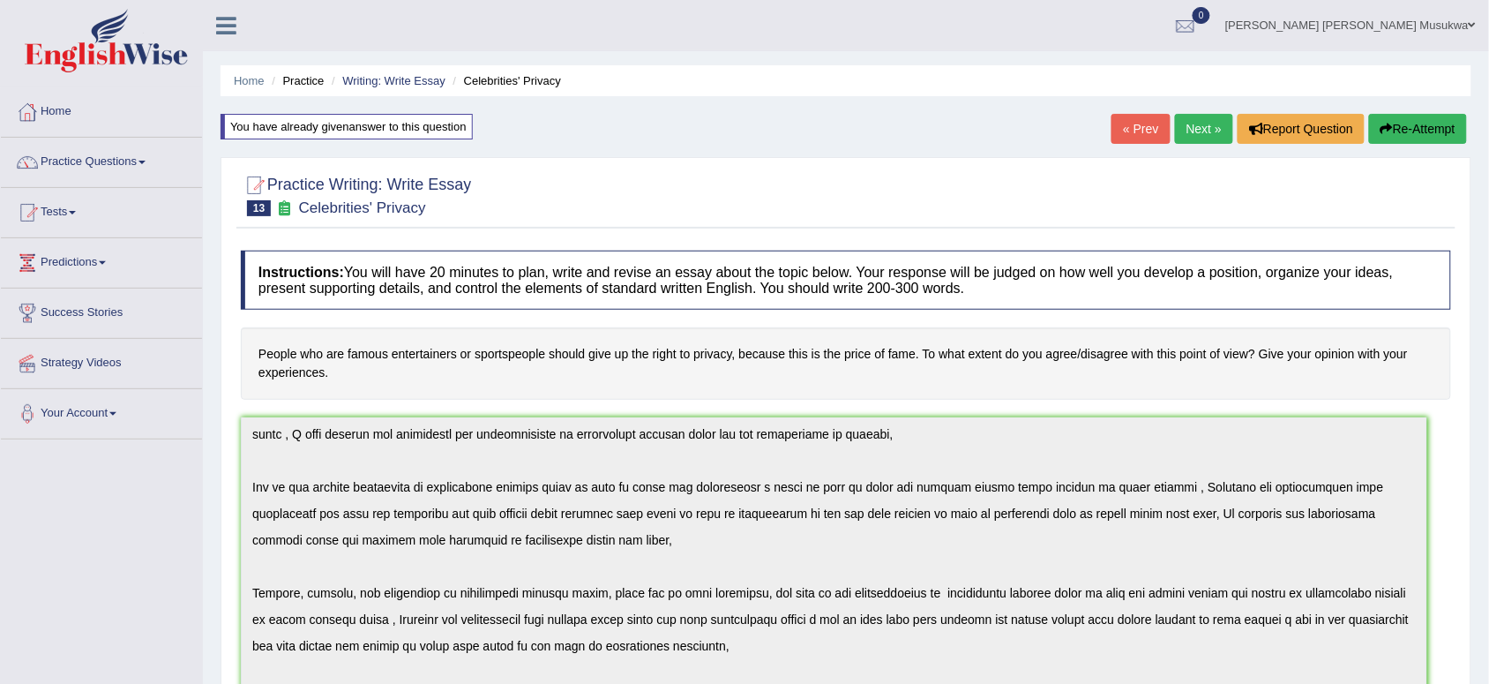
click at [1425, 115] on button "Re-Attempt" at bounding box center [1418, 129] width 98 height 30
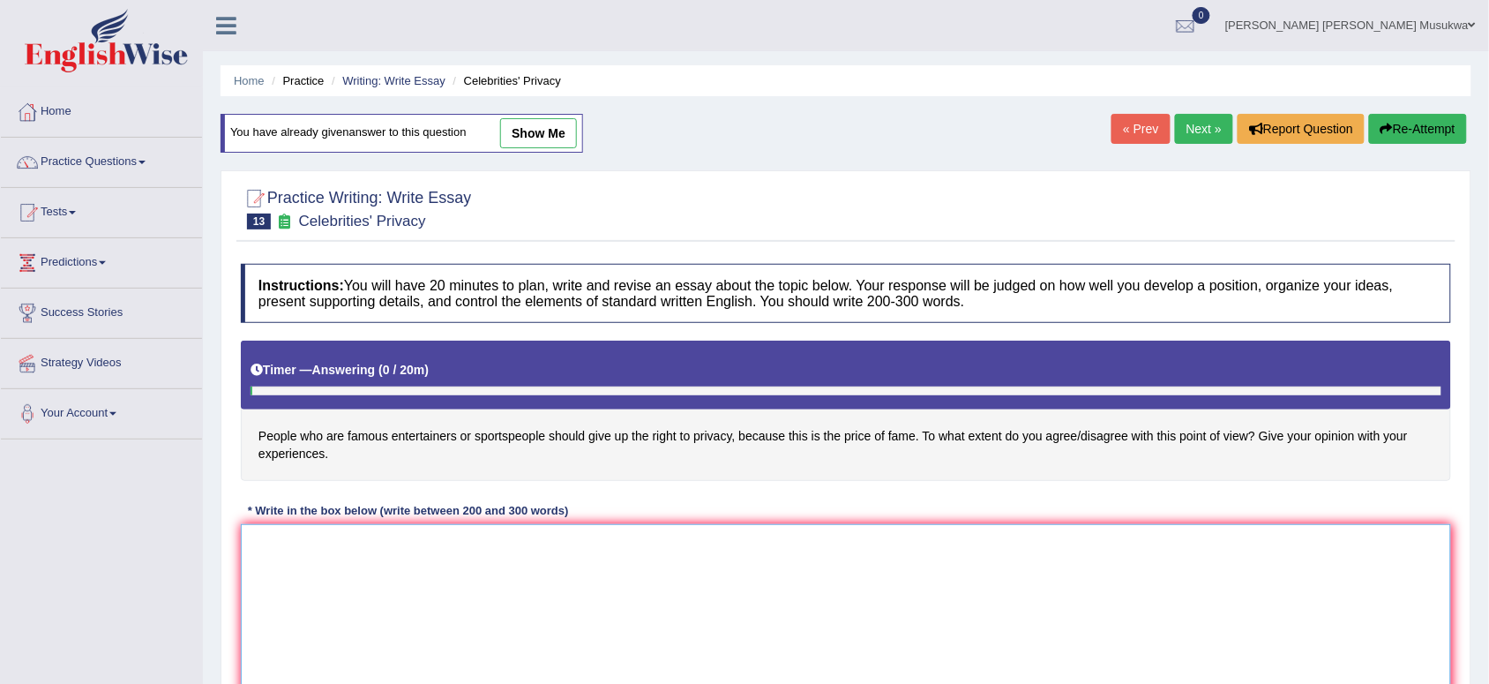
click at [514, 585] on textarea at bounding box center [846, 609] width 1210 height 171
paste textarea "CELEBRITIES PRIVACY The increasing influence of celebrities privacy right in mo…"
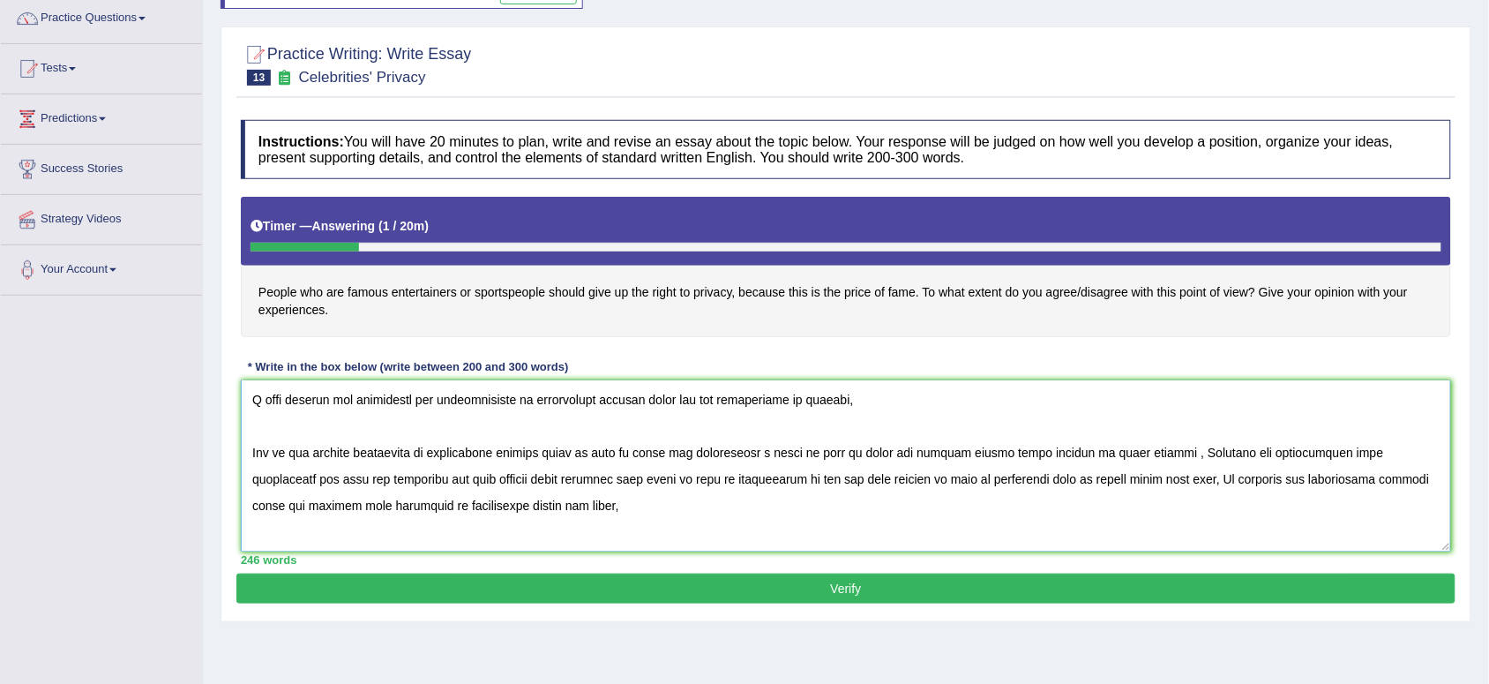
scroll to position [35, 0]
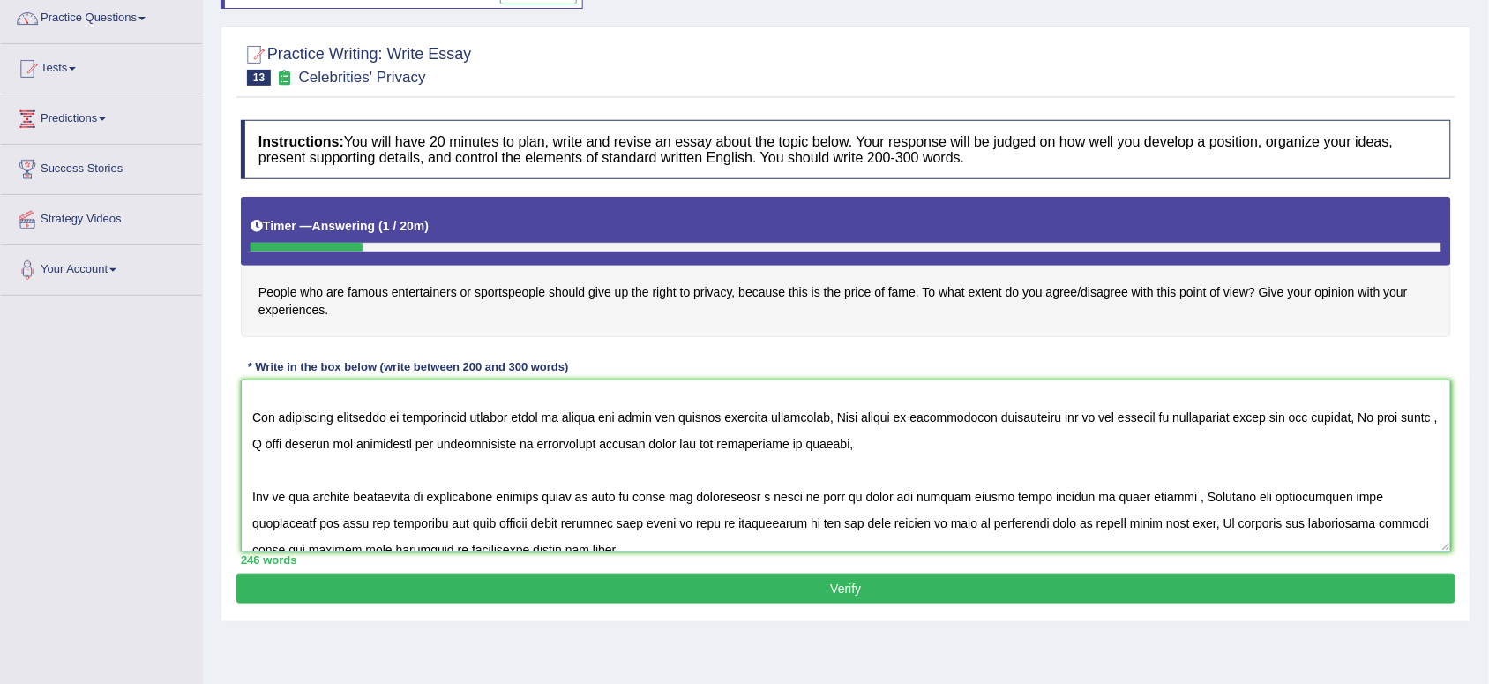
click at [1254, 527] on textarea at bounding box center [846, 465] width 1210 height 171
click at [1202, 521] on textarea at bounding box center [846, 465] width 1210 height 171
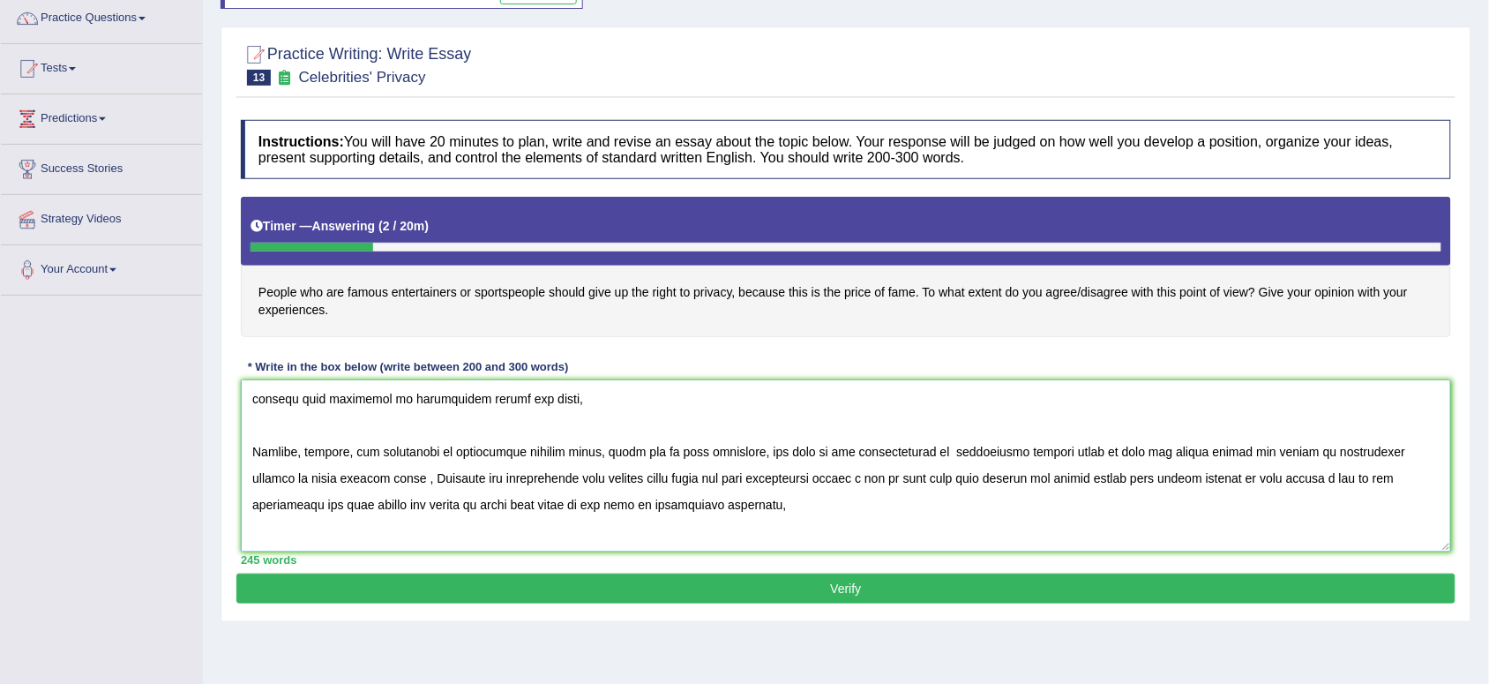
scroll to position [212, 0]
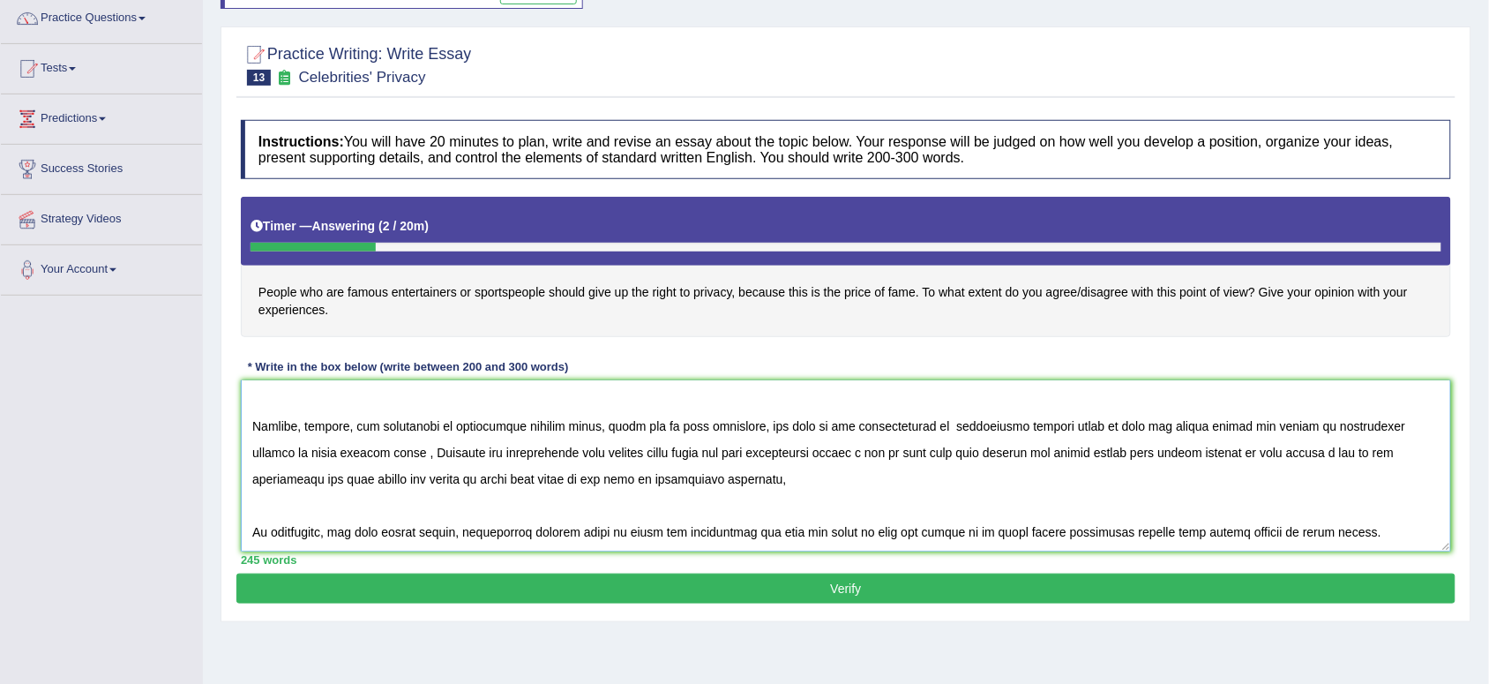
type textarea "CELEBRITIES PRIVACY The increasing influence of celebrities privacy right in mo…"
click at [848, 588] on button "Verify" at bounding box center [845, 588] width 1219 height 30
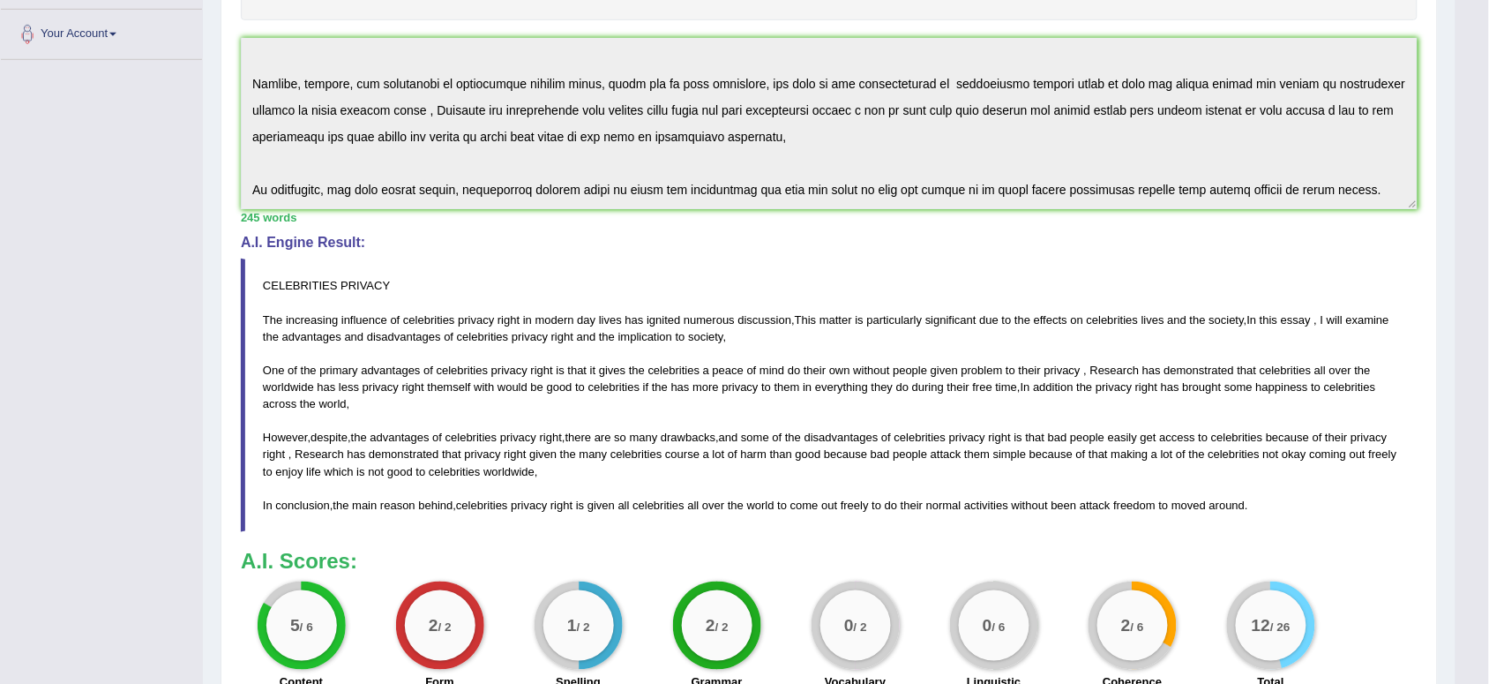
scroll to position [565, 0]
